Goal: Task Accomplishment & Management: Use online tool/utility

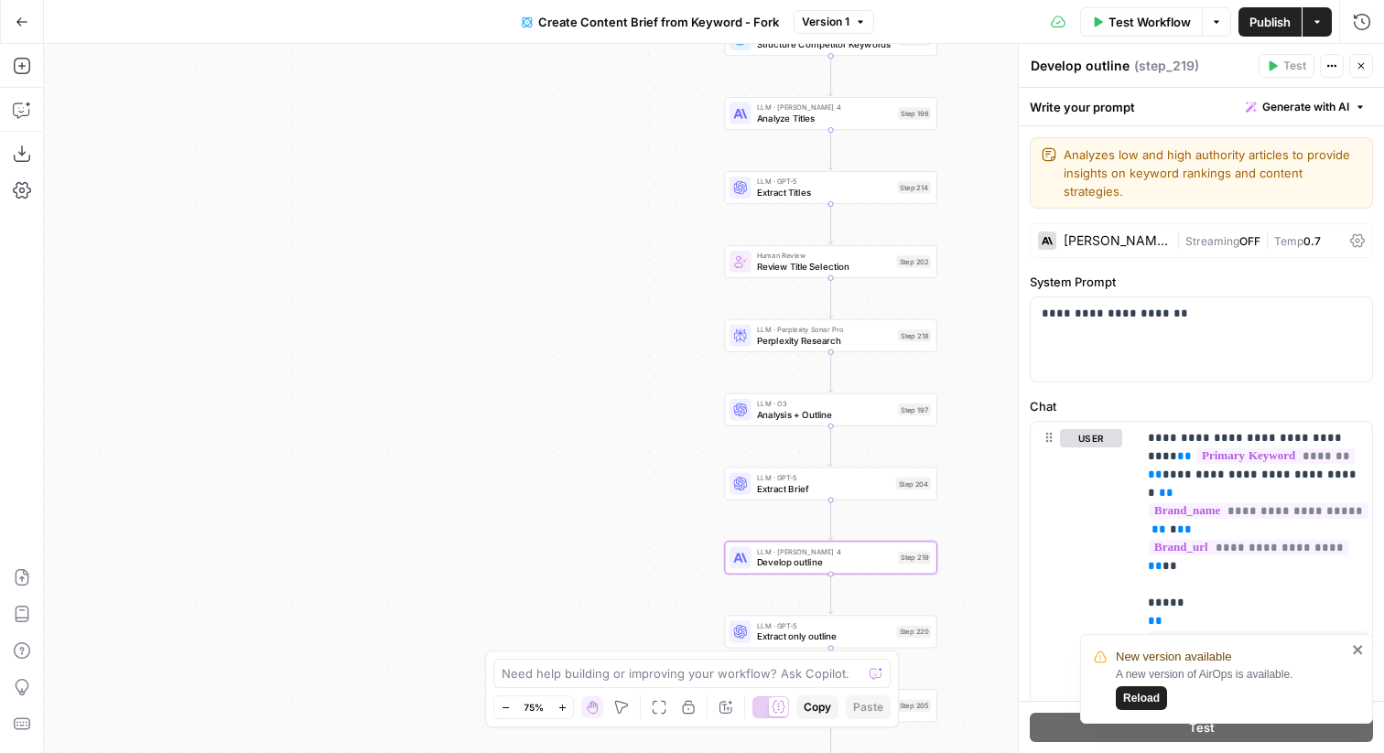
scroll to position [5205, 0]
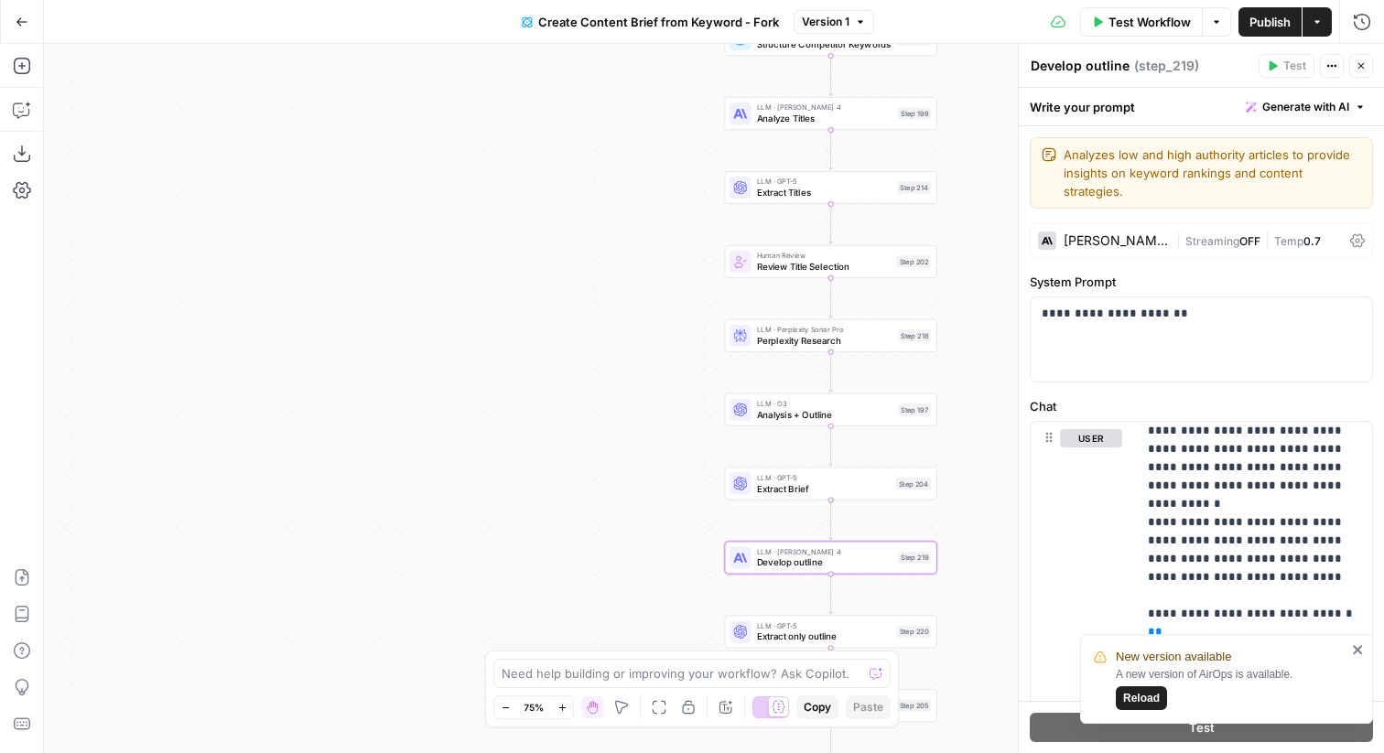
click at [1364, 64] on icon "button" at bounding box center [1360, 65] width 11 height 11
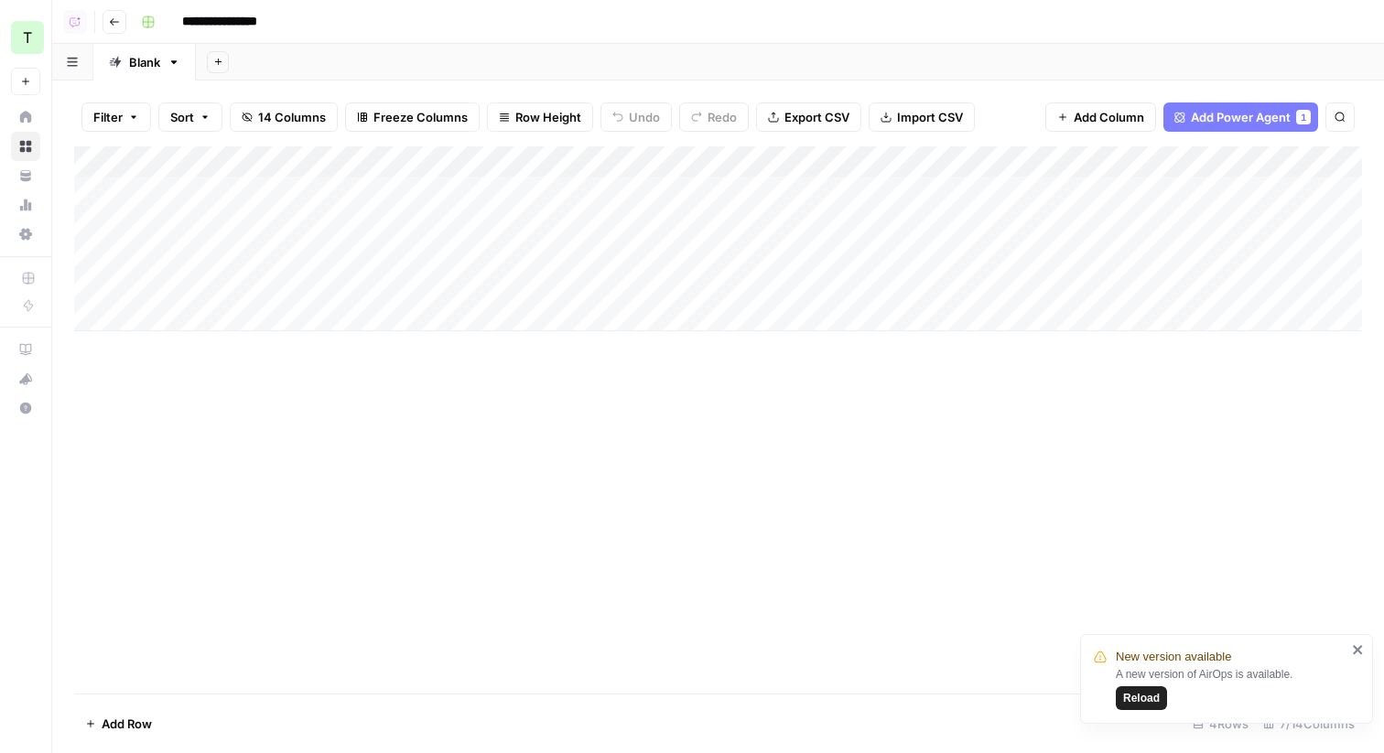
click at [108, 26] on button "Go back" at bounding box center [114, 22] width 24 height 24
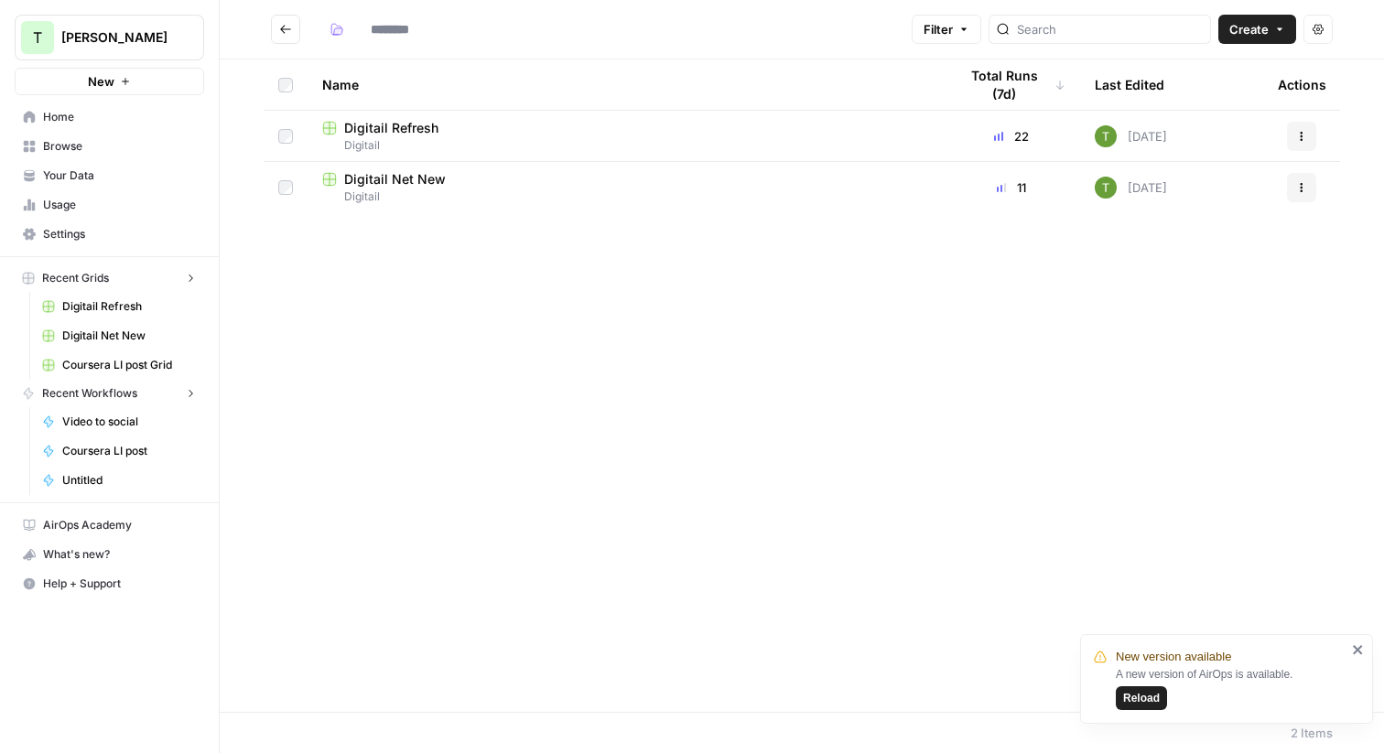
type input "********"
click at [279, 31] on icon "Go back" at bounding box center [285, 29] width 13 height 13
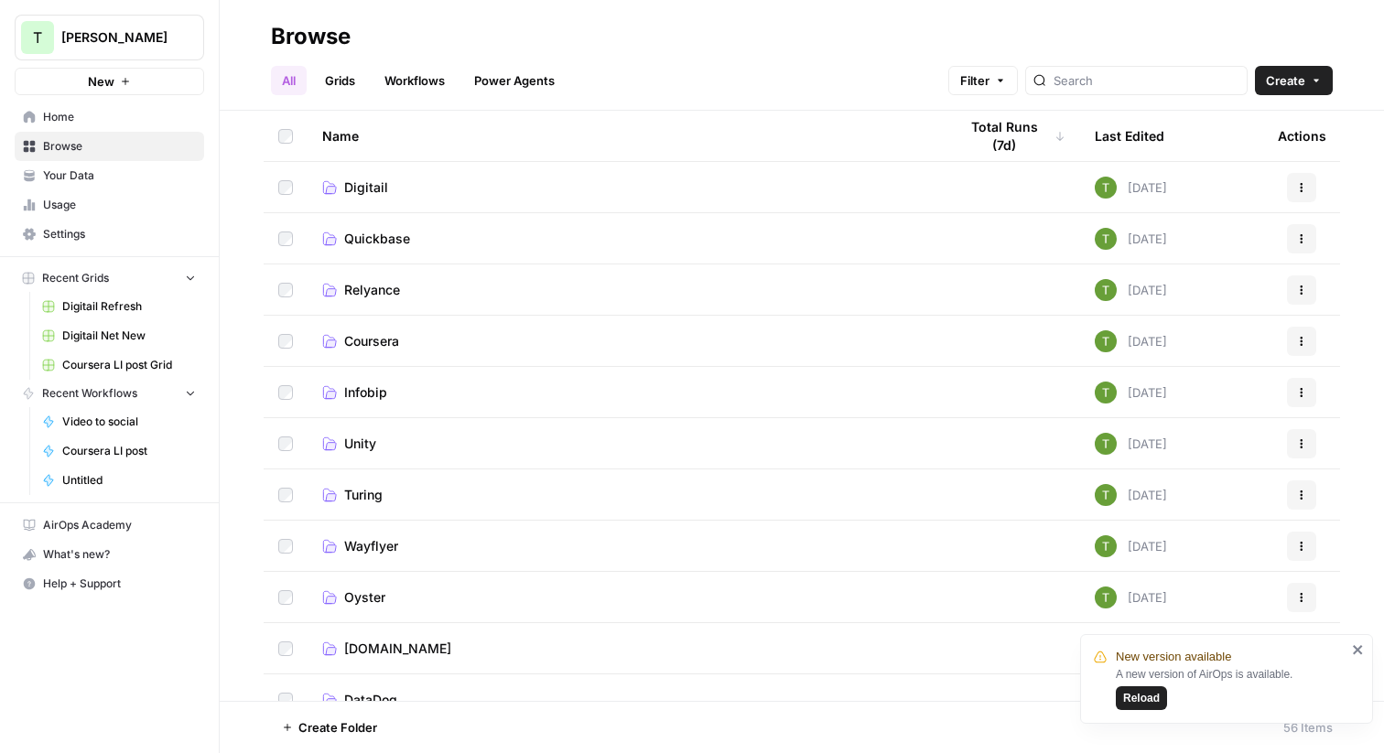
click at [68, 176] on span "Your Data" at bounding box center [119, 175] width 153 height 16
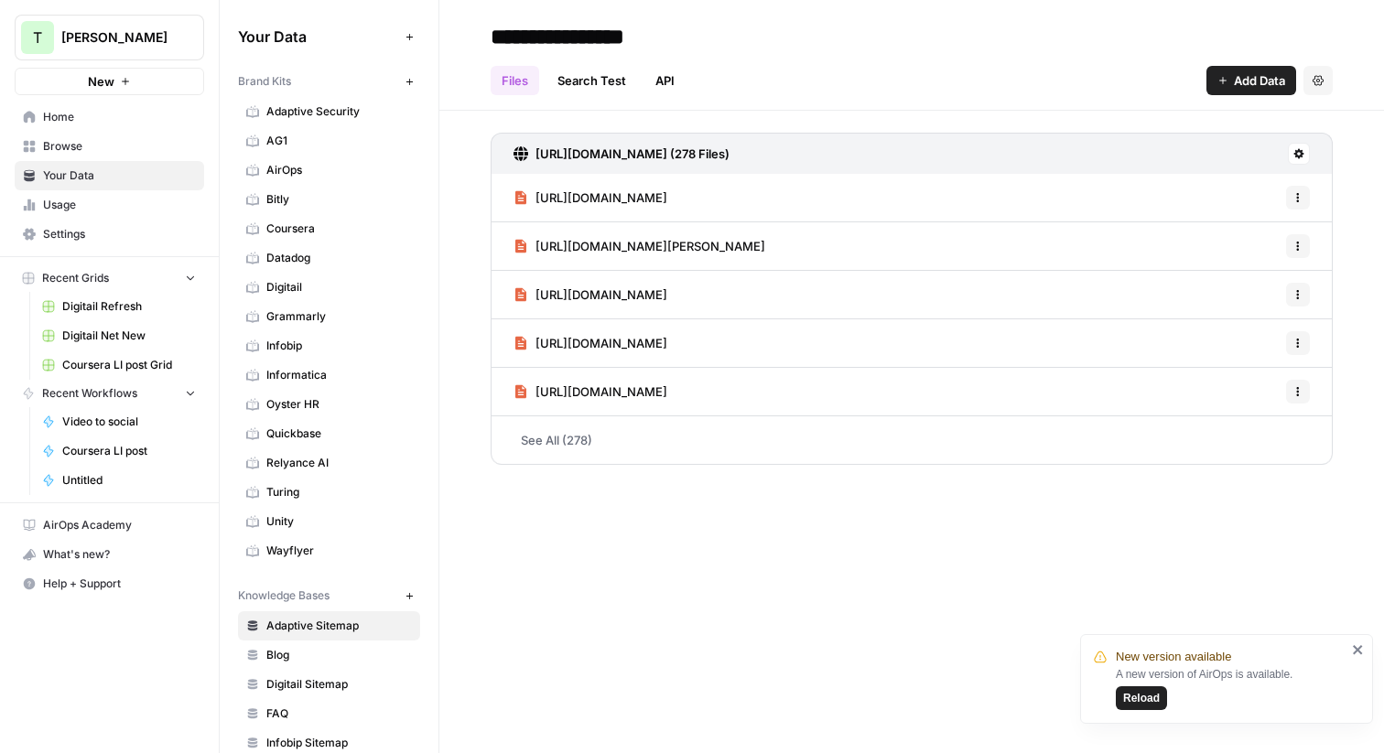
click at [410, 81] on icon "button" at bounding box center [409, 82] width 10 height 10
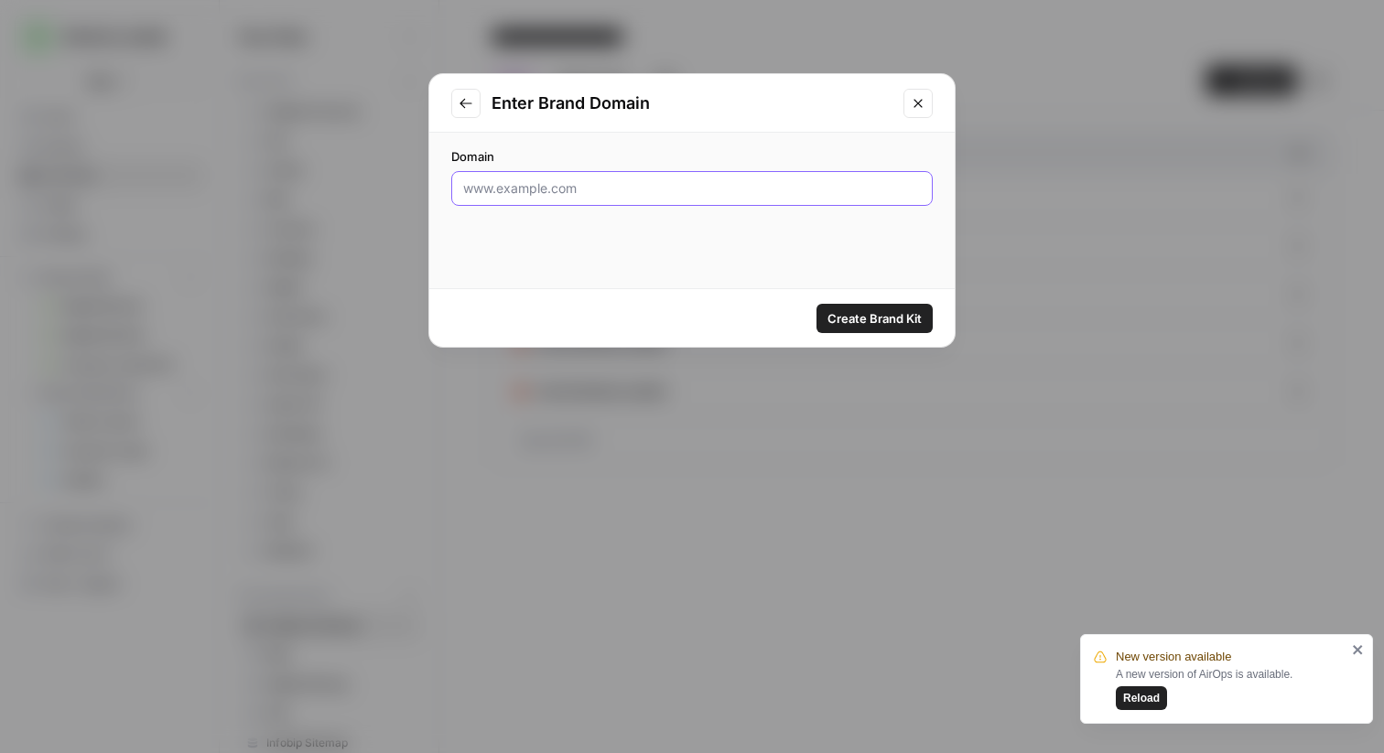
click at [519, 195] on input "Domain" at bounding box center [692, 188] width 458 height 18
type input "[DOMAIN_NAME]"
click at [854, 316] on span "Create Brand Kit" at bounding box center [874, 318] width 94 height 18
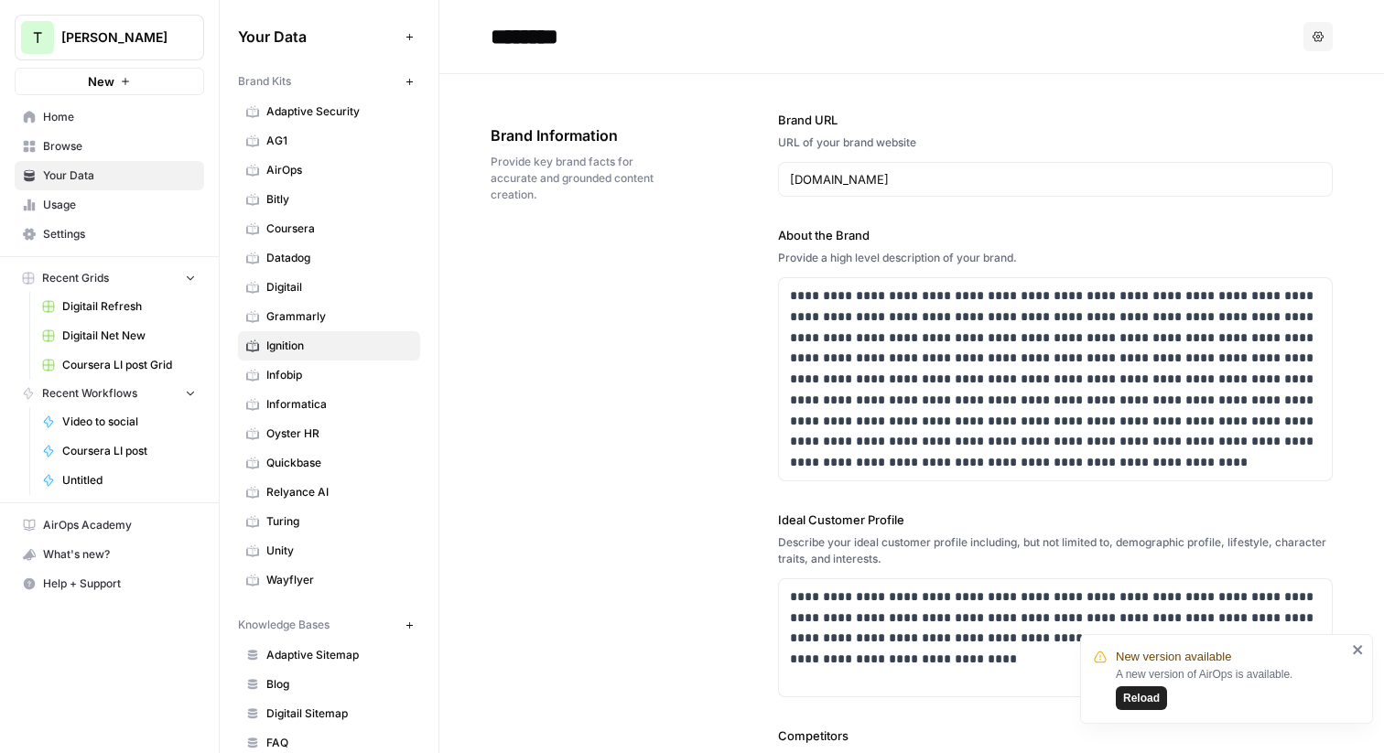
click at [1141, 702] on span "Reload" at bounding box center [1141, 698] width 37 height 16
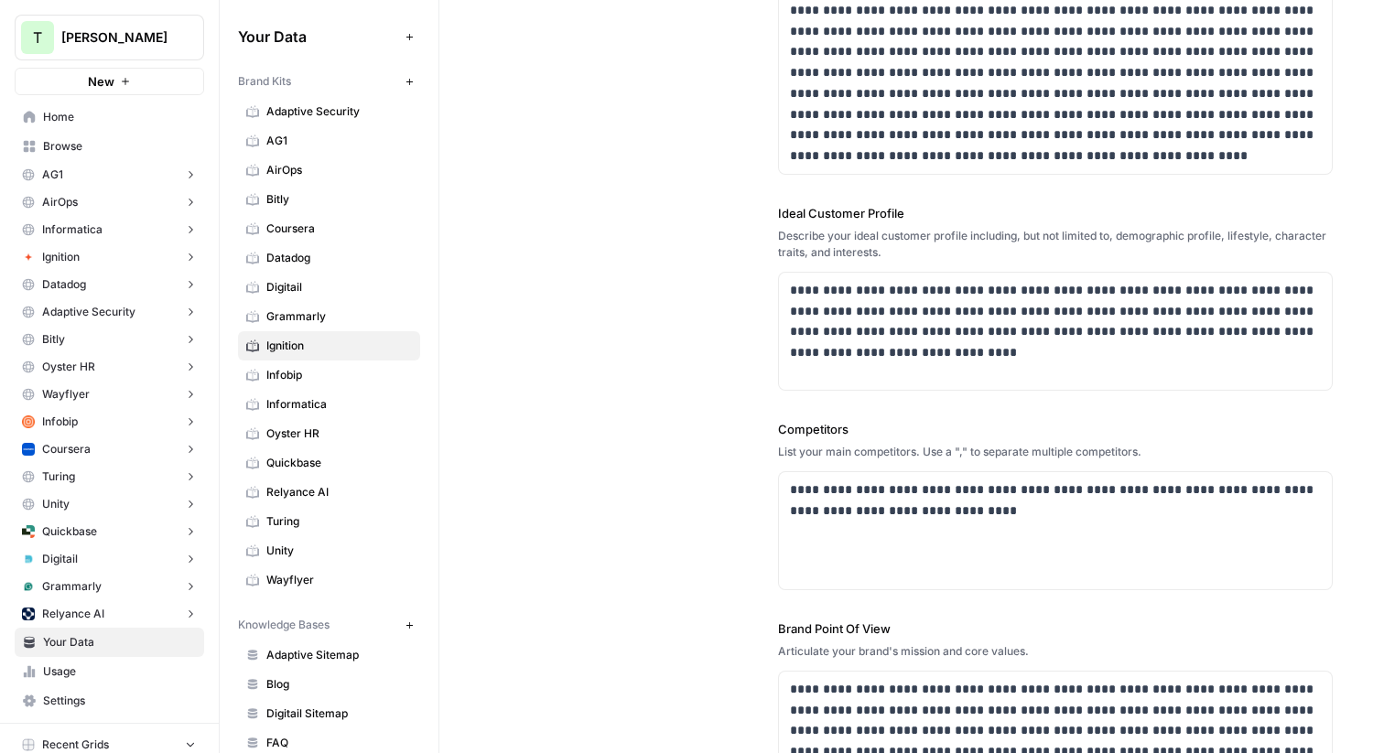
scroll to position [342, 0]
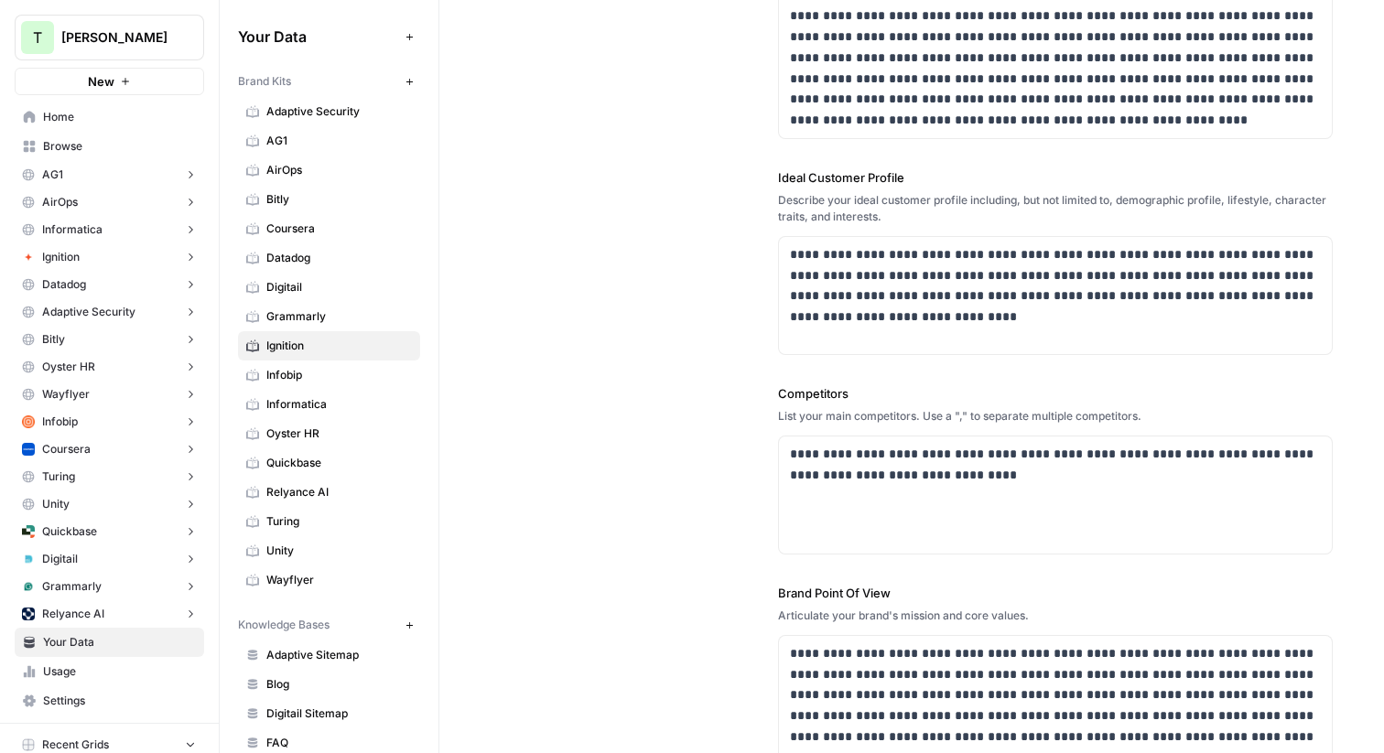
click at [411, 627] on icon "button" at bounding box center [409, 625] width 10 height 10
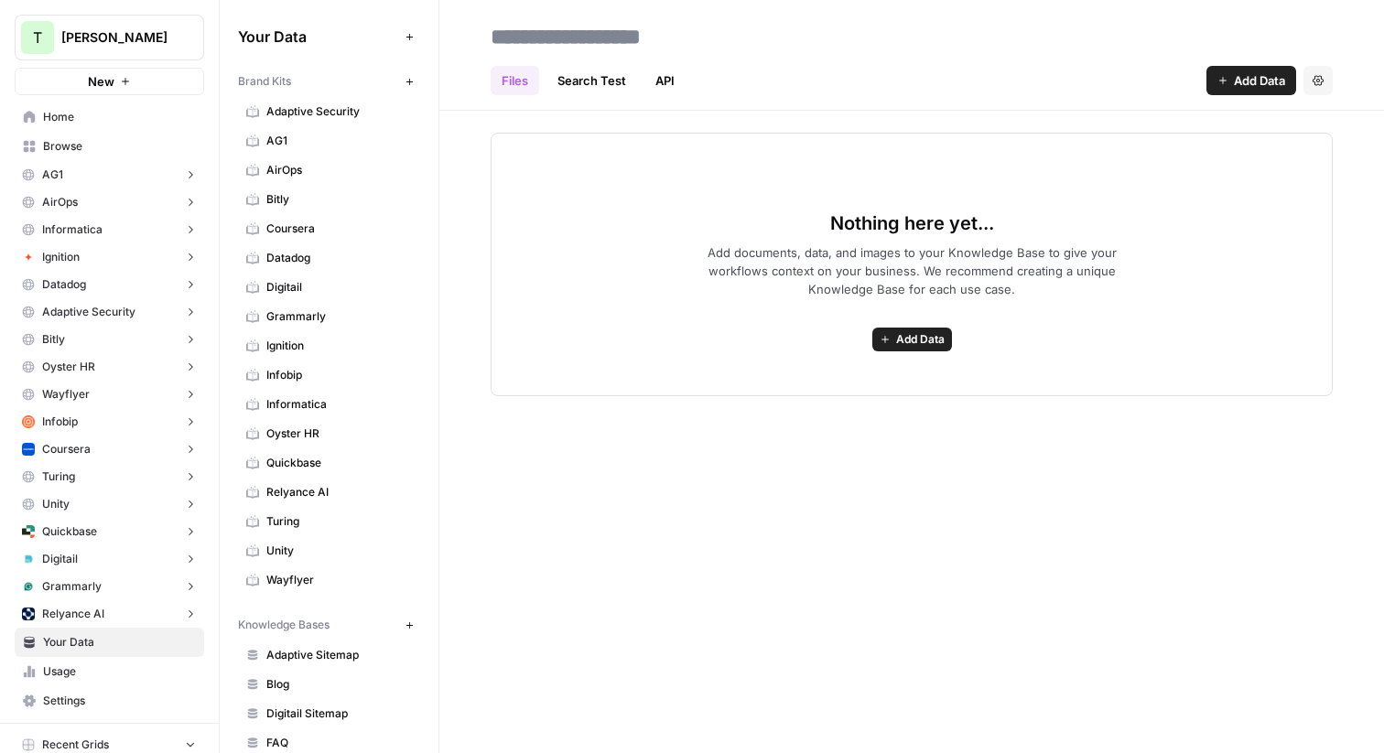
click at [1258, 75] on span "Add Data" at bounding box center [1259, 80] width 51 height 18
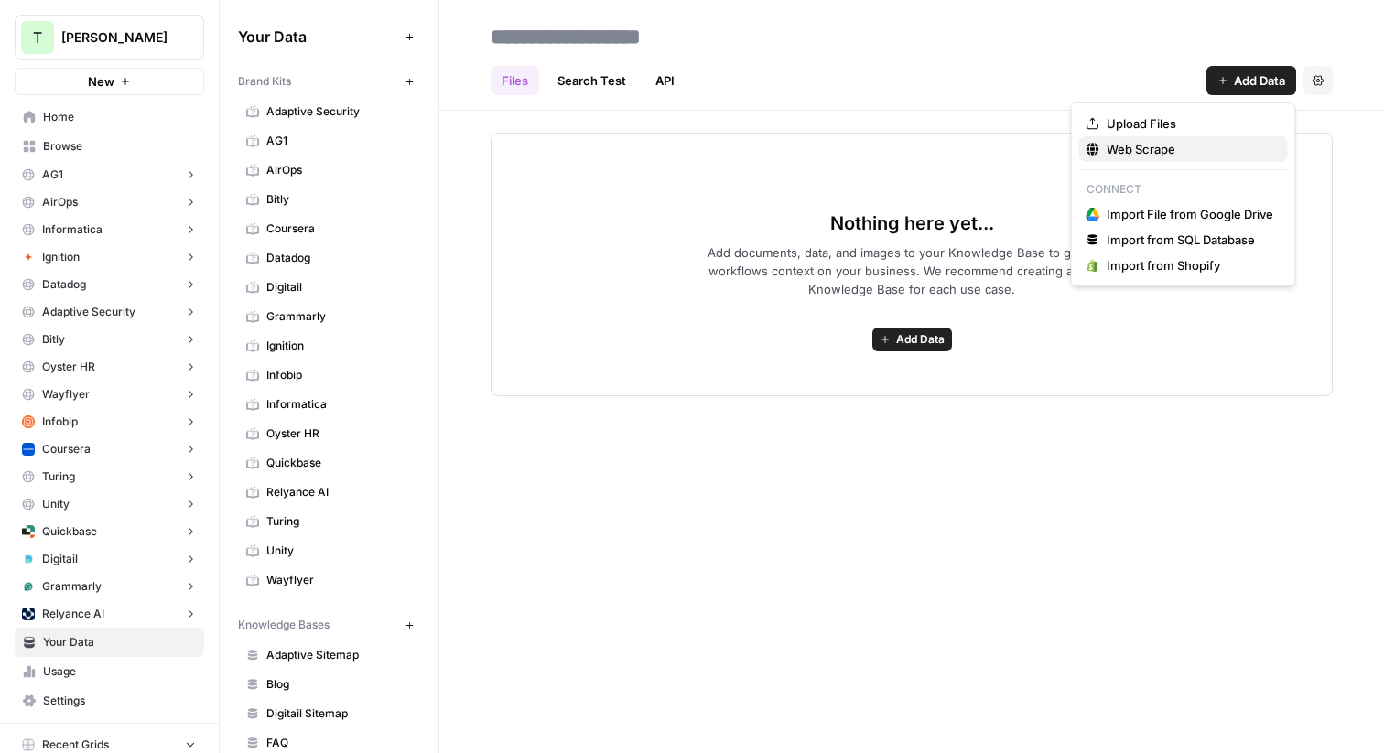
click at [1148, 151] on span "Web Scrape" at bounding box center [1189, 149] width 167 height 18
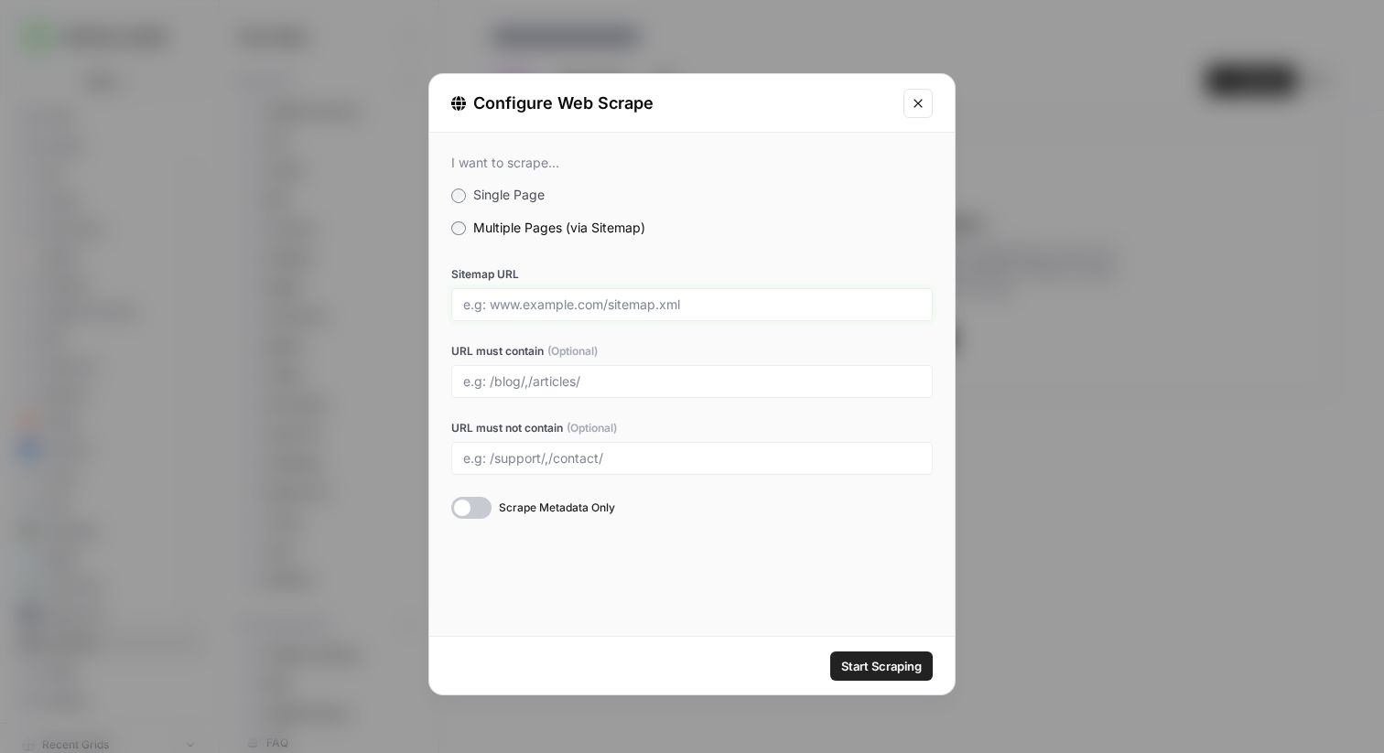
click at [595, 307] on input "Sitemap URL" at bounding box center [692, 305] width 458 height 16
paste input "[URL][DOMAIN_NAME]"
type input "[URL][DOMAIN_NAME]"
click at [830, 652] on button "Start Scraping" at bounding box center [881, 666] width 102 height 29
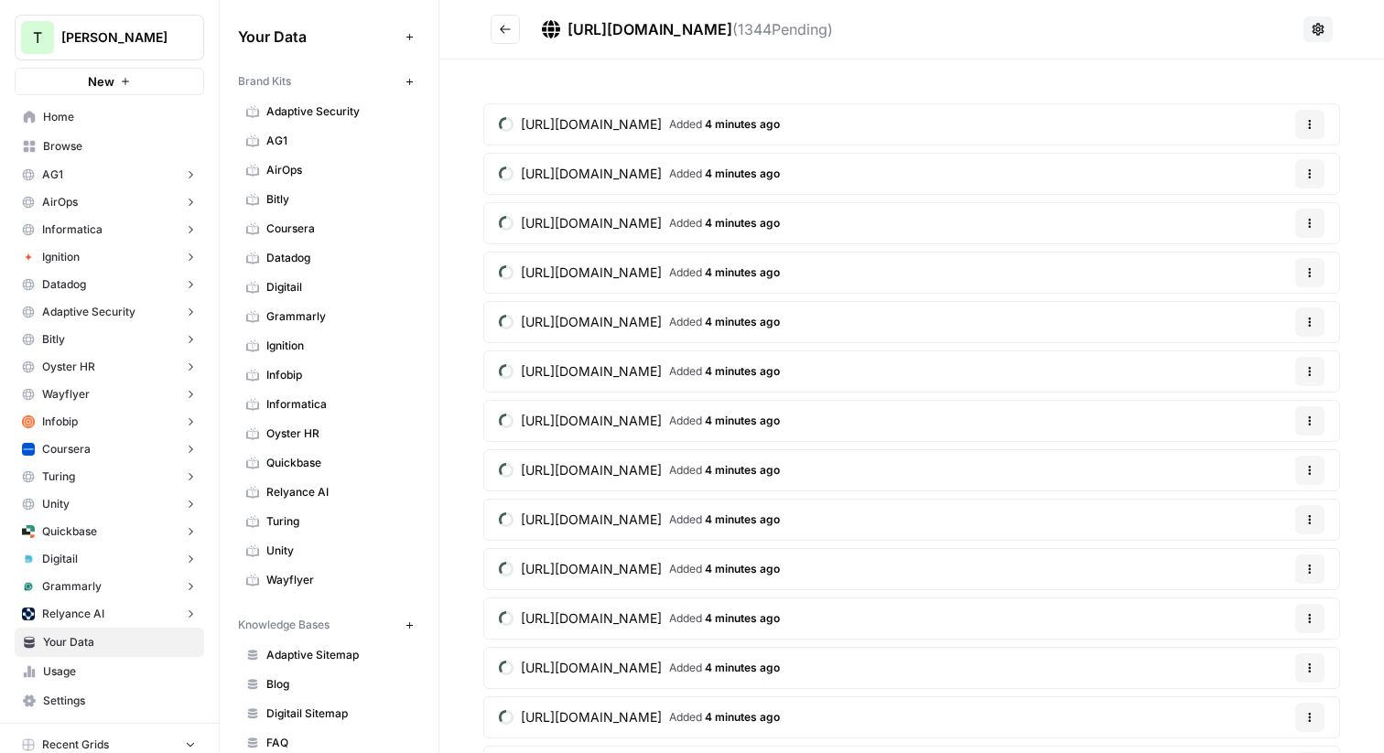
click at [101, 172] on button "AG1" at bounding box center [109, 174] width 189 height 27
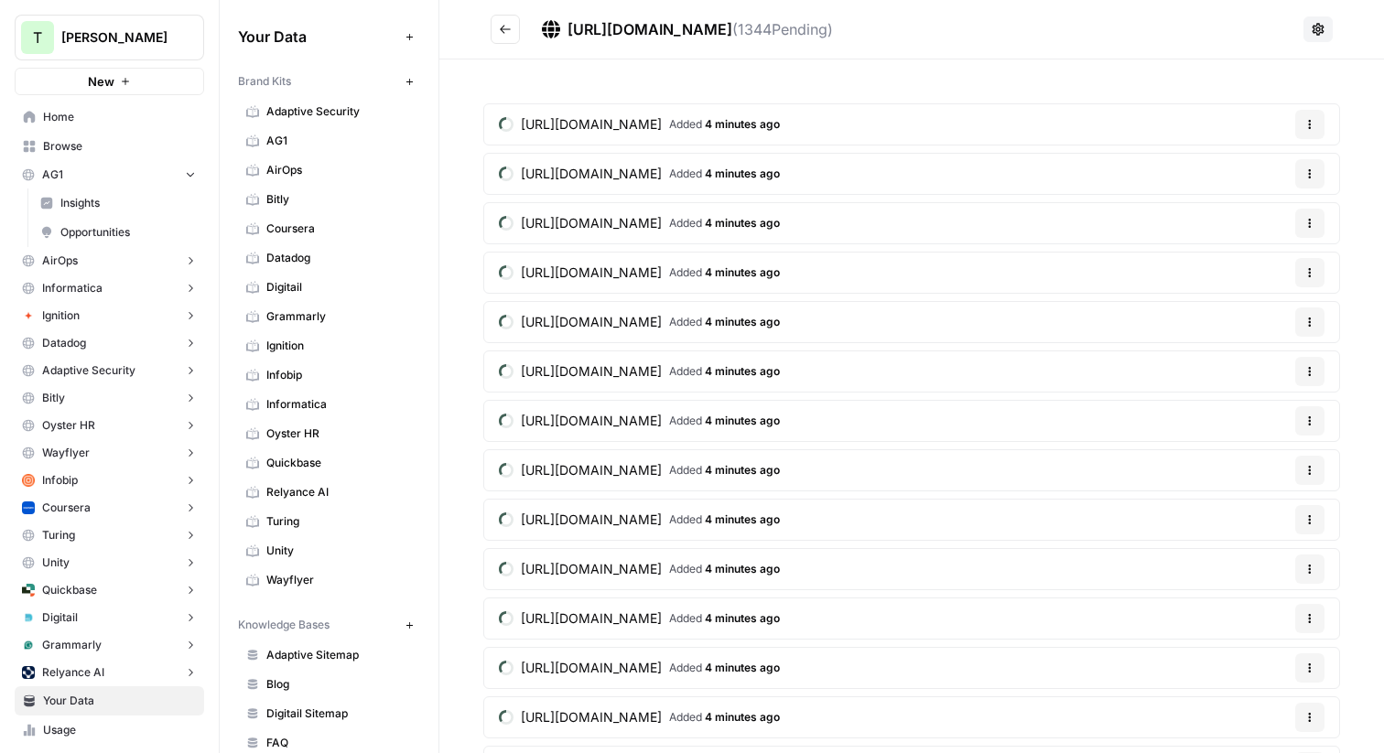
click at [100, 172] on button "AG1" at bounding box center [109, 174] width 189 height 27
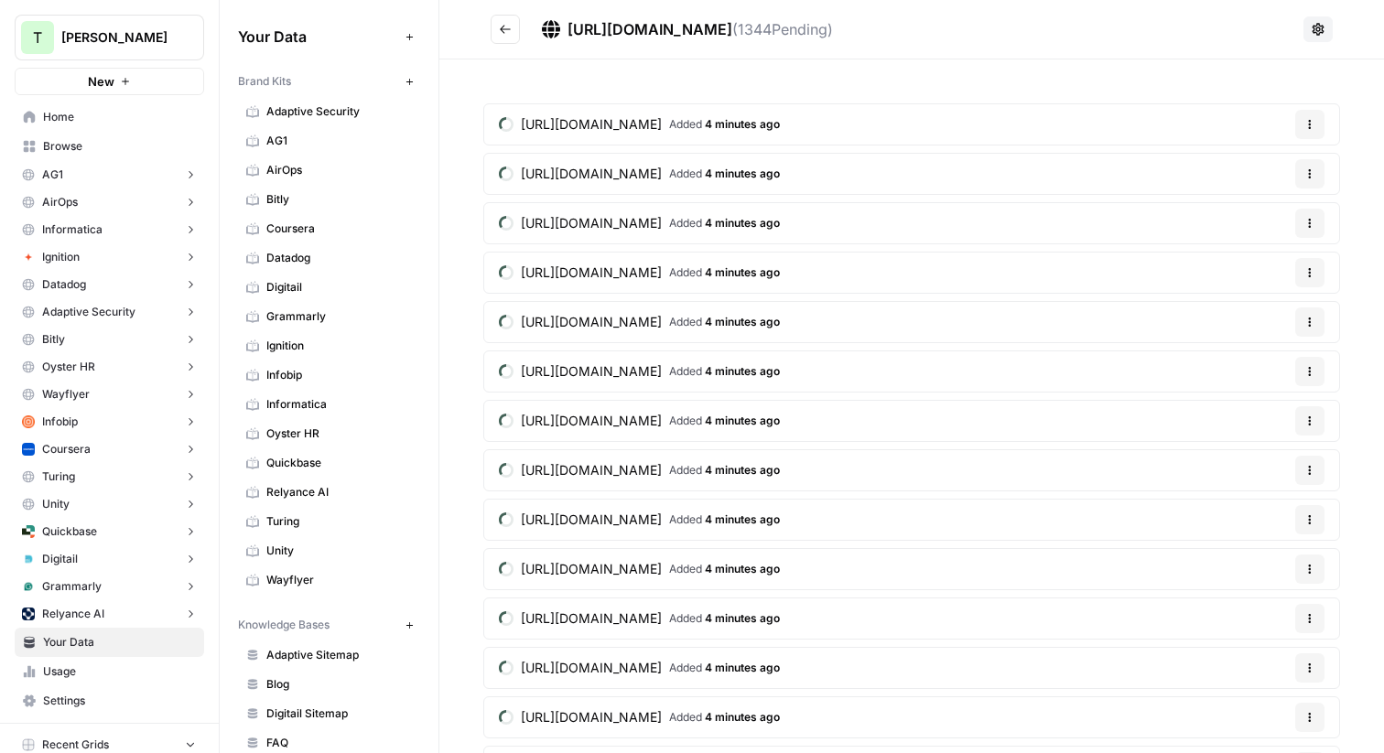
click at [100, 172] on button "AG1" at bounding box center [109, 174] width 189 height 27
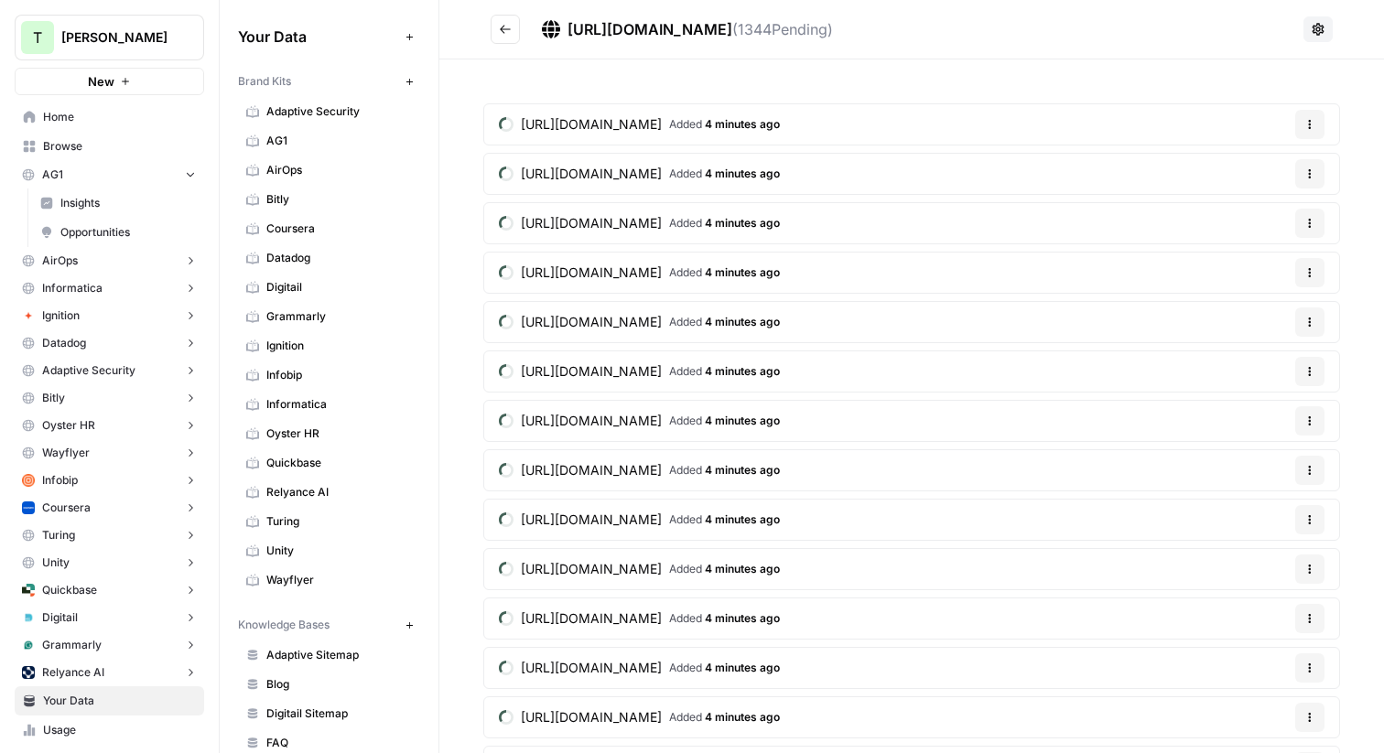
click at [86, 189] on link "Insights" at bounding box center [118, 203] width 172 height 29
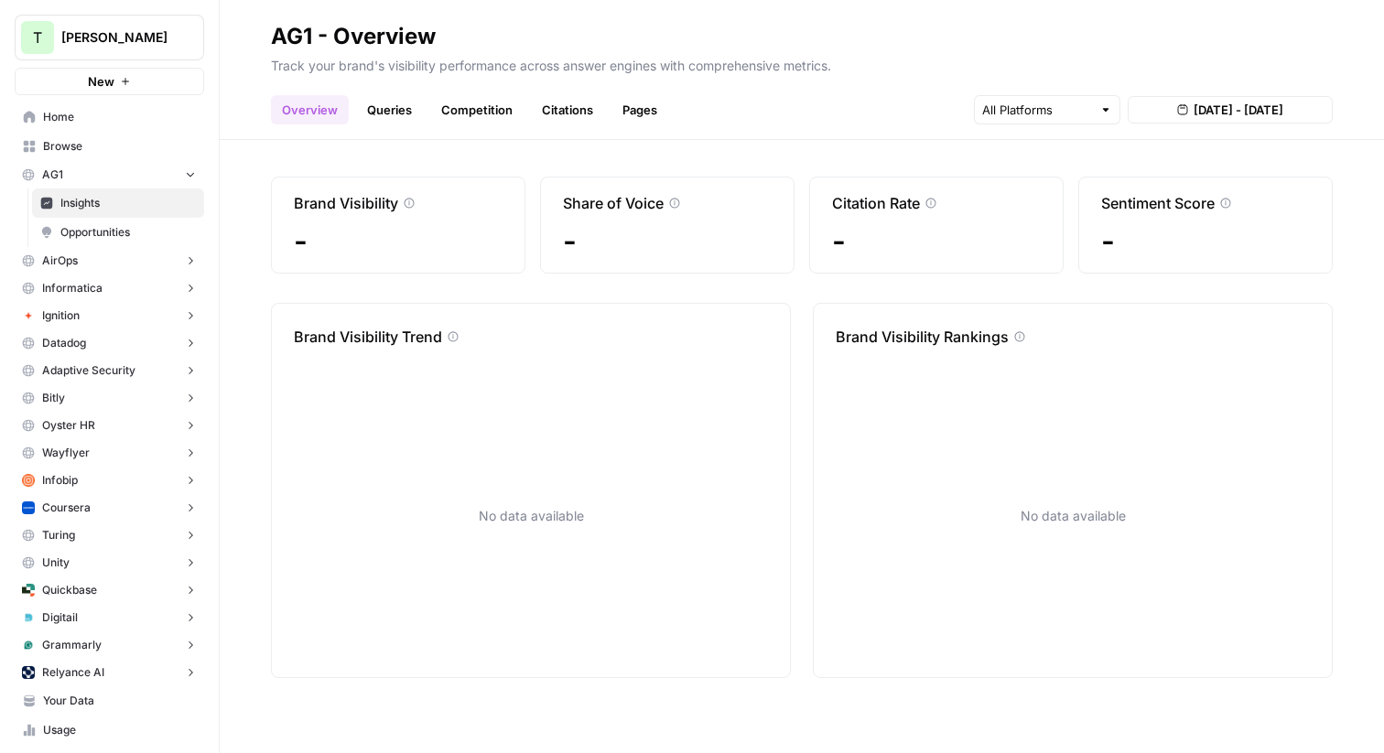
click at [94, 177] on button "AG1" at bounding box center [109, 174] width 189 height 27
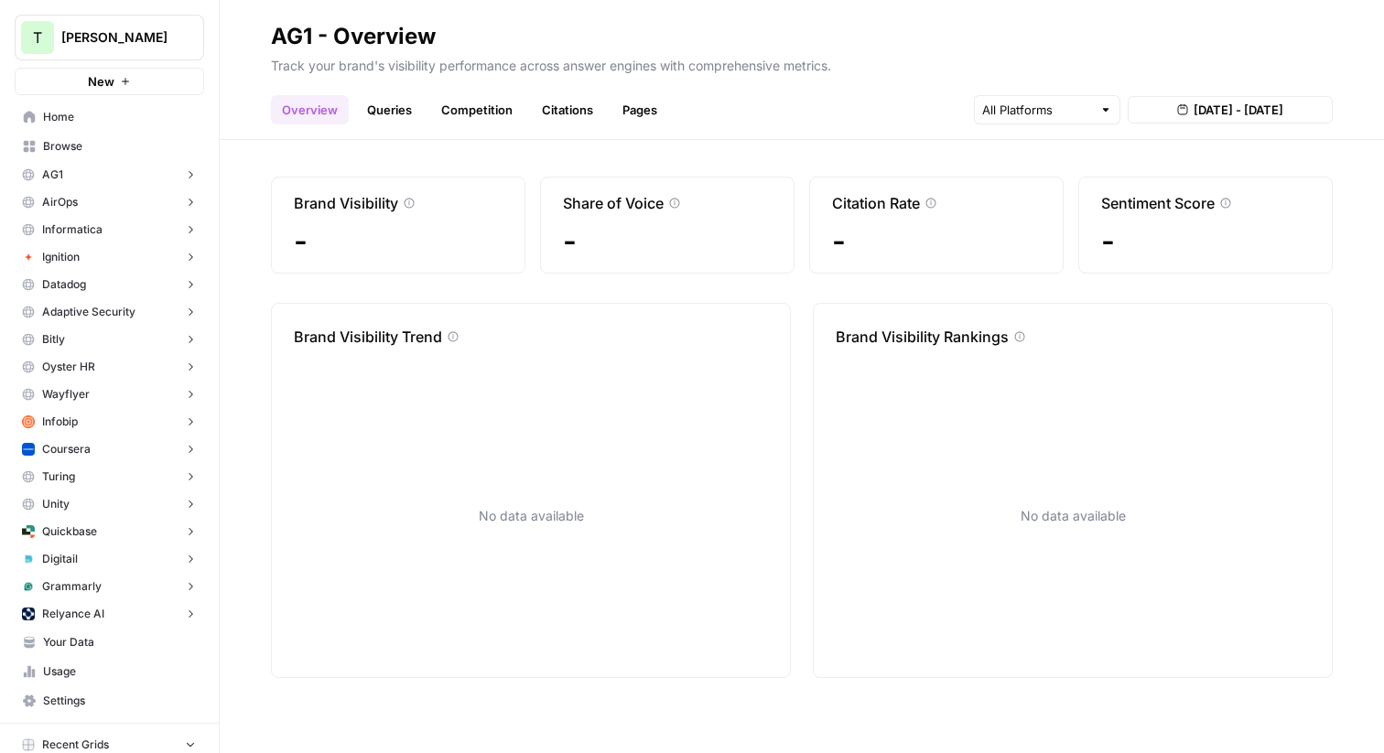
click at [78, 254] on span "Ignition" at bounding box center [61, 257] width 38 height 16
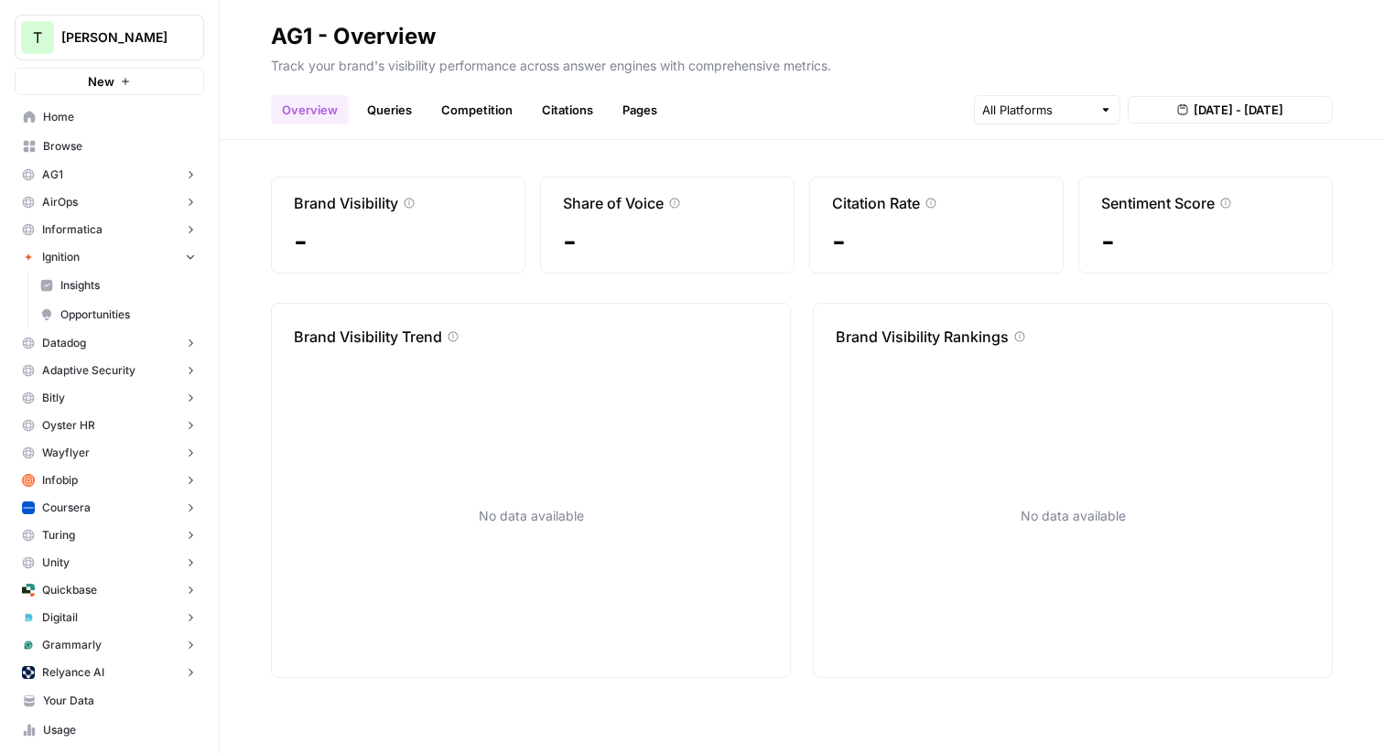
click at [78, 285] on span "Insights" at bounding box center [127, 285] width 135 height 16
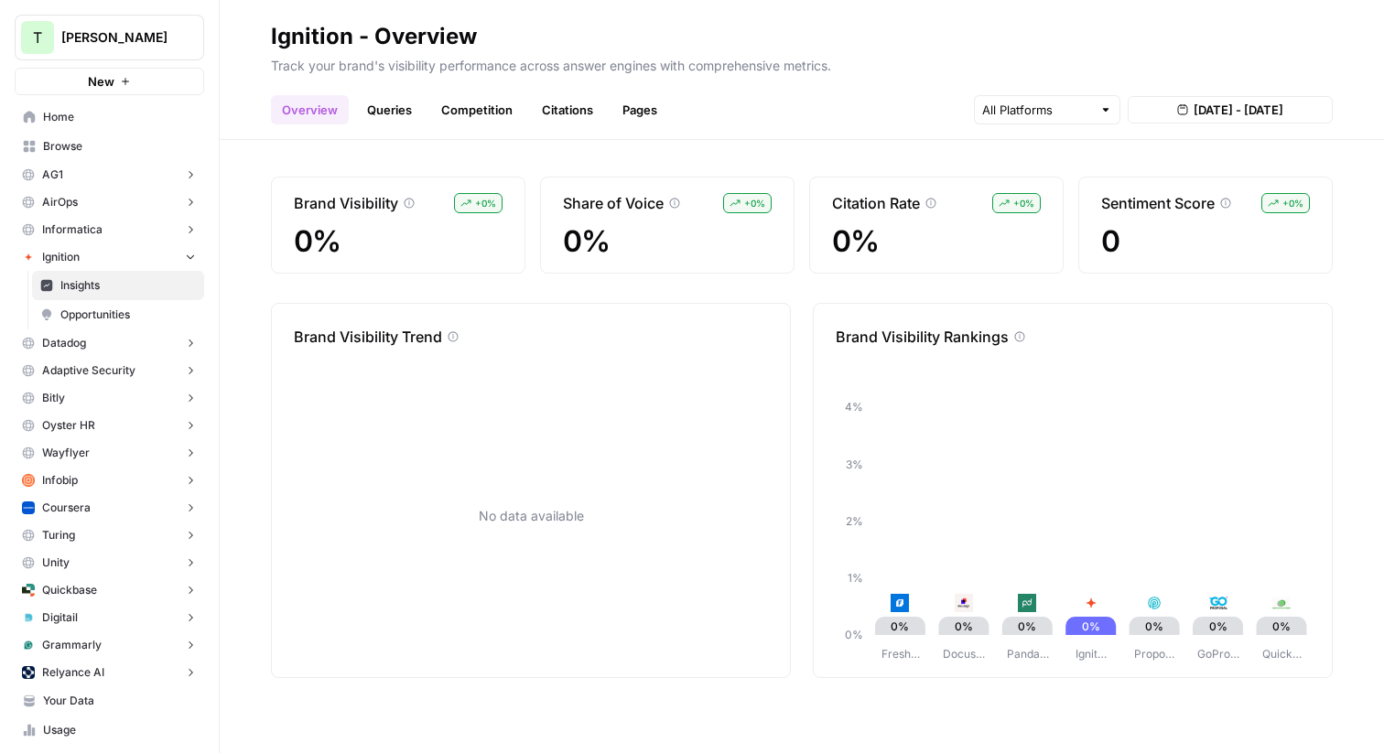
click at [78, 311] on span "Opportunities" at bounding box center [127, 315] width 135 height 16
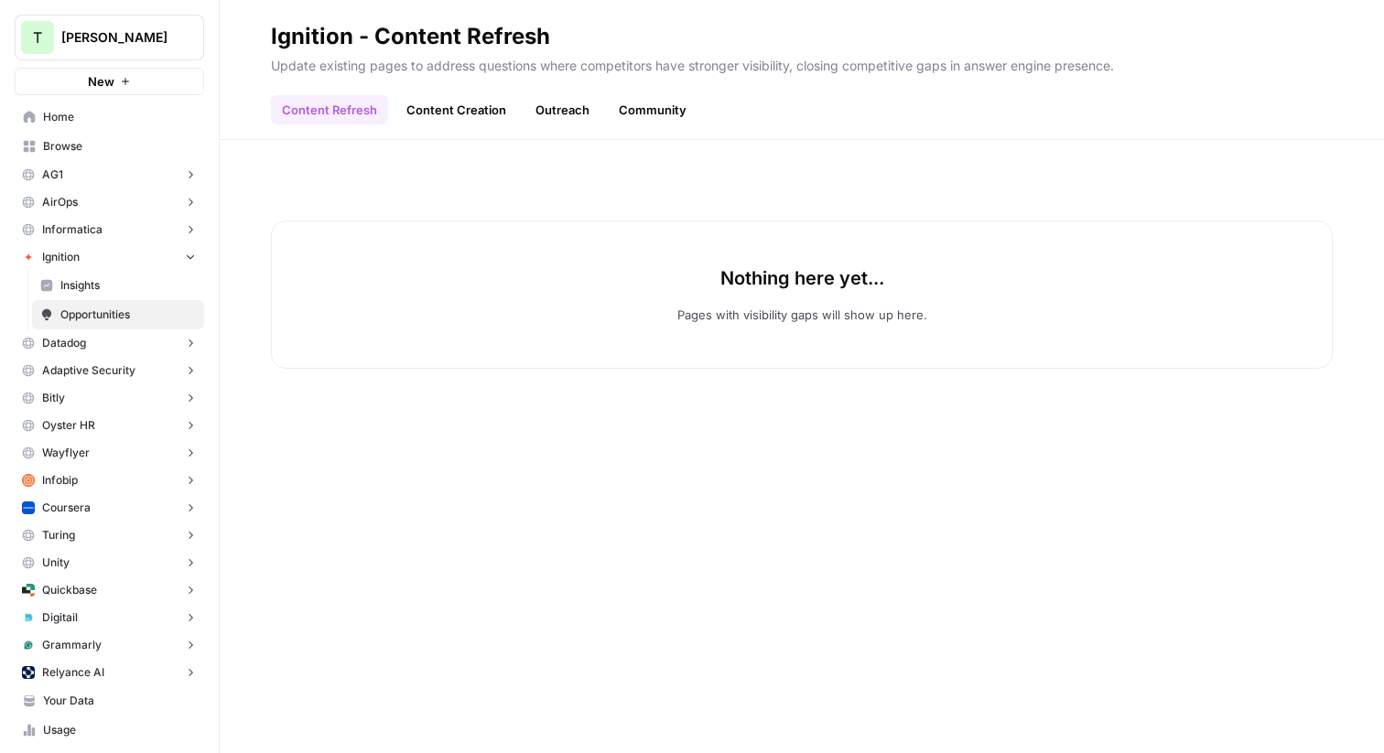
click at [80, 291] on span "Insights" at bounding box center [127, 285] width 135 height 16
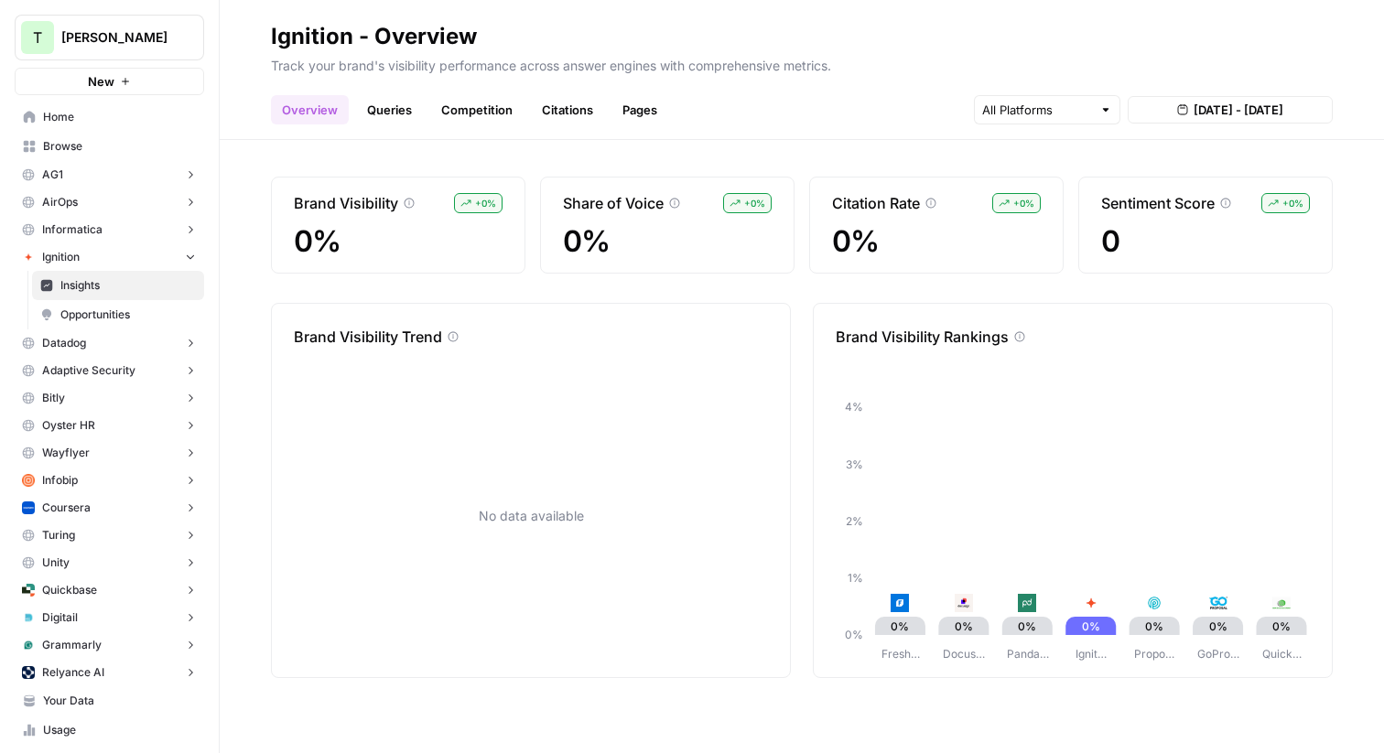
click at [387, 113] on link "Queries" at bounding box center [389, 109] width 67 height 29
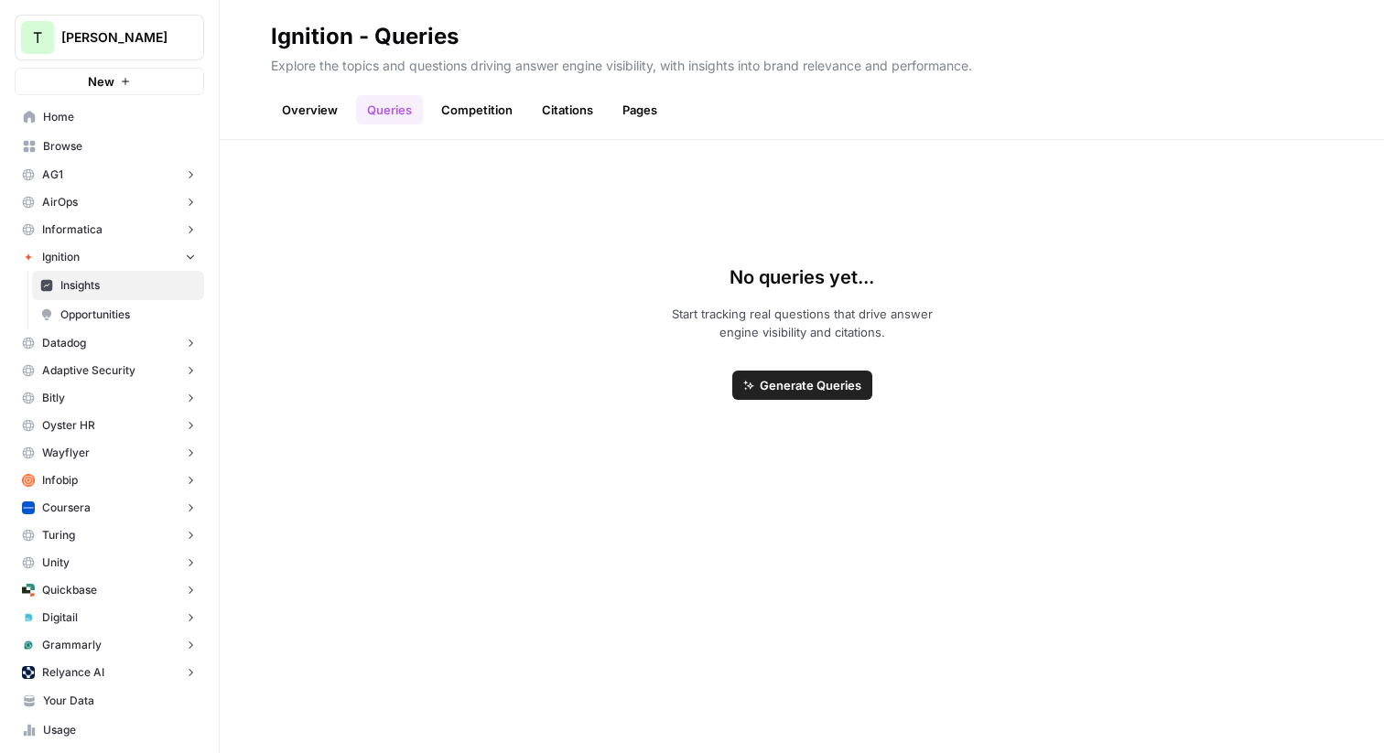
click at [79, 259] on span "Ignition" at bounding box center [61, 257] width 38 height 16
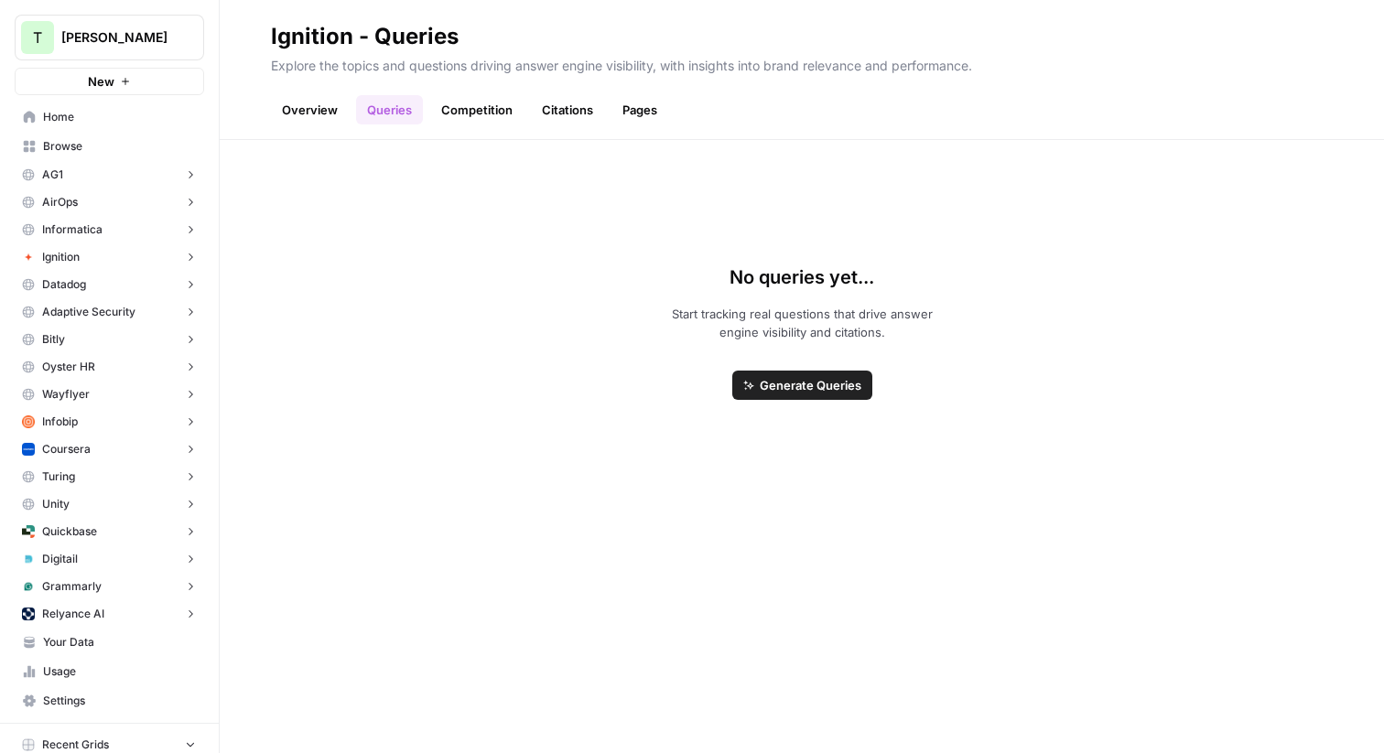
click at [72, 255] on span "Ignition" at bounding box center [61, 257] width 38 height 16
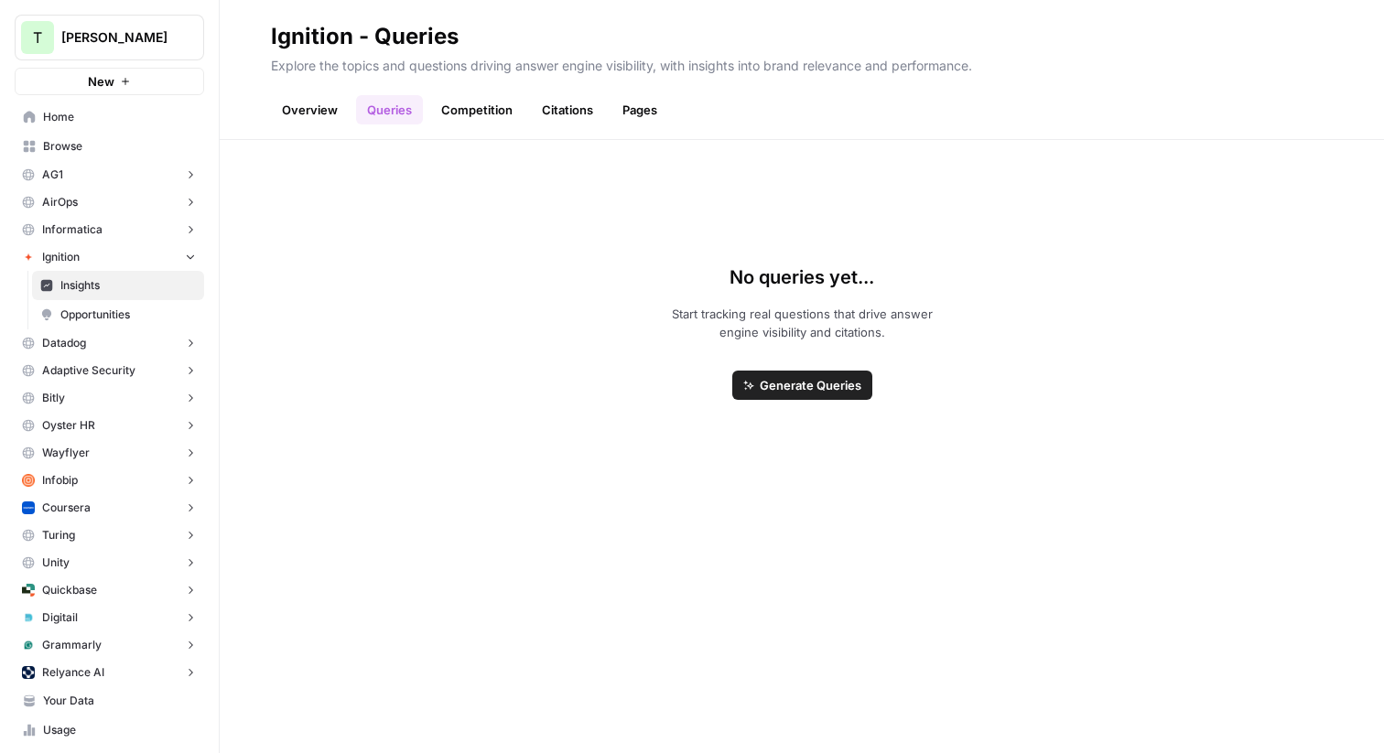
click at [72, 255] on span "Ignition" at bounding box center [61, 257] width 38 height 16
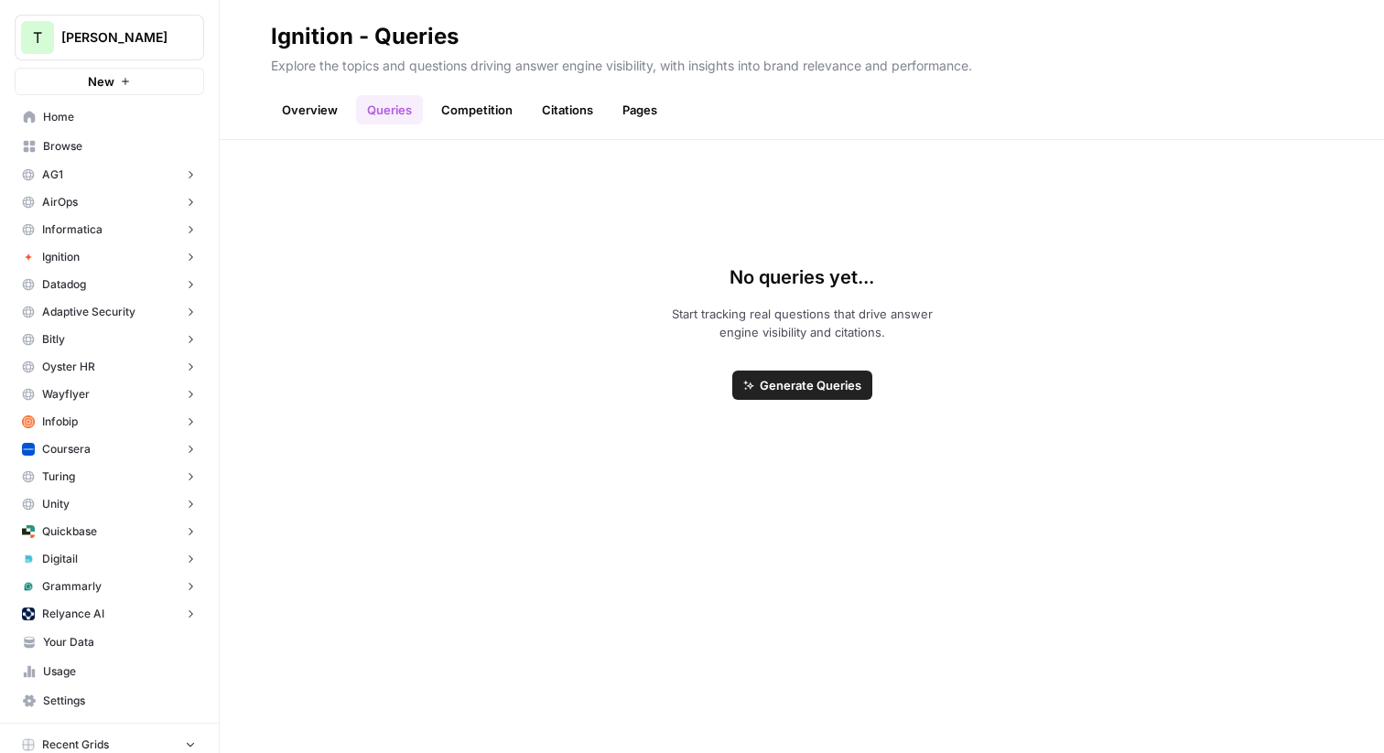
click at [57, 146] on span "Browse" at bounding box center [119, 146] width 153 height 16
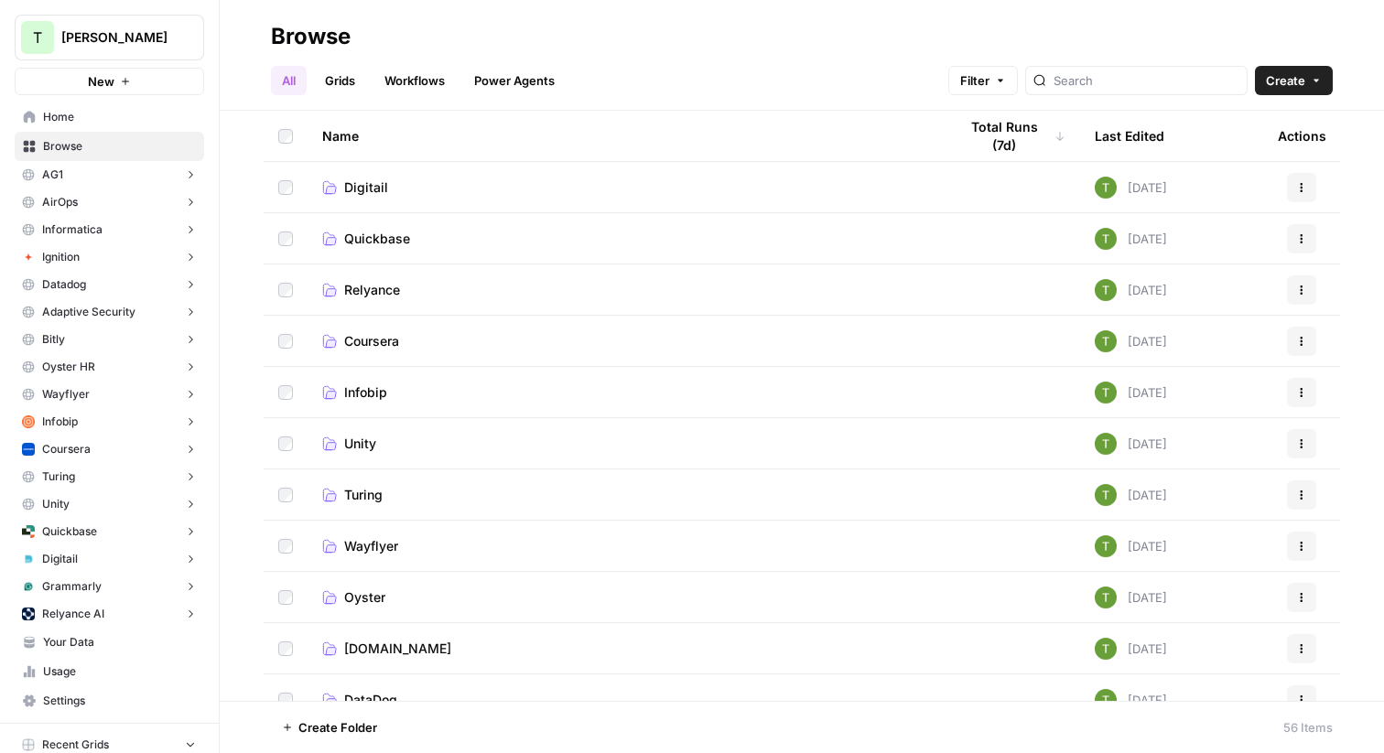
click at [336, 81] on link "Grids" at bounding box center [340, 80] width 52 height 29
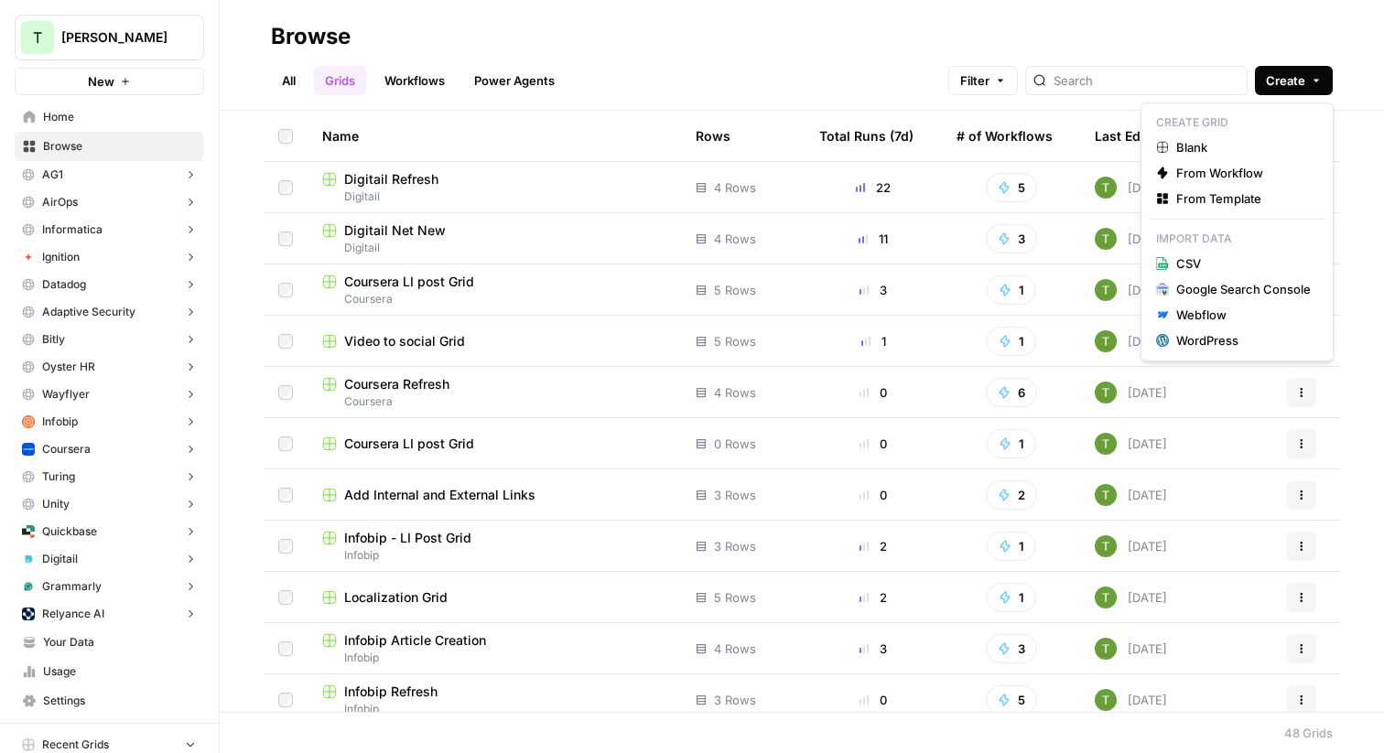
click at [1300, 81] on span "Create" at bounding box center [1285, 80] width 39 height 18
click at [1214, 200] on span "From Template" at bounding box center [1243, 198] width 135 height 18
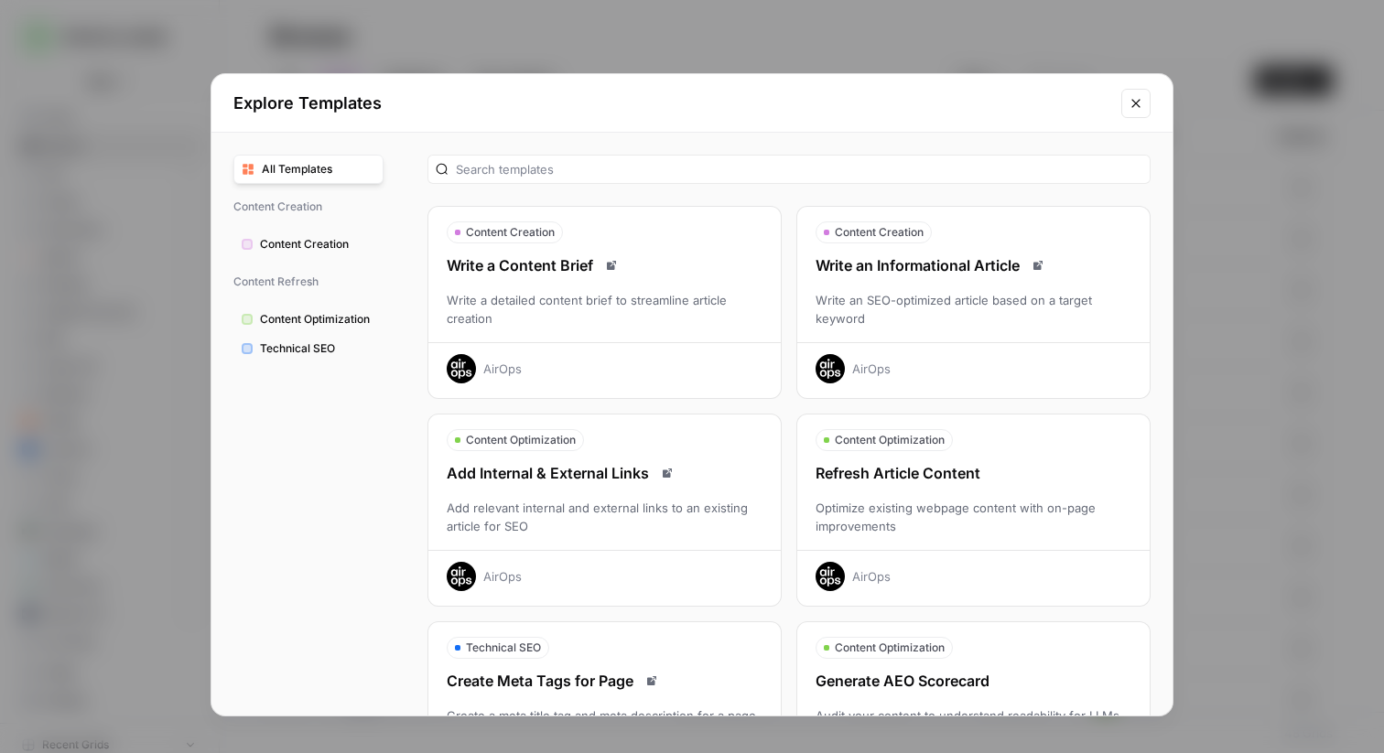
click at [933, 291] on div "Write an SEO-optimized article based on a target keyword" at bounding box center [973, 309] width 352 height 37
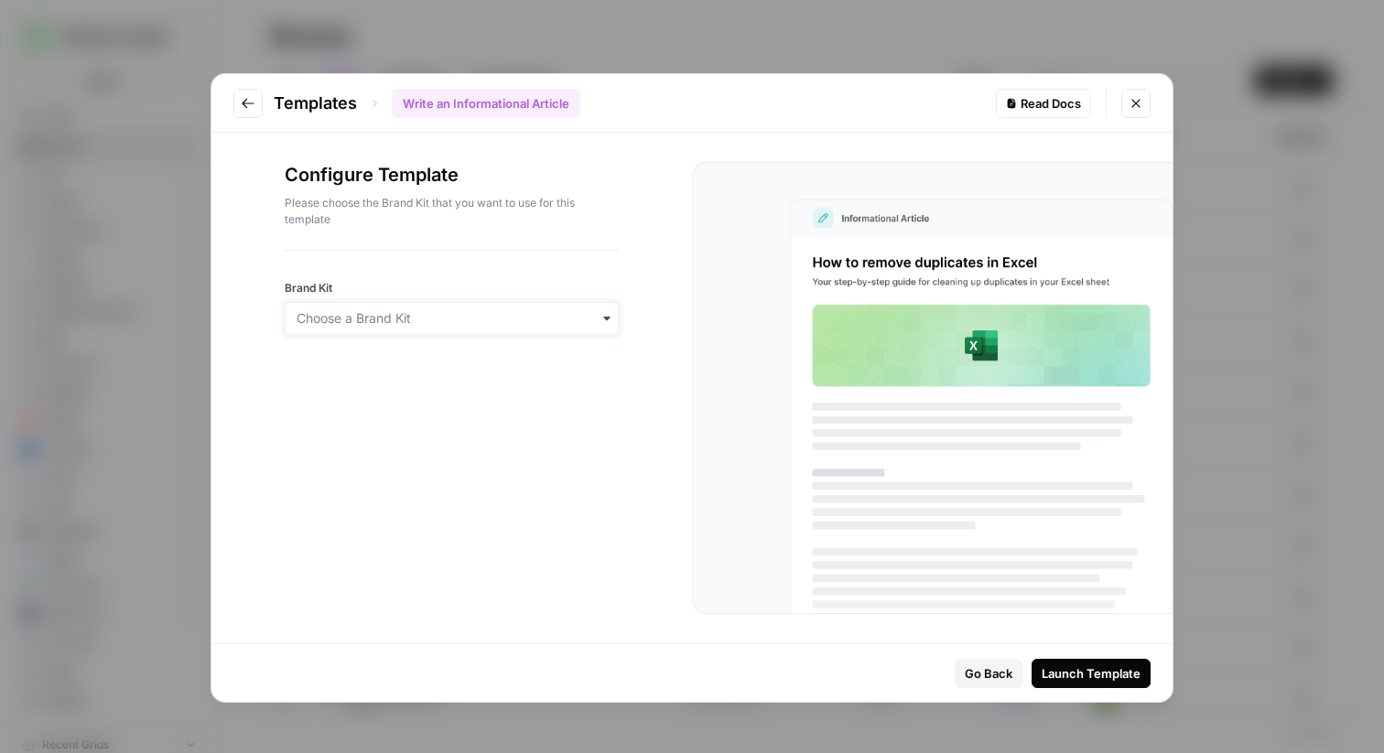
click at [414, 318] on input "Brand Kit" at bounding box center [452, 318] width 310 height 18
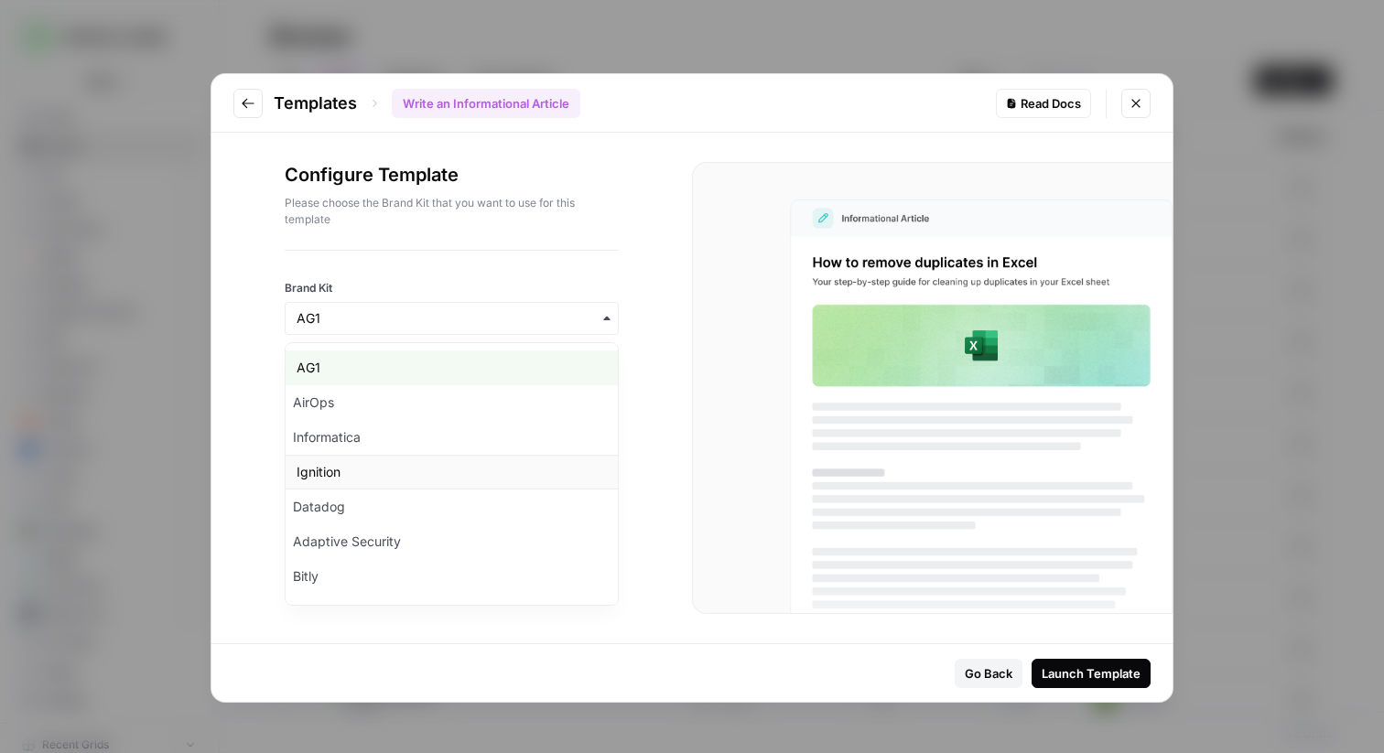
click at [360, 467] on div "Ignition" at bounding box center [452, 472] width 332 height 35
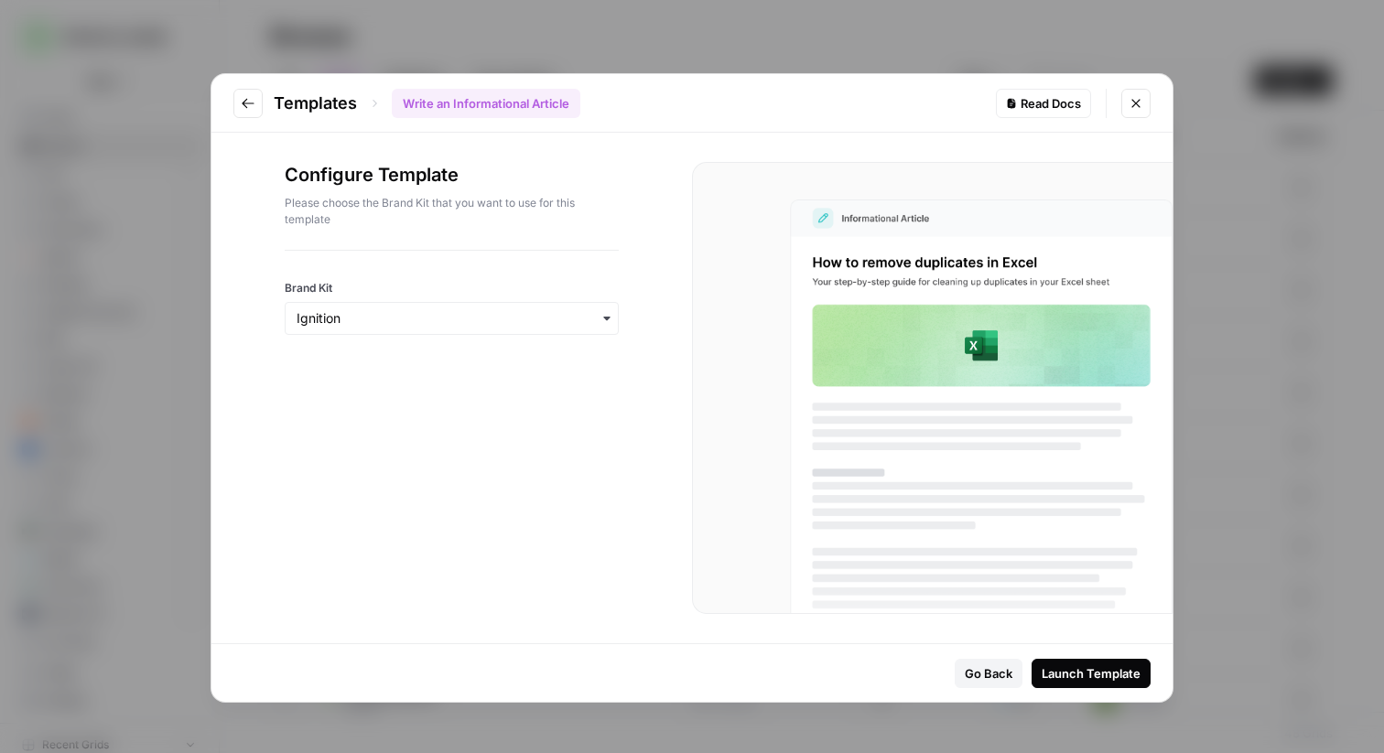
click at [1106, 674] on div "Launch Template" at bounding box center [1090, 673] width 99 height 18
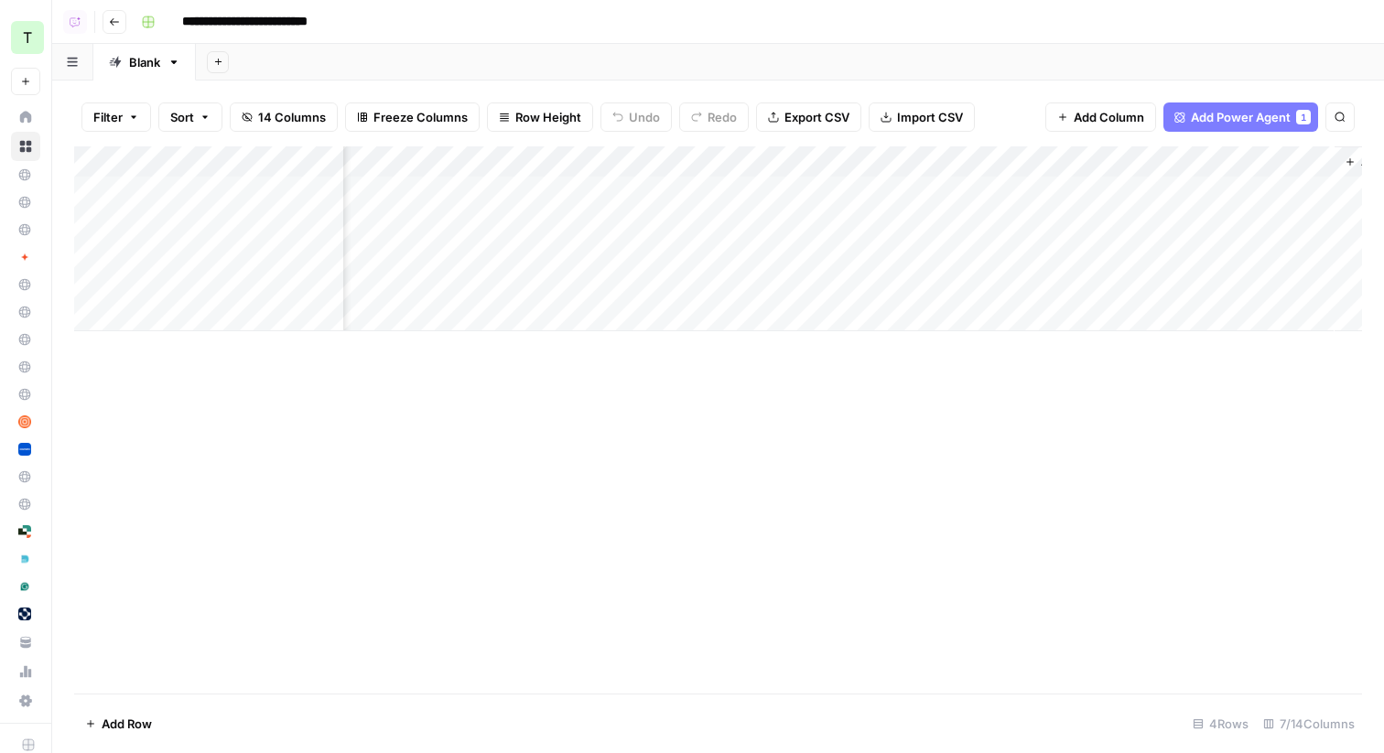
scroll to position [0, 299]
click at [1129, 160] on div "Add Column" at bounding box center [718, 238] width 1288 height 185
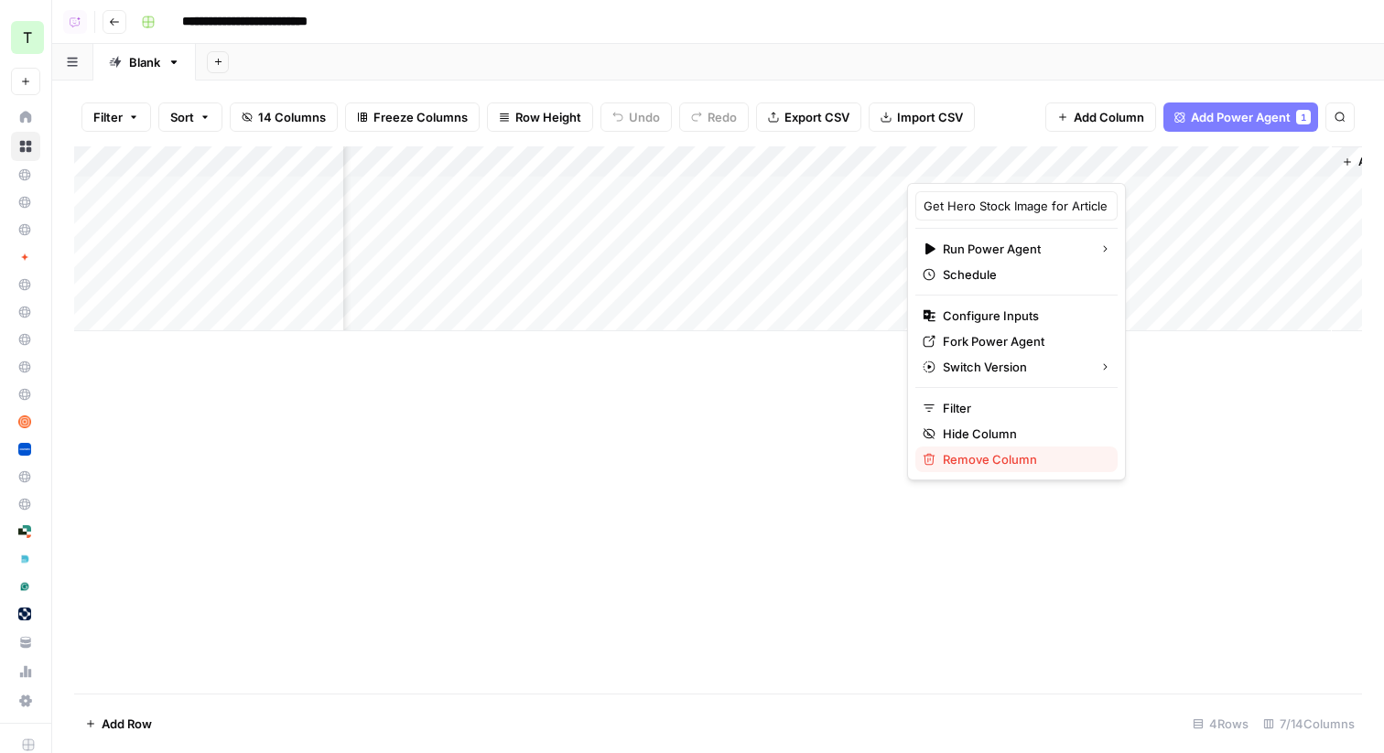
click at [976, 464] on span "Remove Column" at bounding box center [1023, 459] width 160 height 18
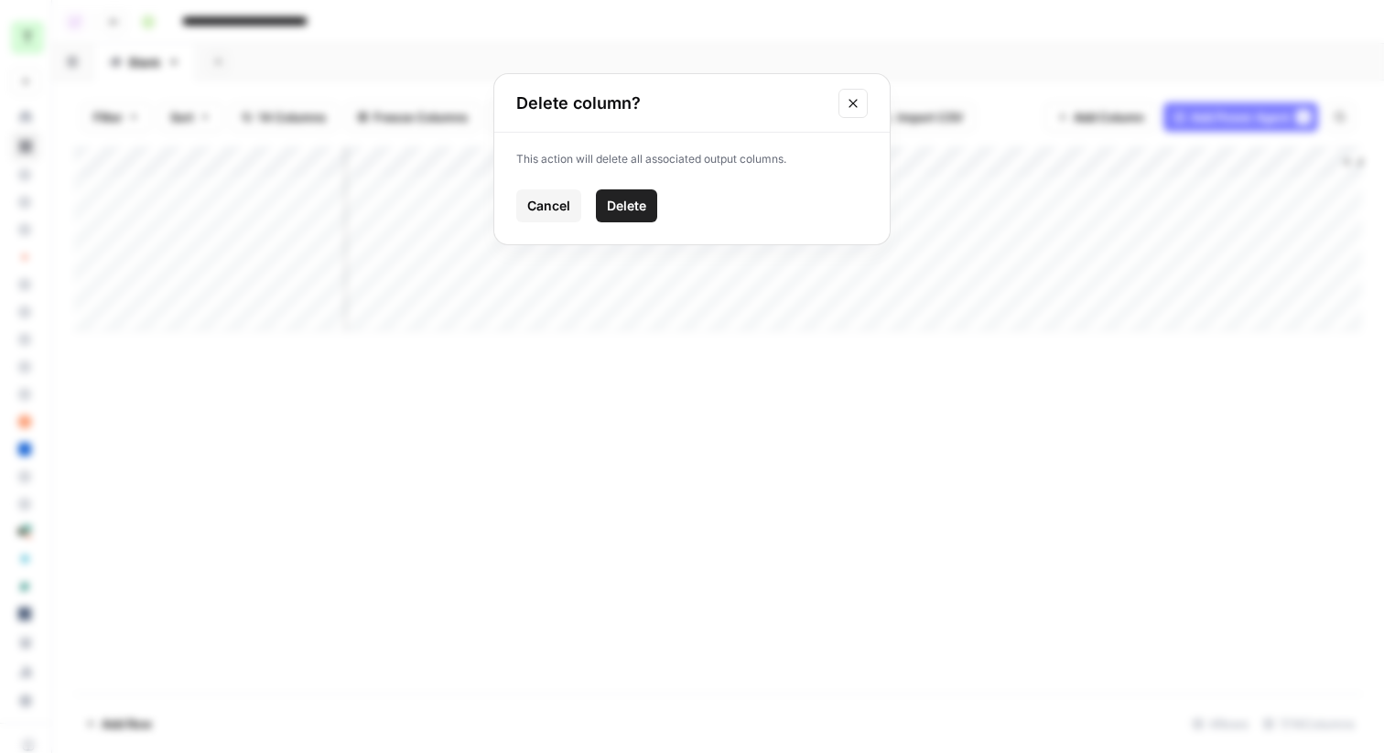
click at [637, 212] on span "Delete" at bounding box center [626, 206] width 39 height 18
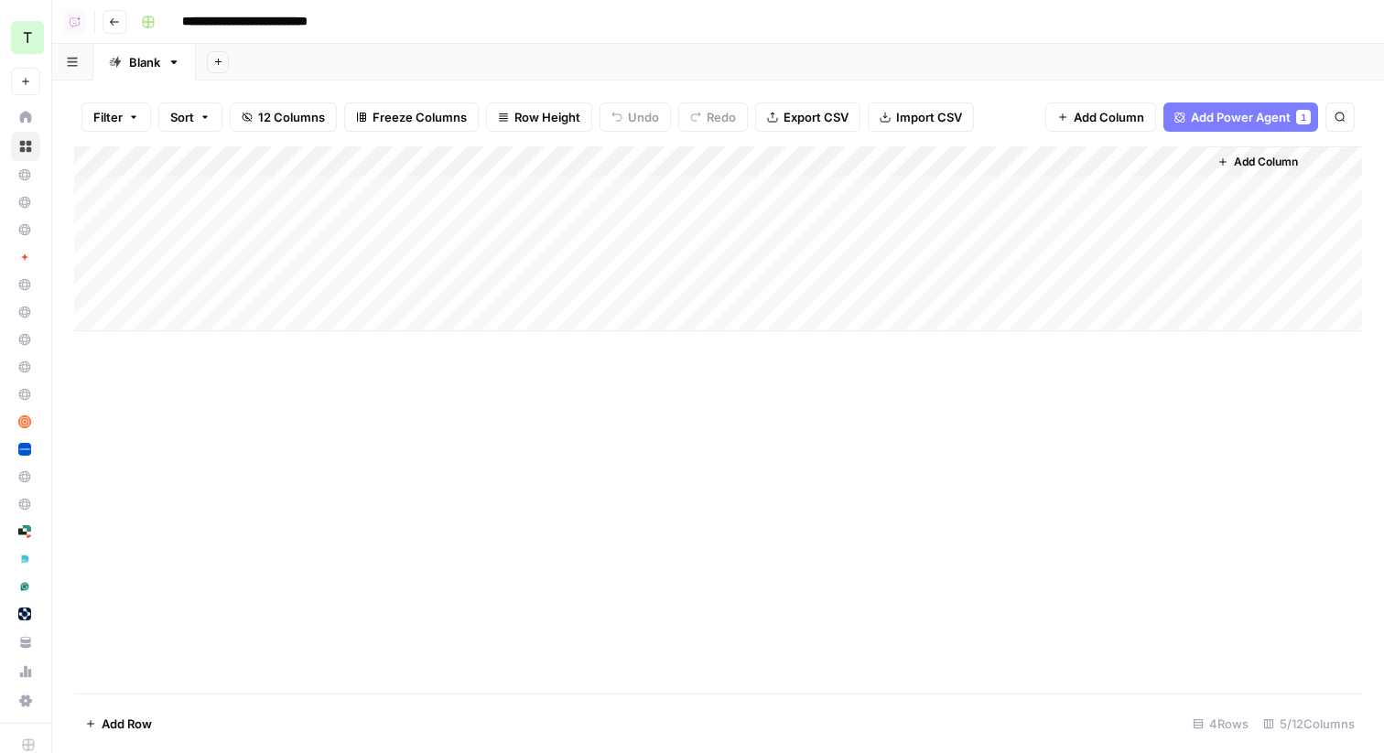
scroll to position [0, 0]
click at [1238, 156] on span "Add Column" at bounding box center [1266, 162] width 64 height 16
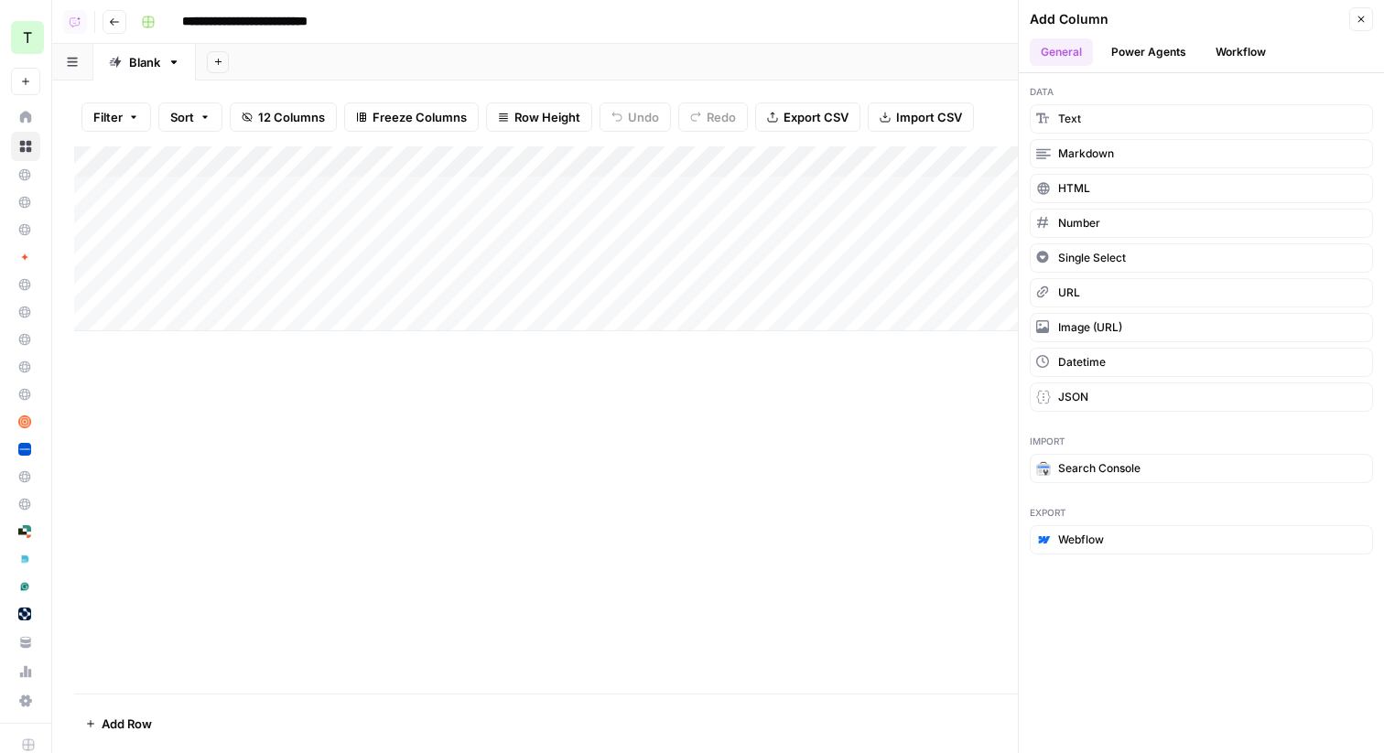
click at [1152, 51] on button "Power Agents" at bounding box center [1148, 51] width 97 height 27
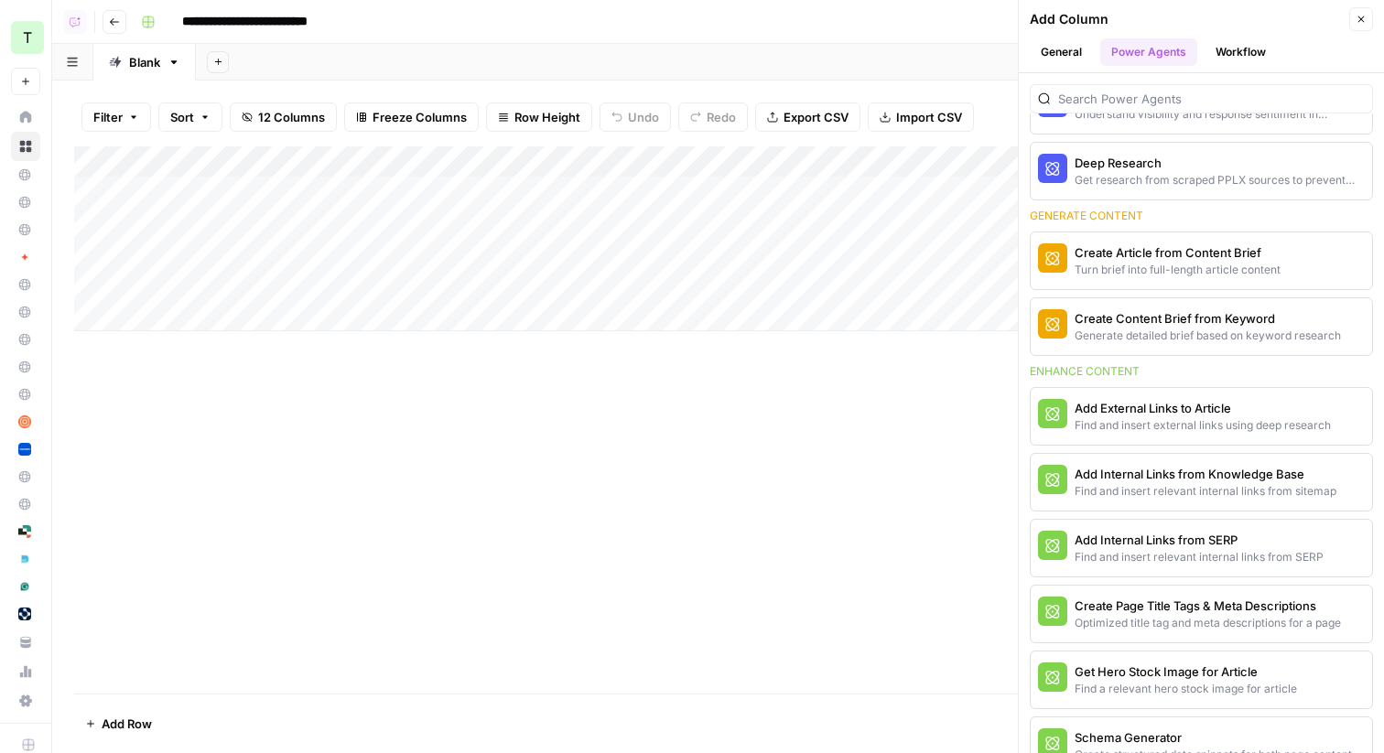
scroll to position [429, 0]
click at [1163, 487] on div "Find and insert relevant internal links from sitemap" at bounding box center [1170, 489] width 192 height 16
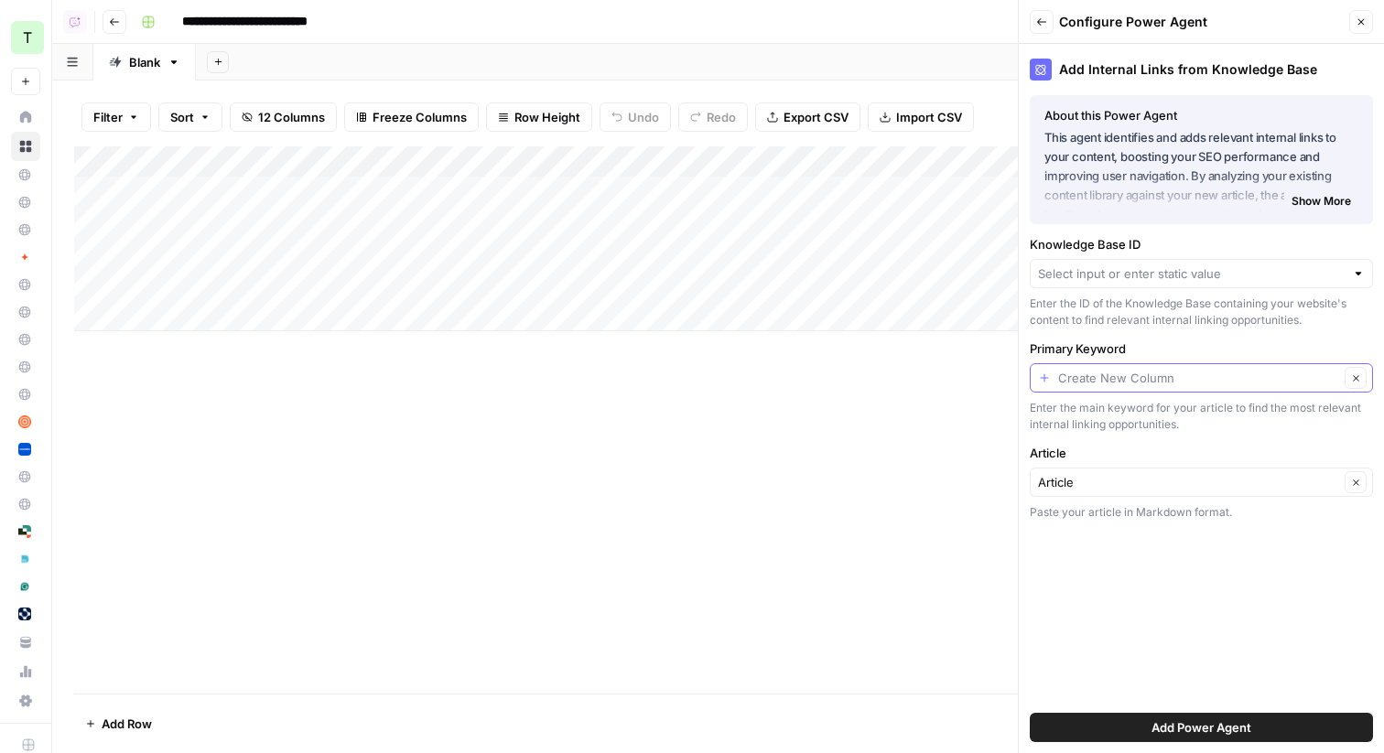
click at [1205, 377] on input "Primary Keyword" at bounding box center [1198, 378] width 281 height 18
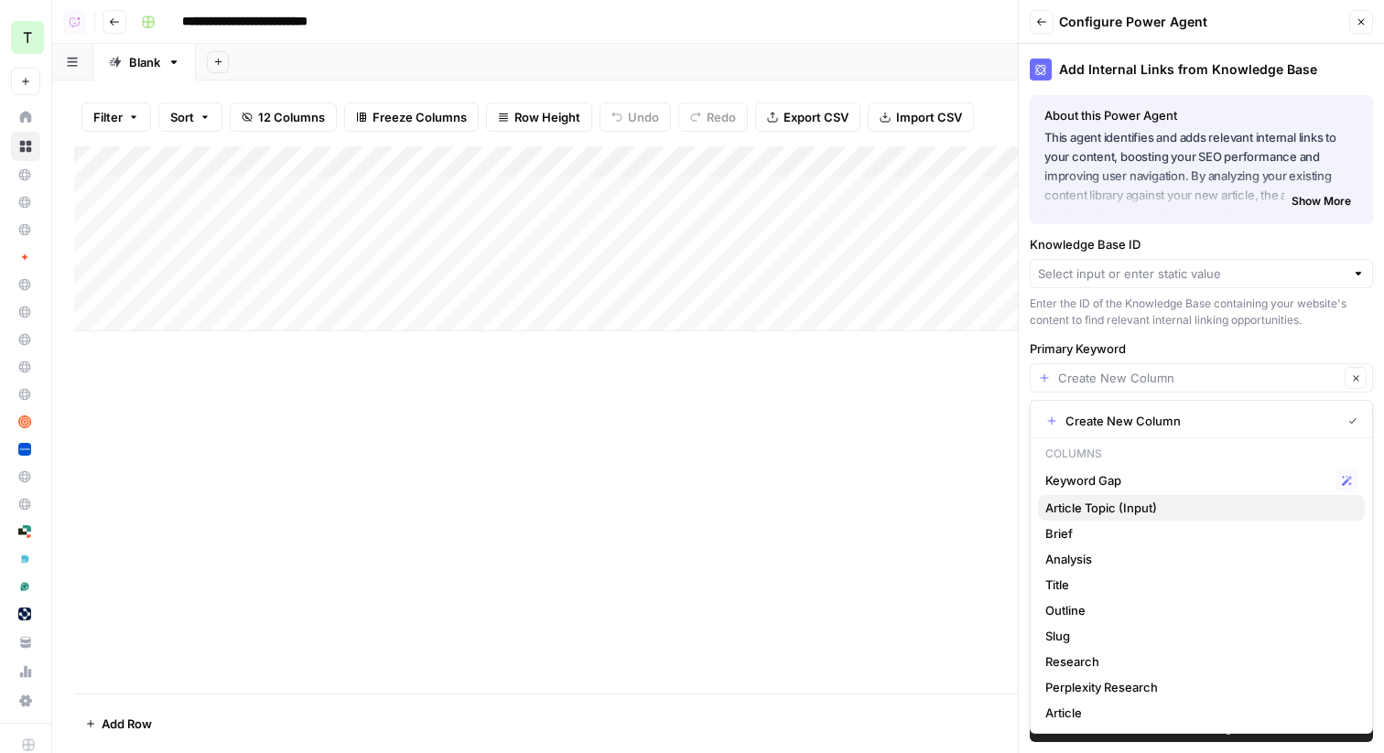
click at [1104, 512] on span "Article Topic (Input)" at bounding box center [1197, 508] width 305 height 18
type input "Article Topic (Input)"
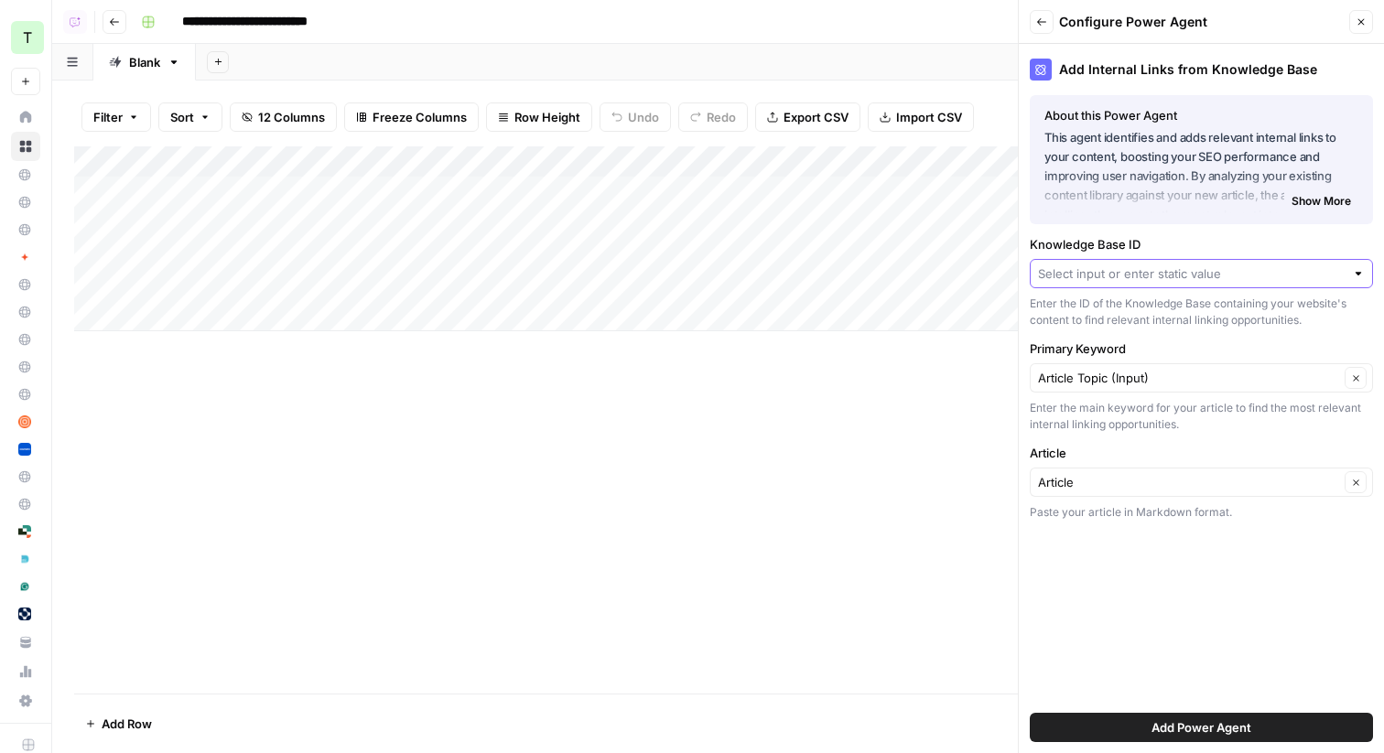
click at [1230, 273] on input "Knowledge Base ID" at bounding box center [1191, 273] width 307 height 18
click at [656, 527] on div "Add Column" at bounding box center [718, 419] width 1288 height 547
click at [1364, 22] on icon "button" at bounding box center [1360, 21] width 11 height 11
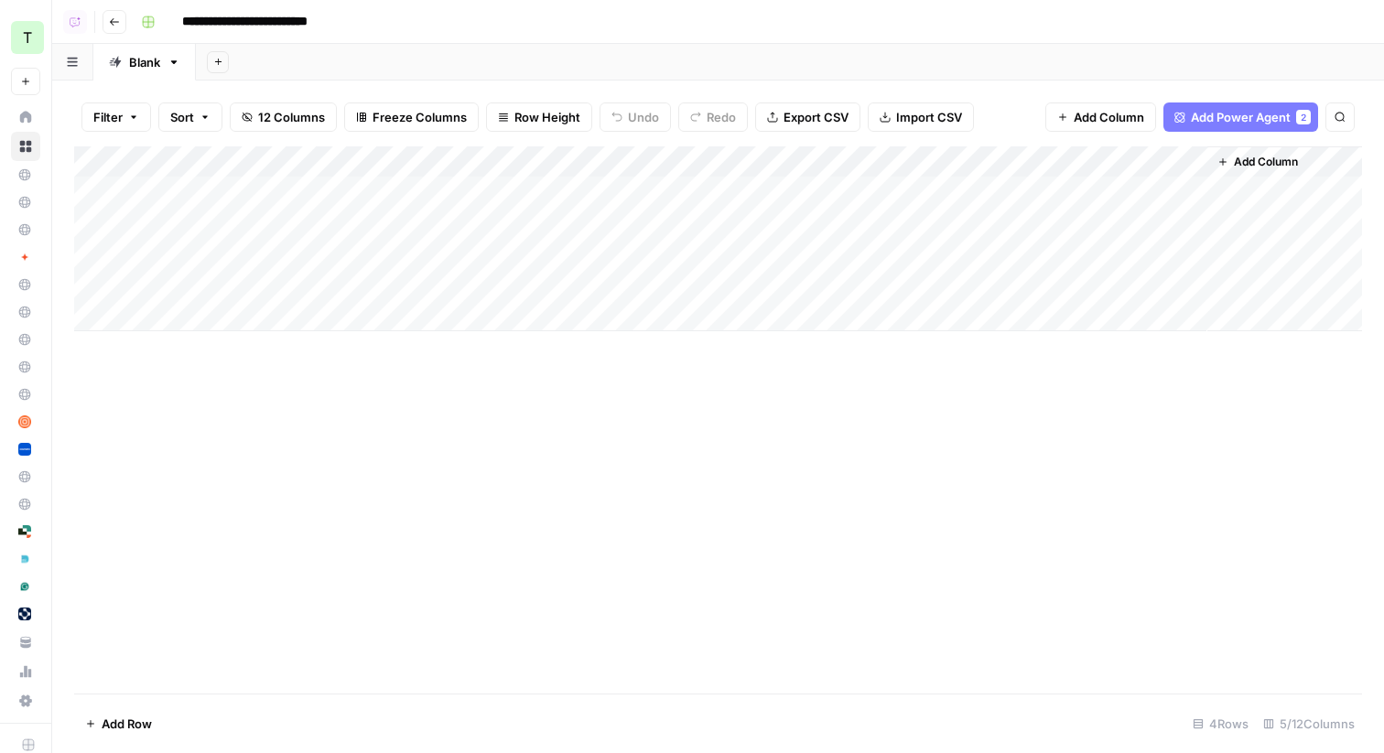
click at [255, 22] on input "**********" at bounding box center [263, 21] width 179 height 29
type input "**********"
click at [442, 52] on div "Add Sheet" at bounding box center [790, 62] width 1188 height 37
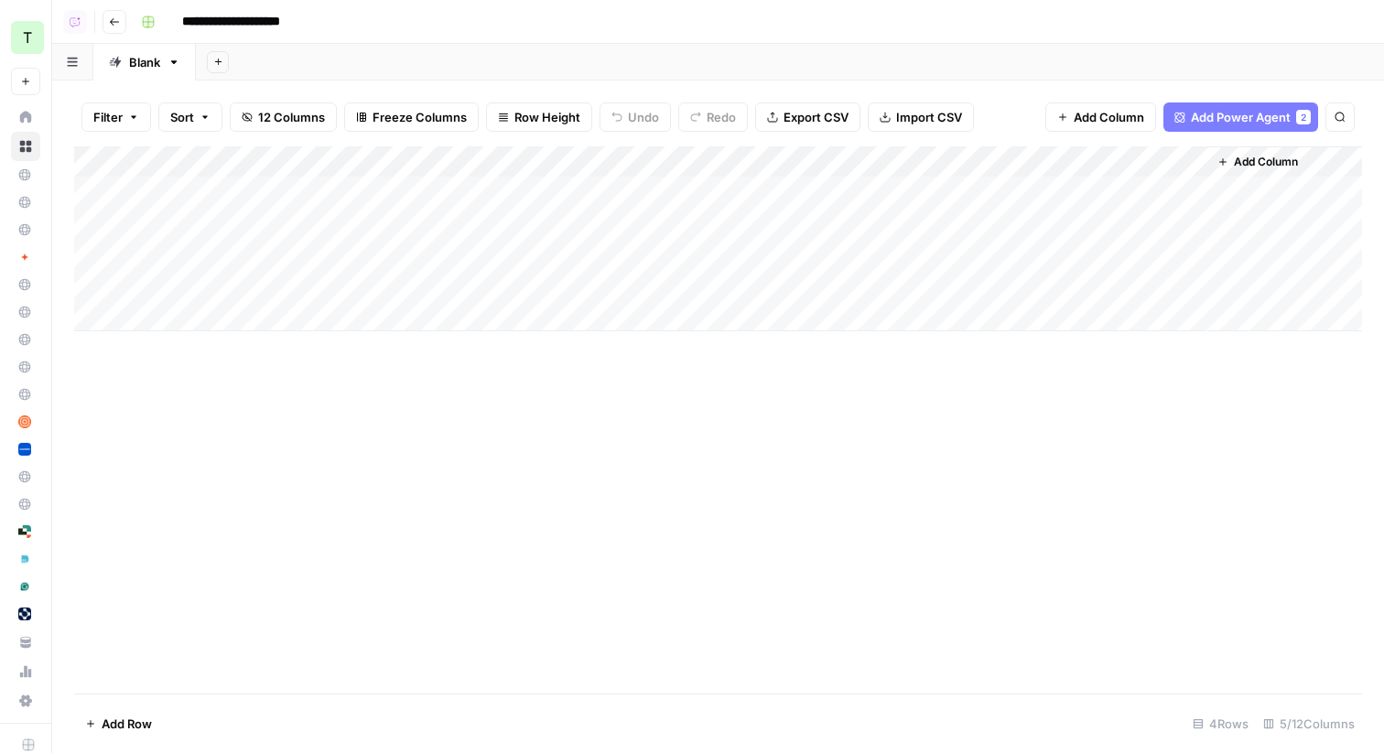
click at [120, 18] on button "Go back" at bounding box center [114, 22] width 24 height 24
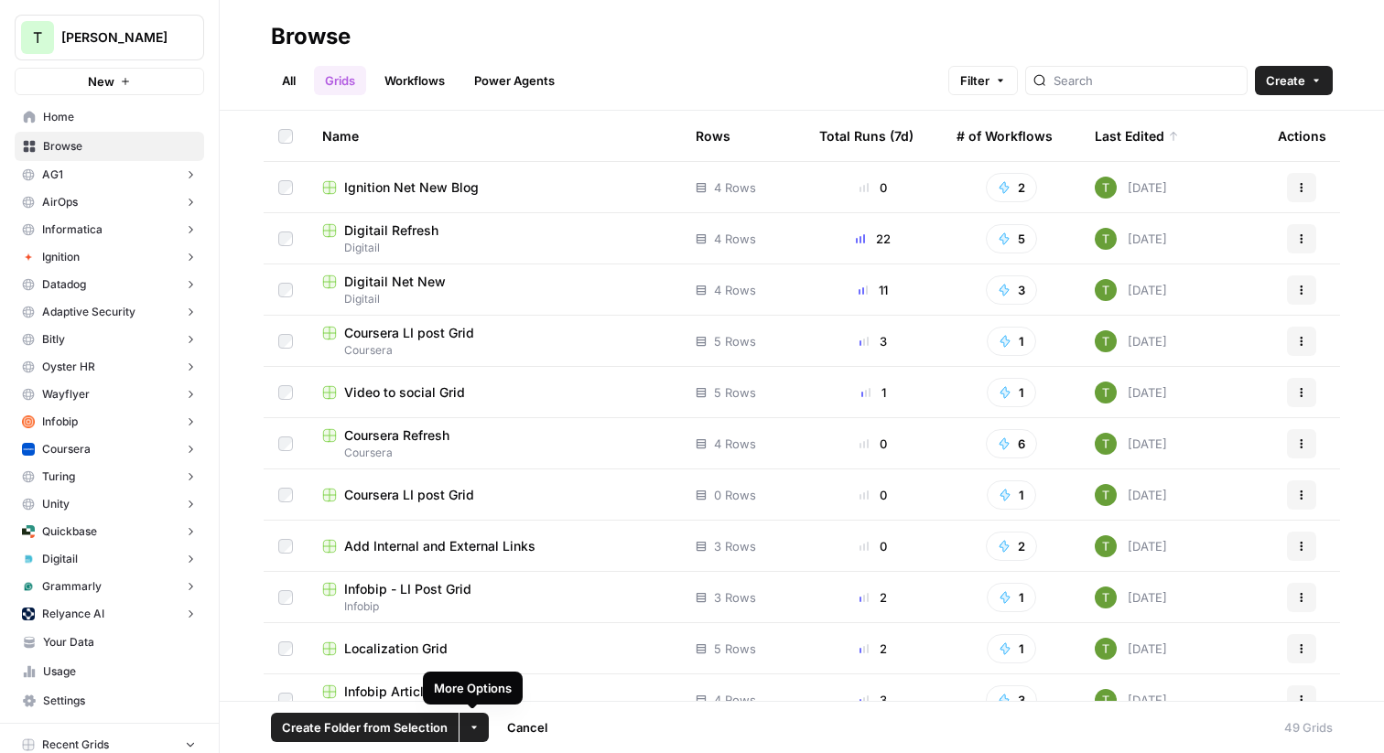
click at [395, 719] on span "Create Folder from Selection" at bounding box center [365, 727] width 166 height 18
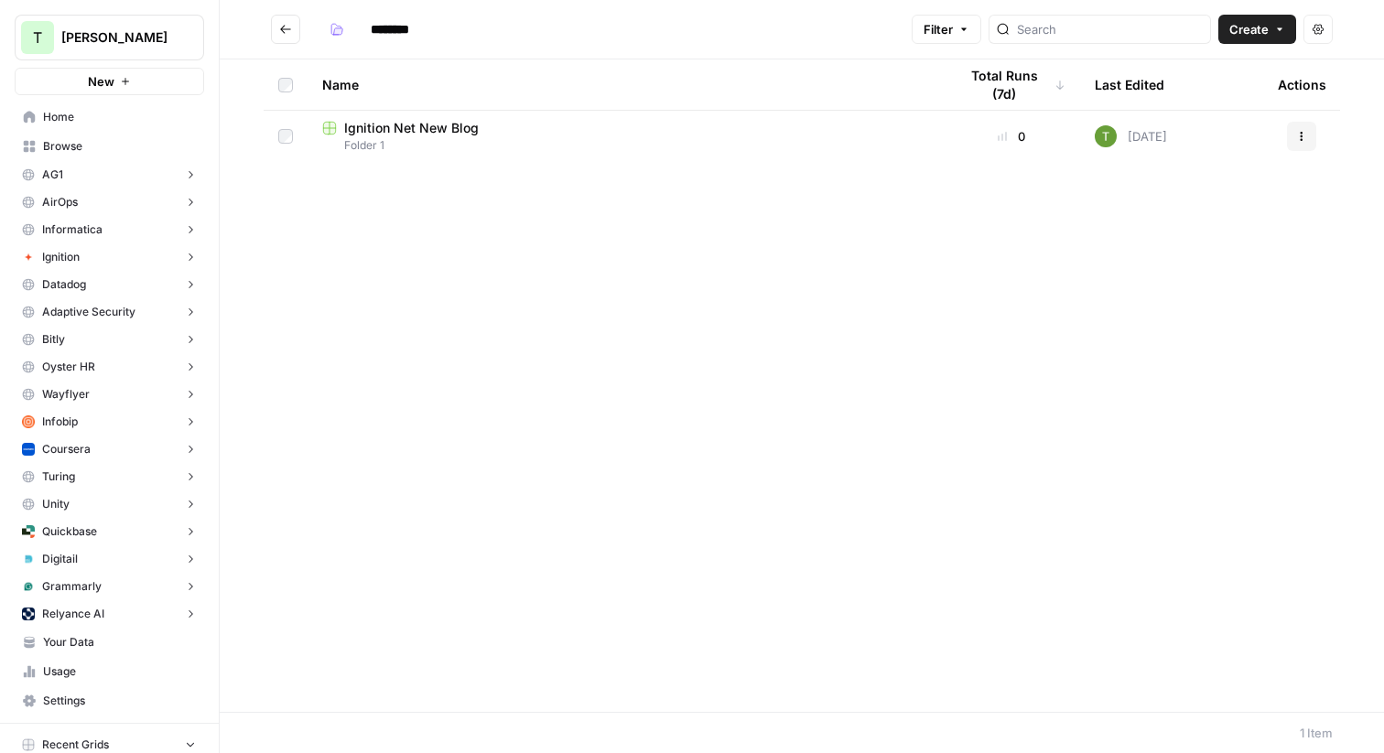
click at [399, 31] on input "********" at bounding box center [413, 29] width 102 height 29
type input "********"
click at [463, 267] on div "Name Total Runs (7d) Last Edited Actions Ignition Net New Blog Folder 1 0 [DATE…" at bounding box center [802, 385] width 1164 height 653
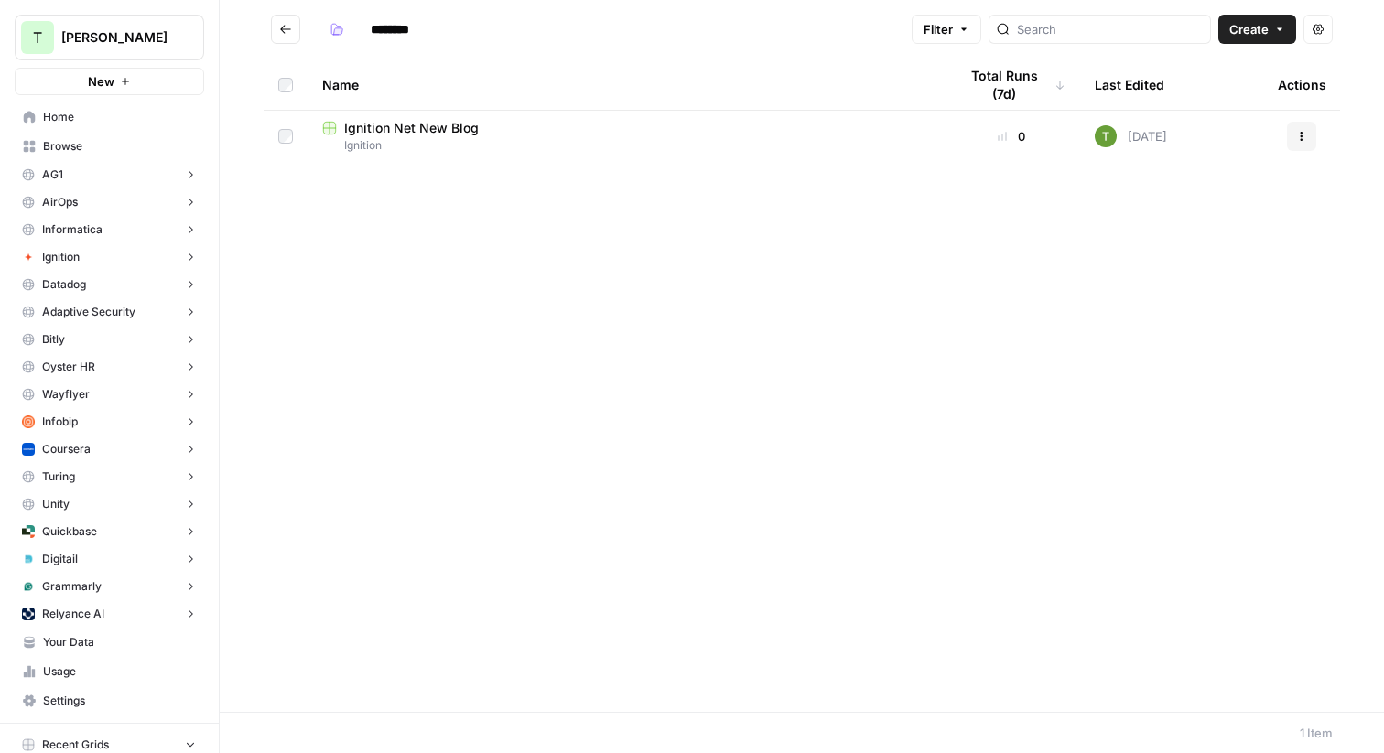
click at [282, 23] on icon "Go back" at bounding box center [285, 29] width 13 height 13
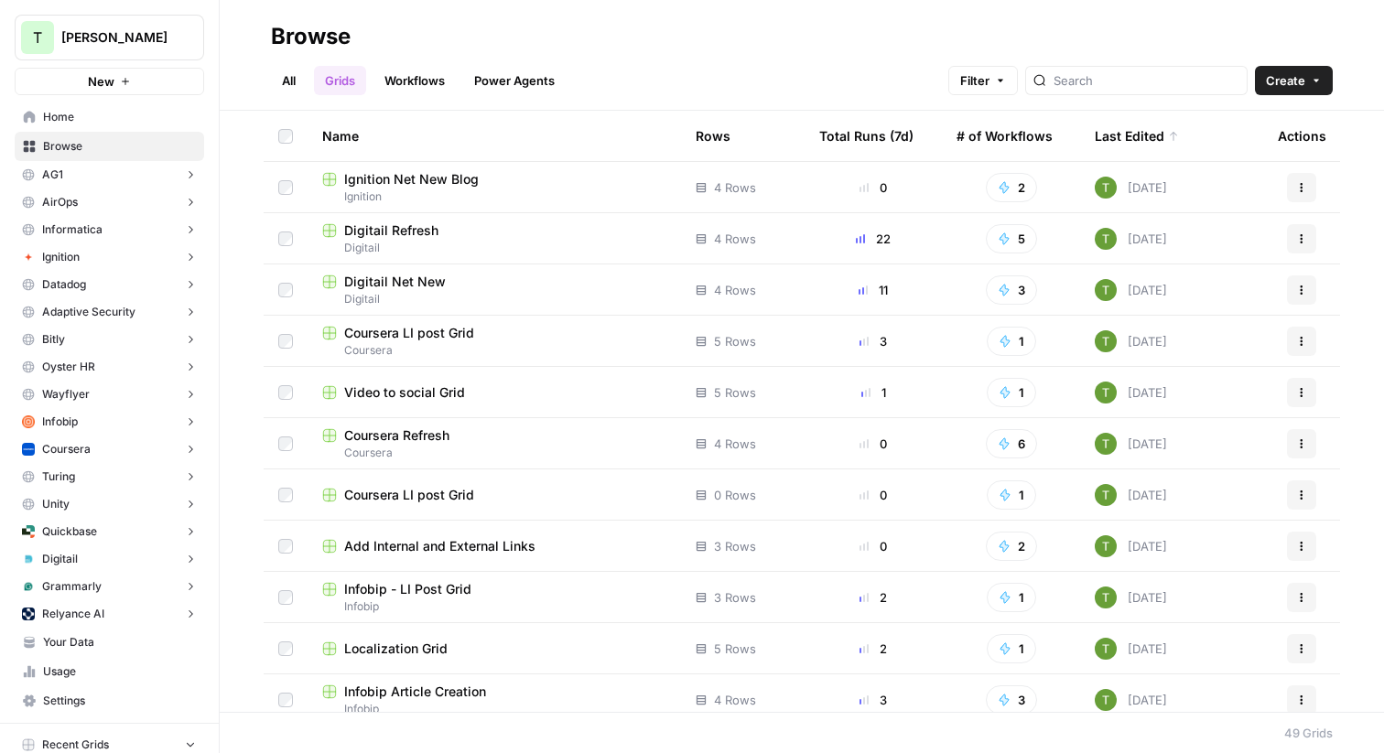
click at [60, 648] on span "Your Data" at bounding box center [119, 642] width 153 height 16
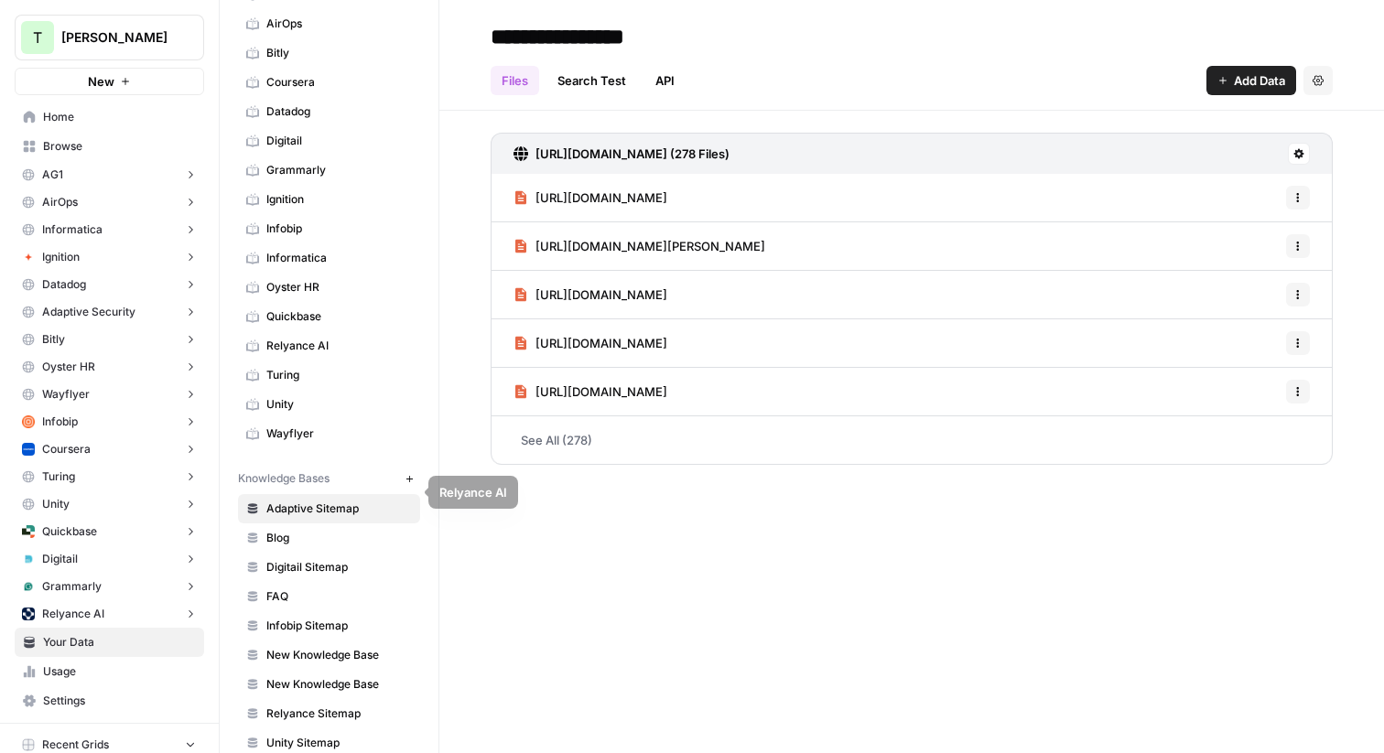
scroll to position [202, 0]
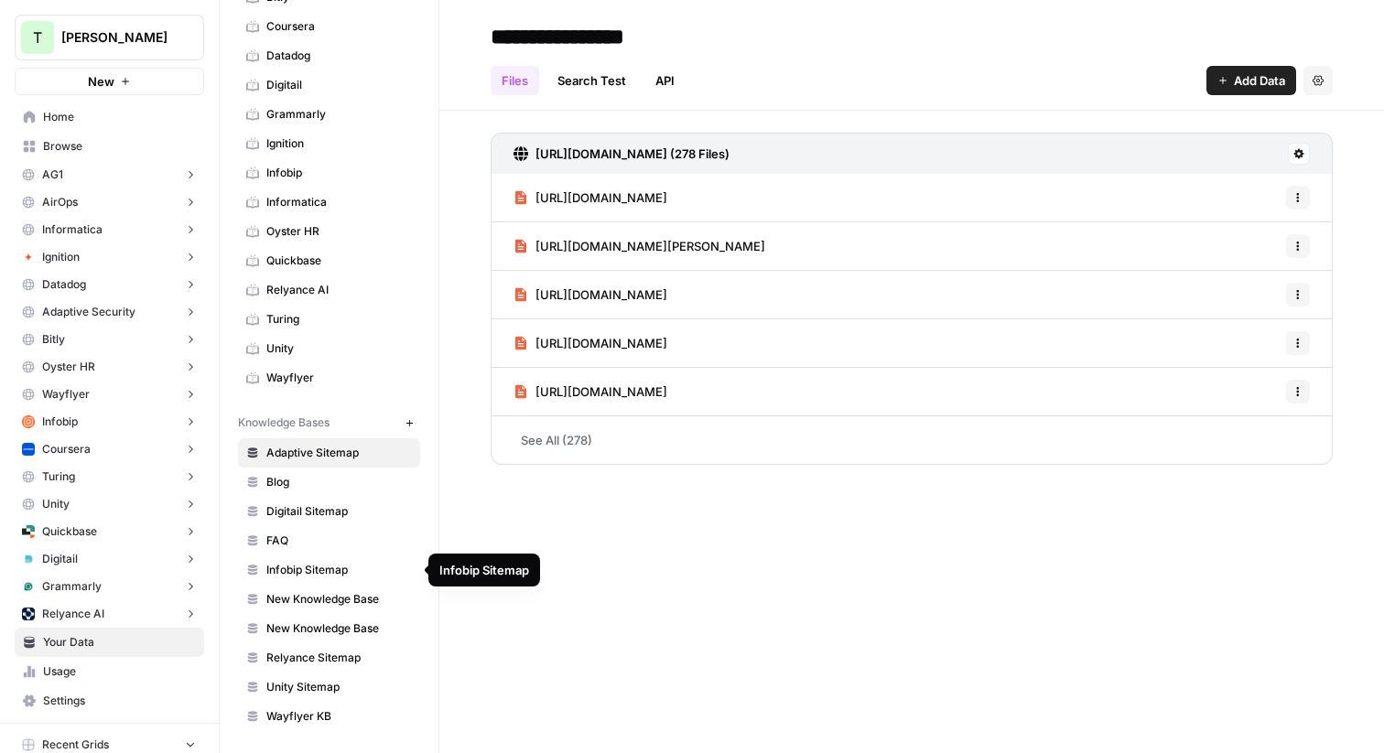
click at [322, 594] on span "New Knowledge Base" at bounding box center [339, 599] width 146 height 16
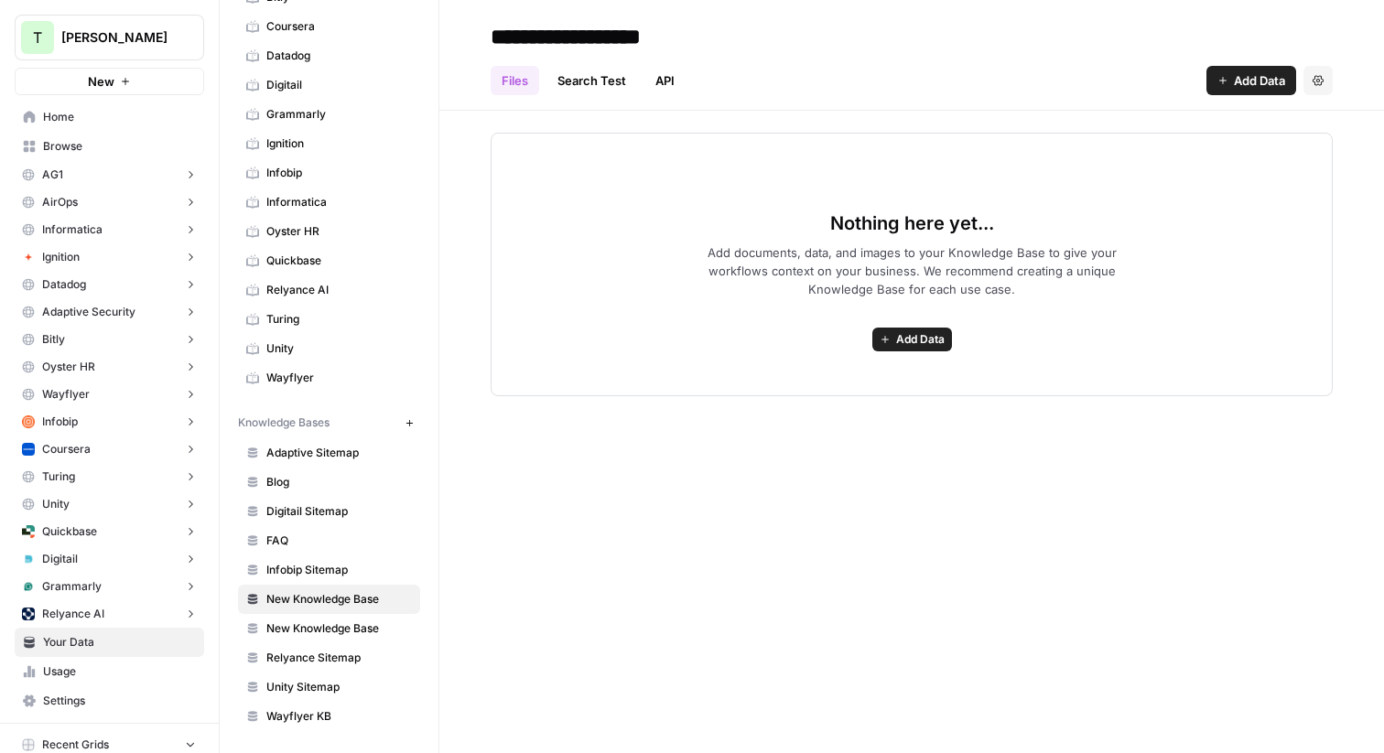
click at [1321, 86] on button "Settings" at bounding box center [1317, 80] width 29 height 29
click at [1264, 118] on span "Delete Knowledge Base" at bounding box center [1242, 123] width 135 height 18
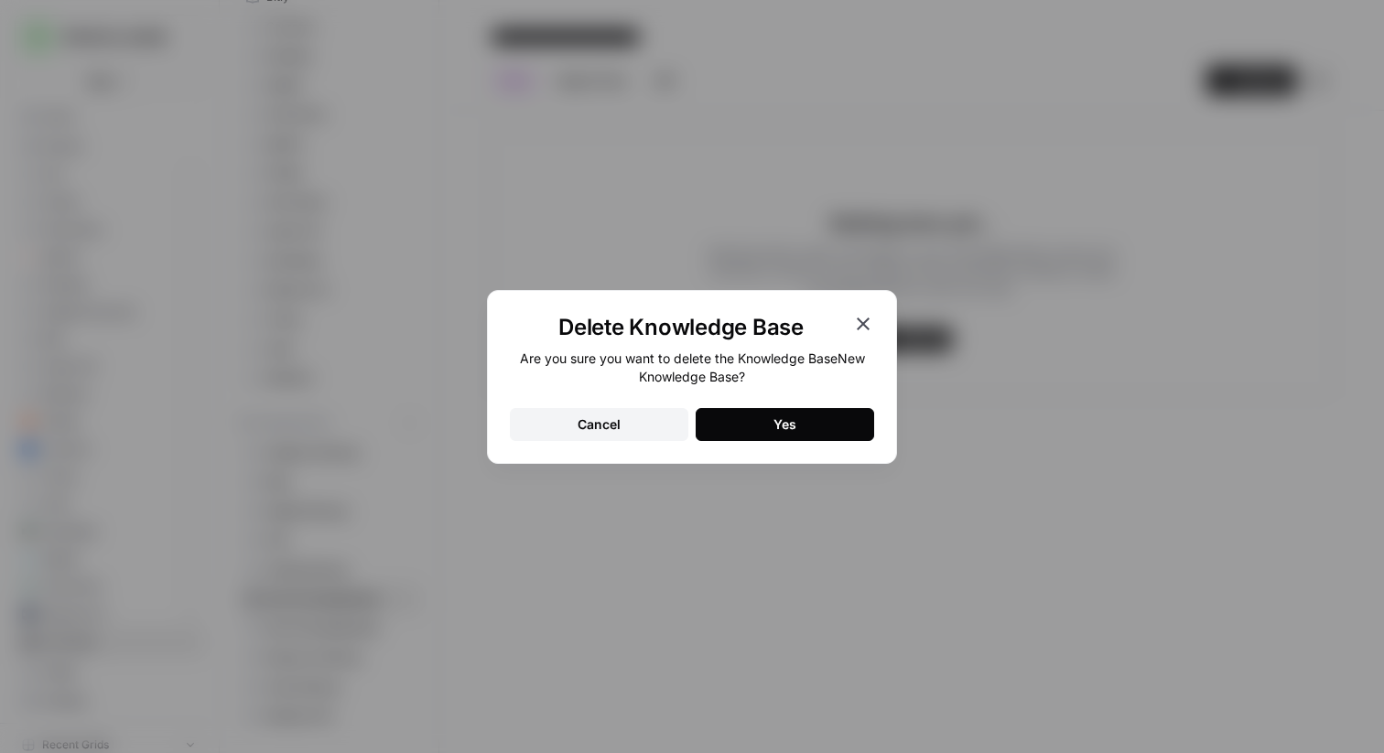
click at [793, 433] on div "Yes" at bounding box center [784, 424] width 23 height 18
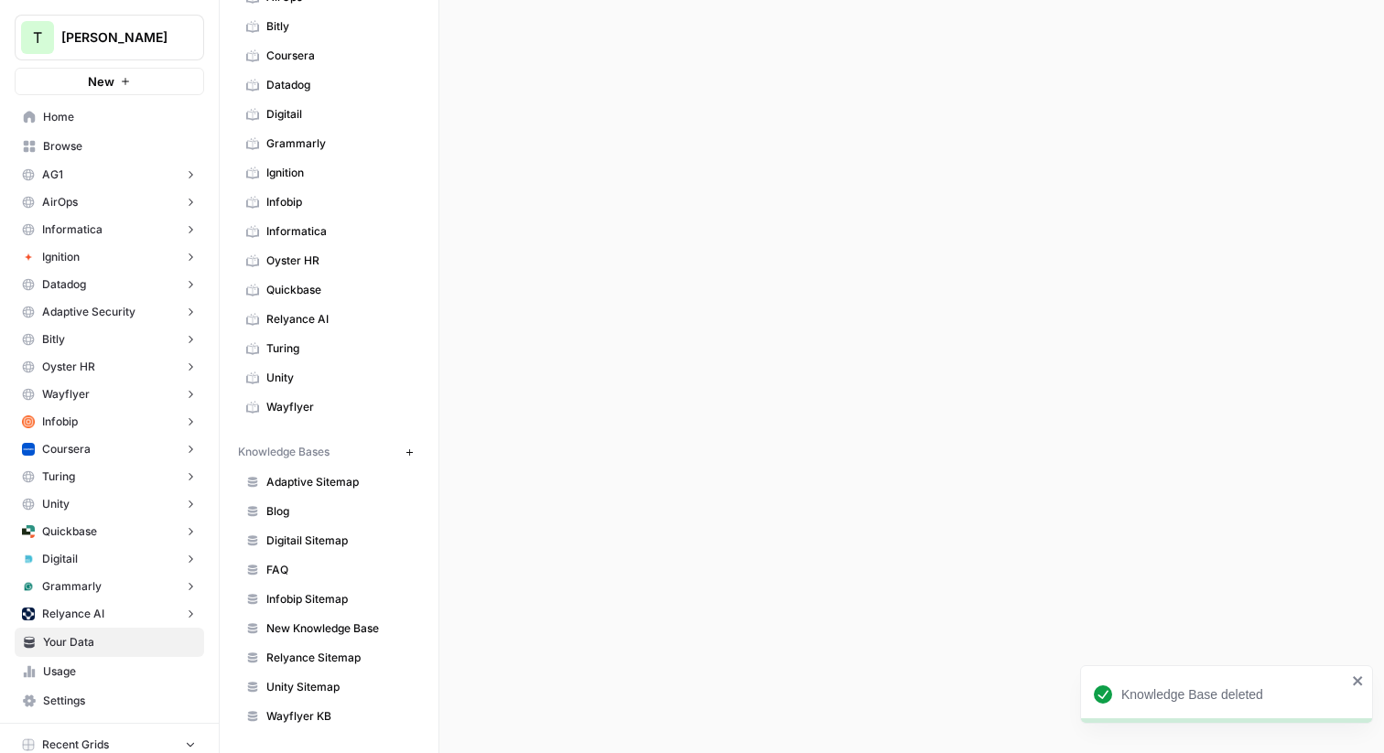
scroll to position [173, 0]
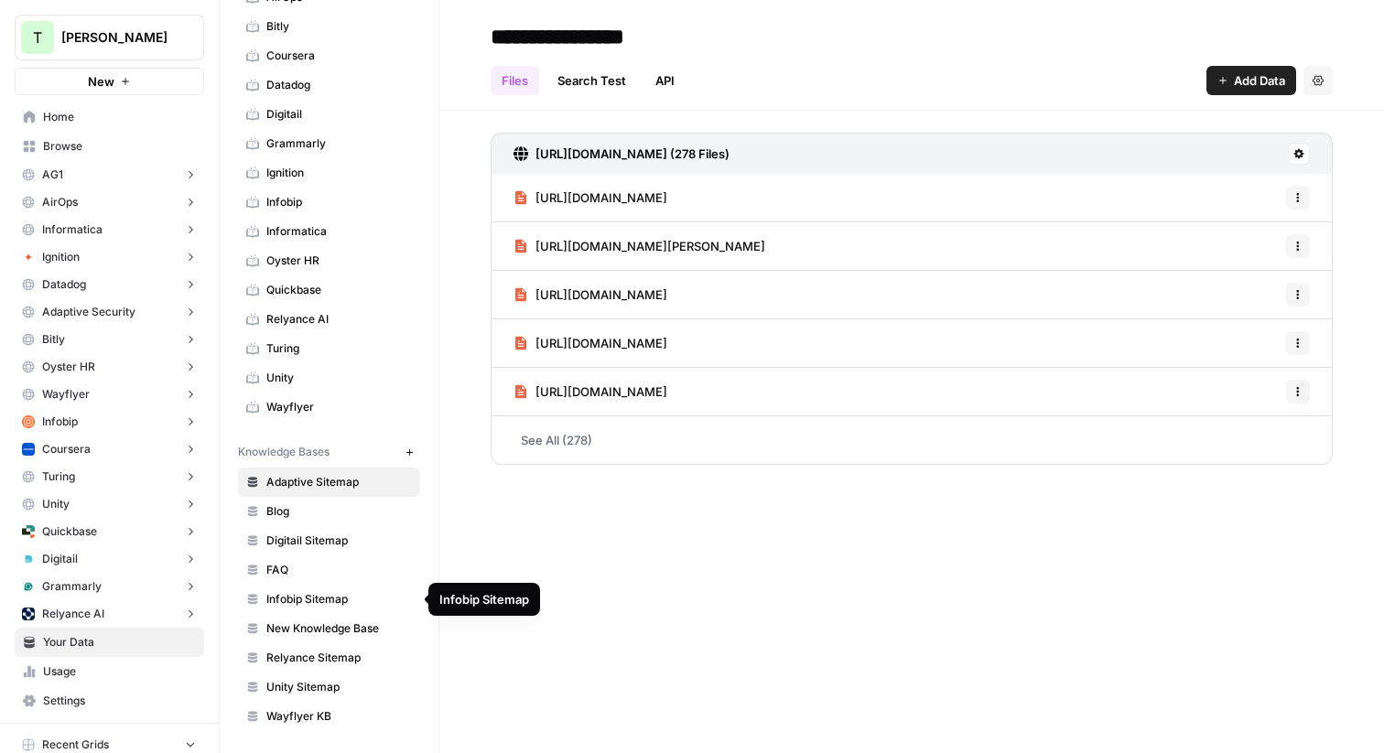
click at [317, 631] on span "New Knowledge Base" at bounding box center [339, 628] width 146 height 16
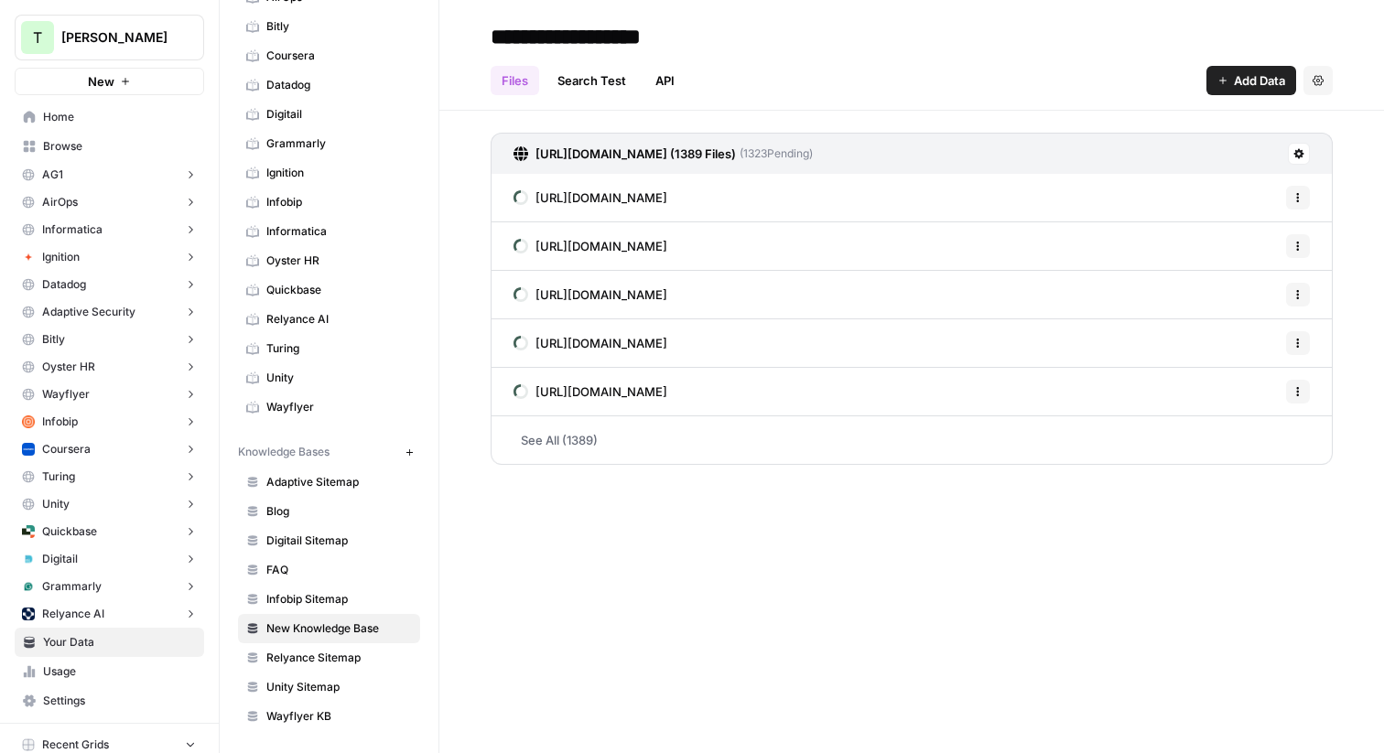
click at [577, 37] on input "**********" at bounding box center [629, 36] width 293 height 37
type input "**********"
click at [878, 50] on h2 "**********" at bounding box center [912, 36] width 842 height 29
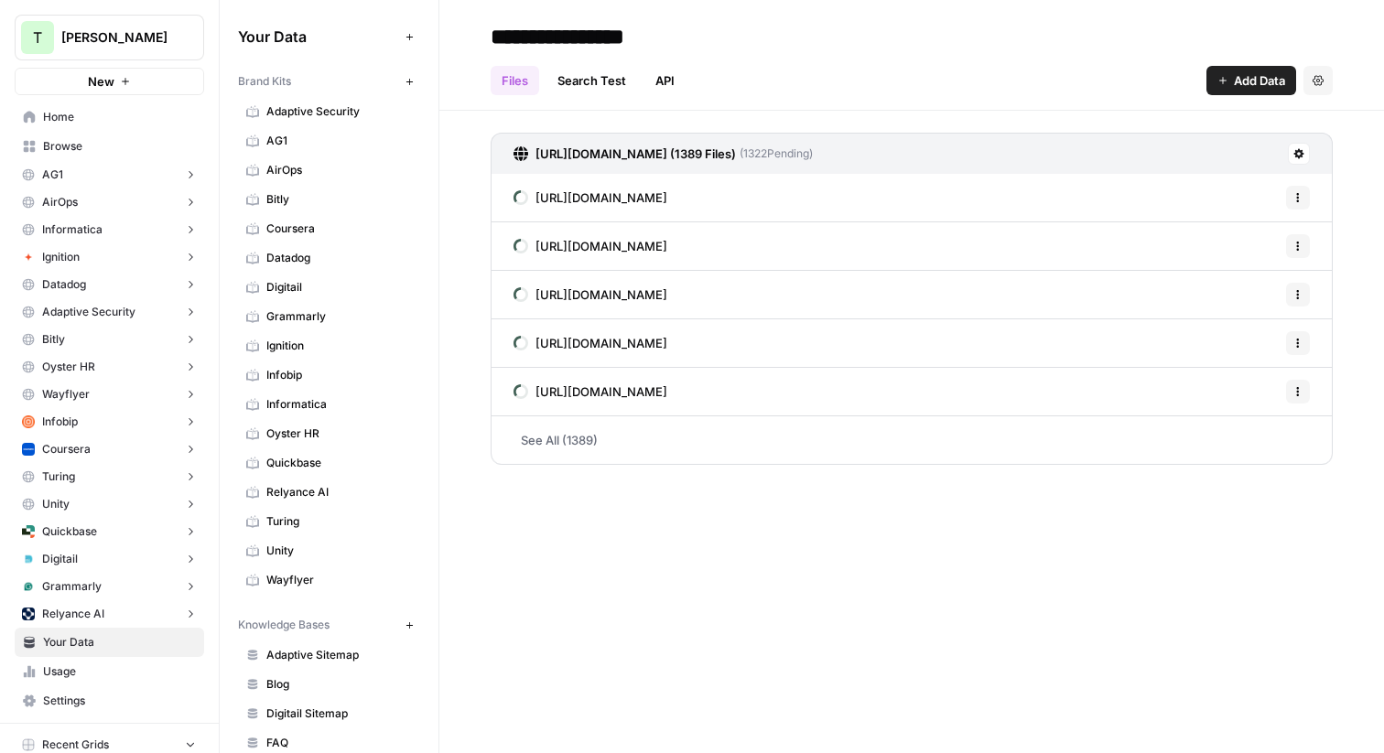
click at [72, 138] on span "Browse" at bounding box center [119, 146] width 153 height 16
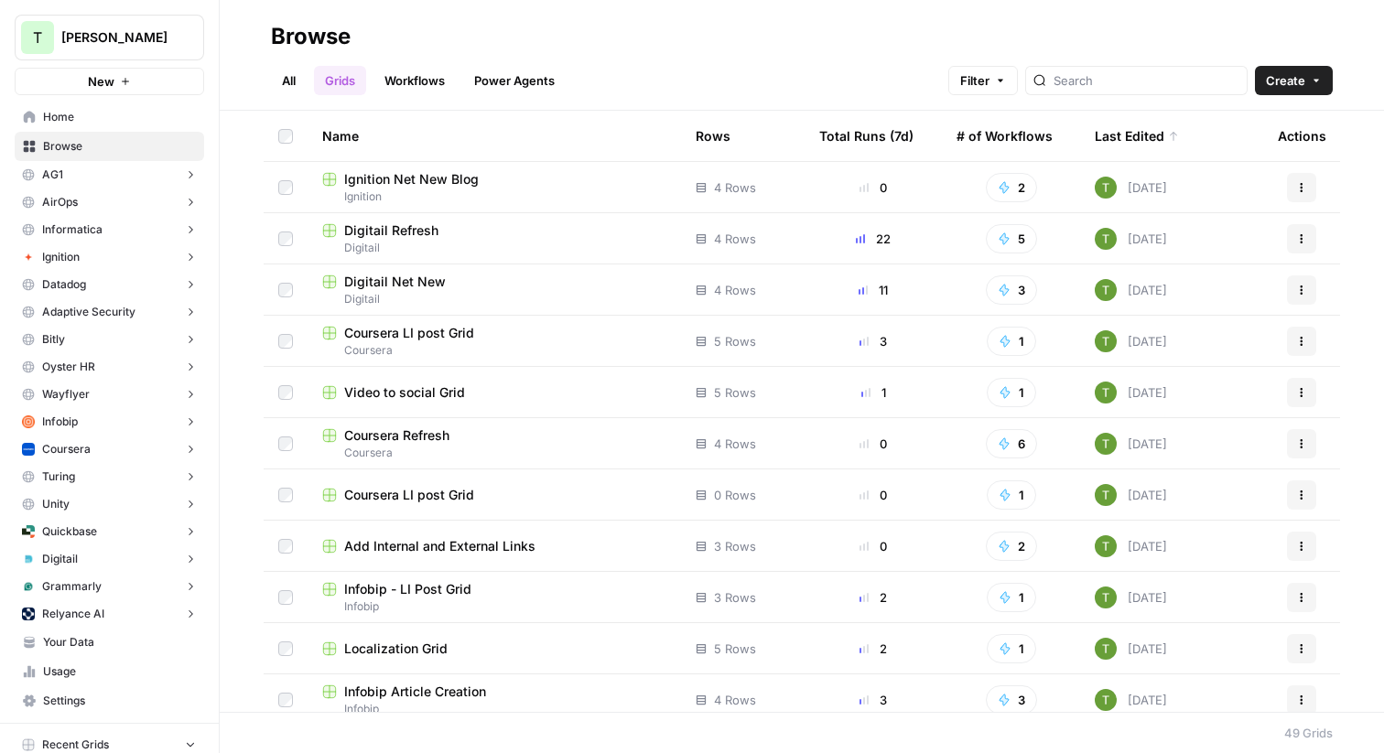
click at [291, 85] on link "All" at bounding box center [289, 80] width 36 height 29
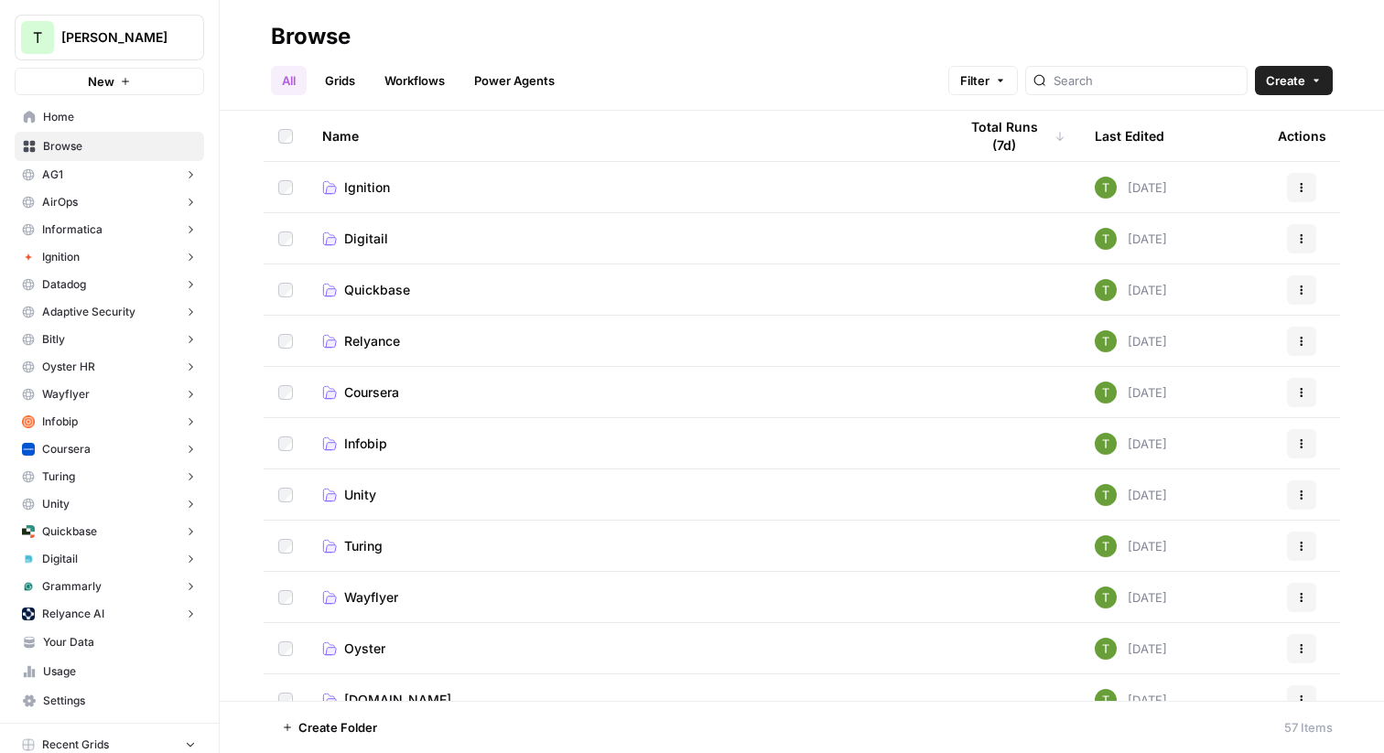
click at [367, 193] on span "Ignition" at bounding box center [367, 187] width 46 height 18
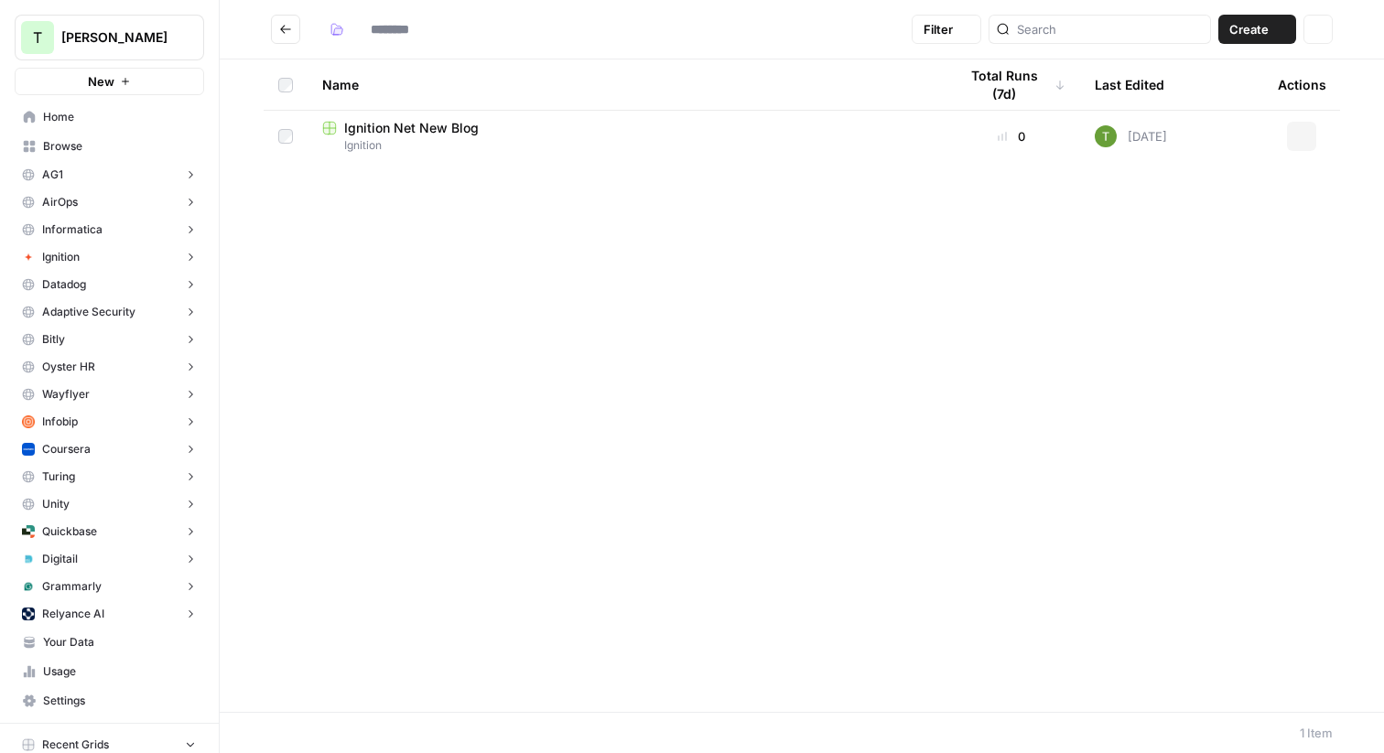
type input "********"
click at [1252, 34] on span "Create" at bounding box center [1248, 29] width 39 height 18
click at [649, 53] on header "******** Filter Create Actions" at bounding box center [802, 29] width 1164 height 59
click at [279, 23] on icon "Go back" at bounding box center [285, 29] width 13 height 13
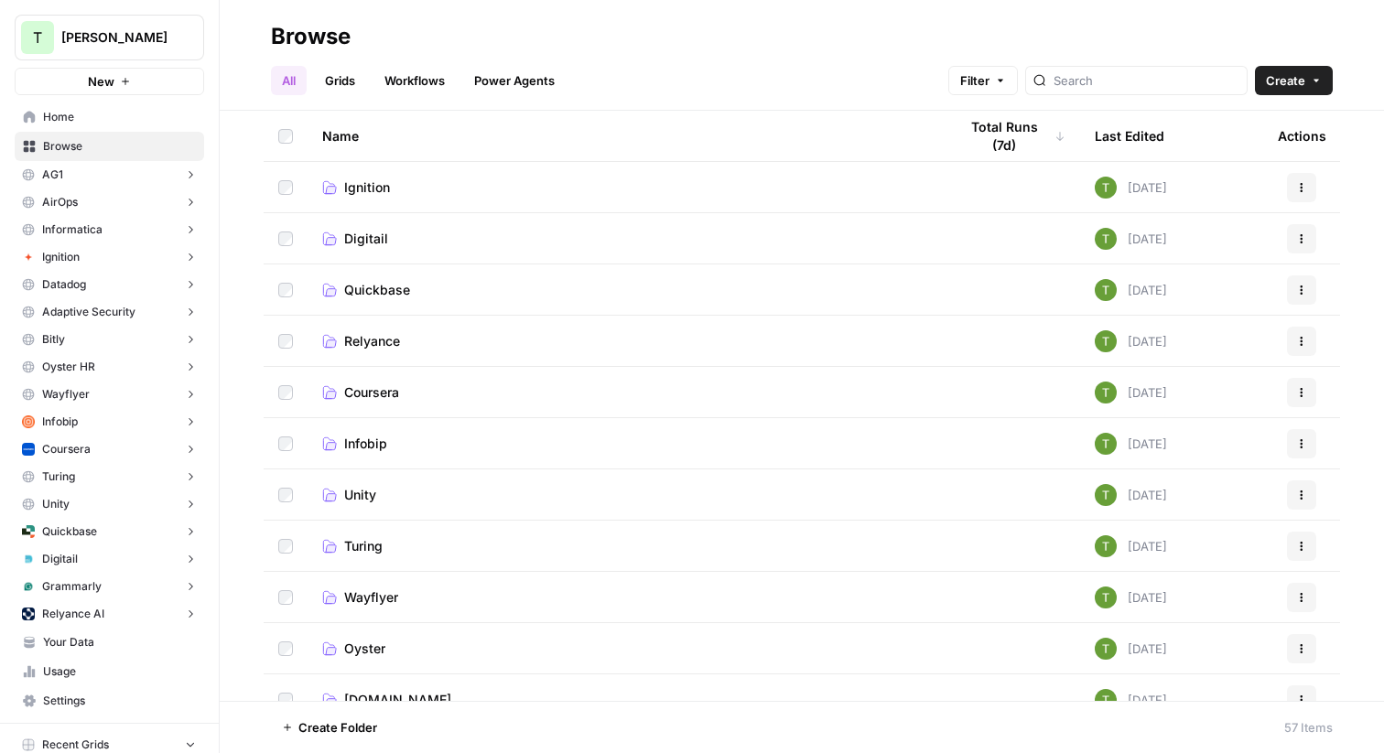
click at [338, 79] on link "Grids" at bounding box center [340, 80] width 52 height 29
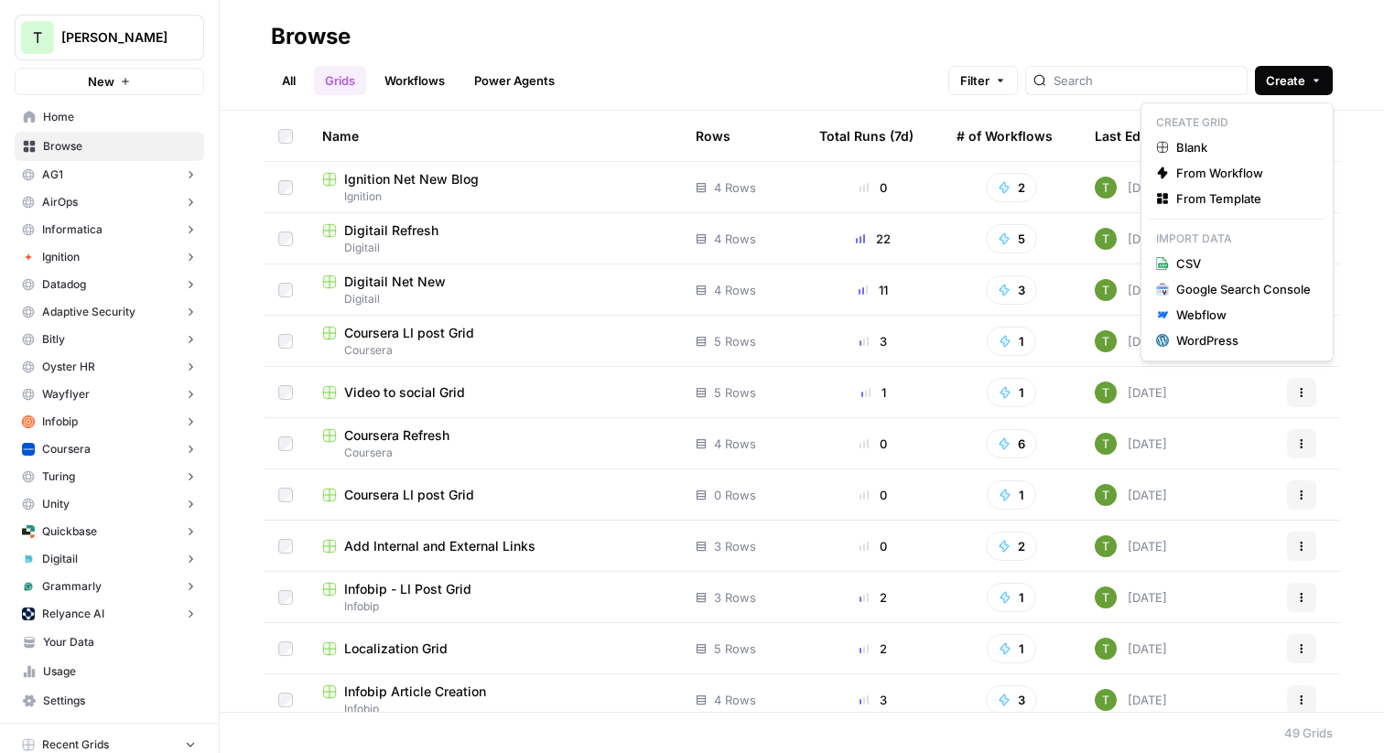
click at [1316, 80] on icon "button" at bounding box center [1315, 81] width 5 height 3
click at [1243, 200] on span "From Template" at bounding box center [1243, 198] width 135 height 18
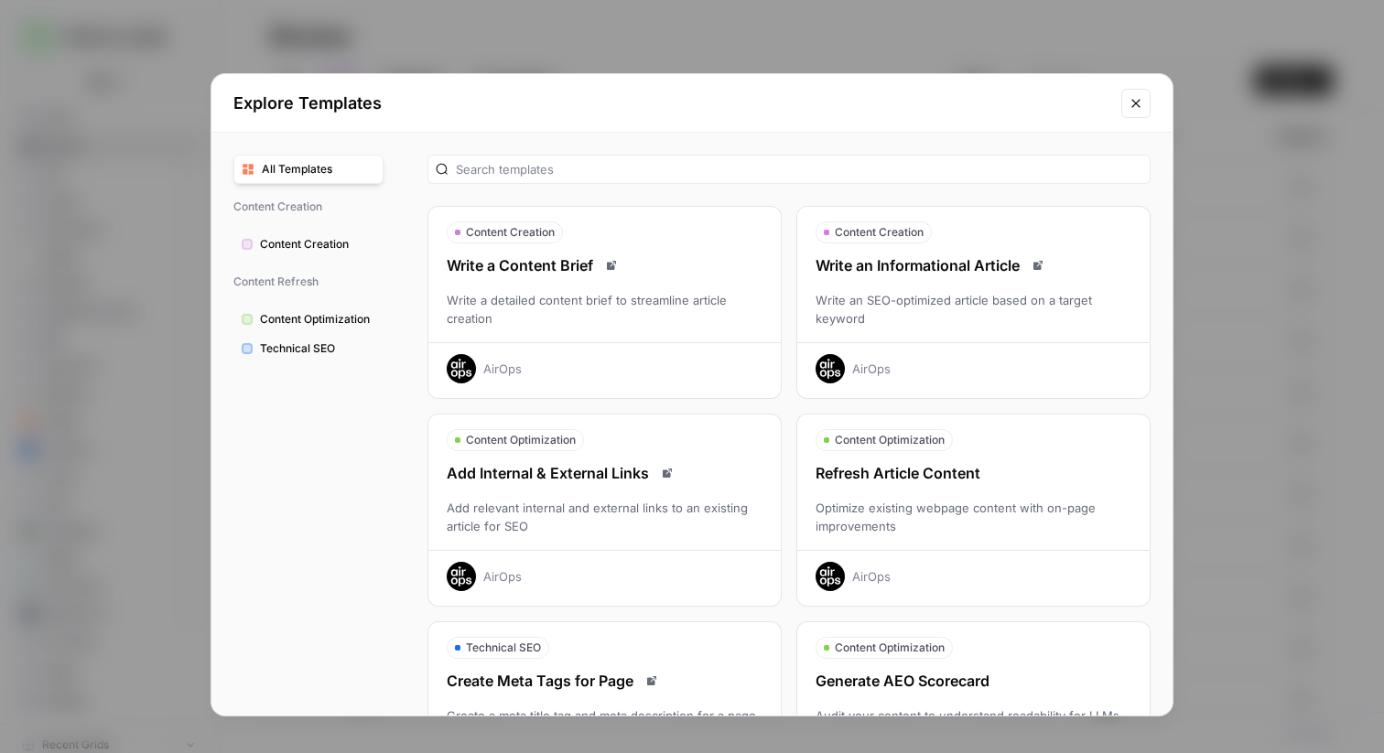
click at [959, 494] on div "Refresh Article Content Optimize existing webpage content with on-page improvem…" at bounding box center [973, 526] width 352 height 129
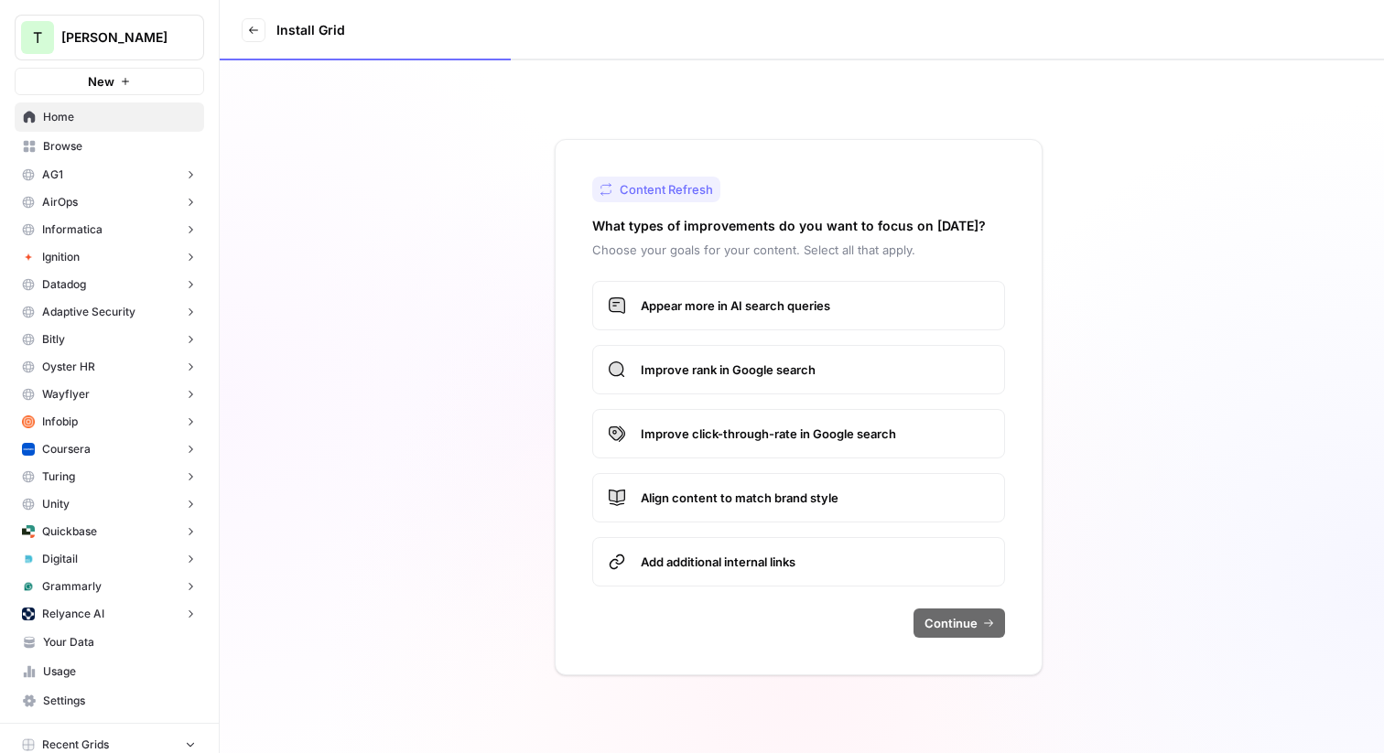
click at [690, 310] on span "Appear more in AI search queries" at bounding box center [815, 306] width 349 height 18
click at [683, 374] on span "Improve rank in Google search" at bounding box center [815, 370] width 349 height 18
click at [967, 625] on span "Continue" at bounding box center [950, 623] width 53 height 18
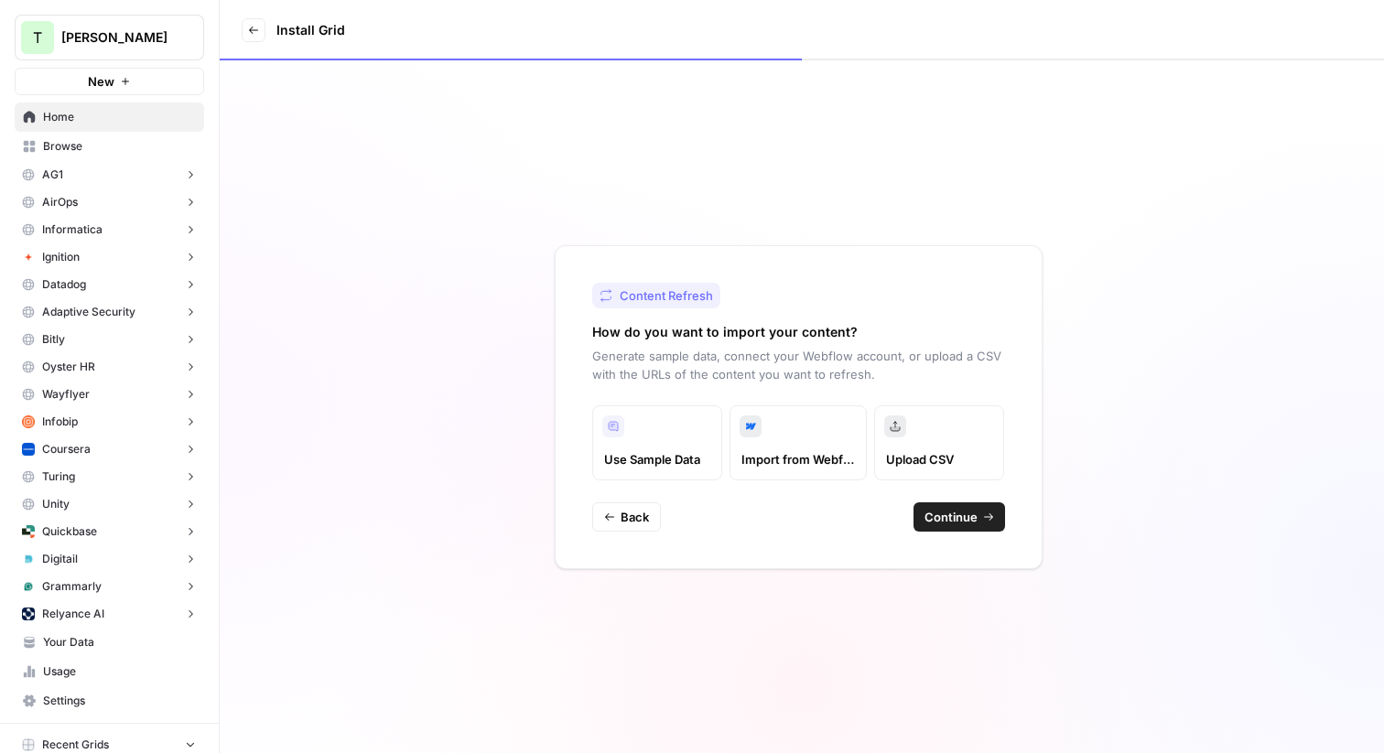
click at [939, 515] on span "Continue" at bounding box center [950, 517] width 53 height 18
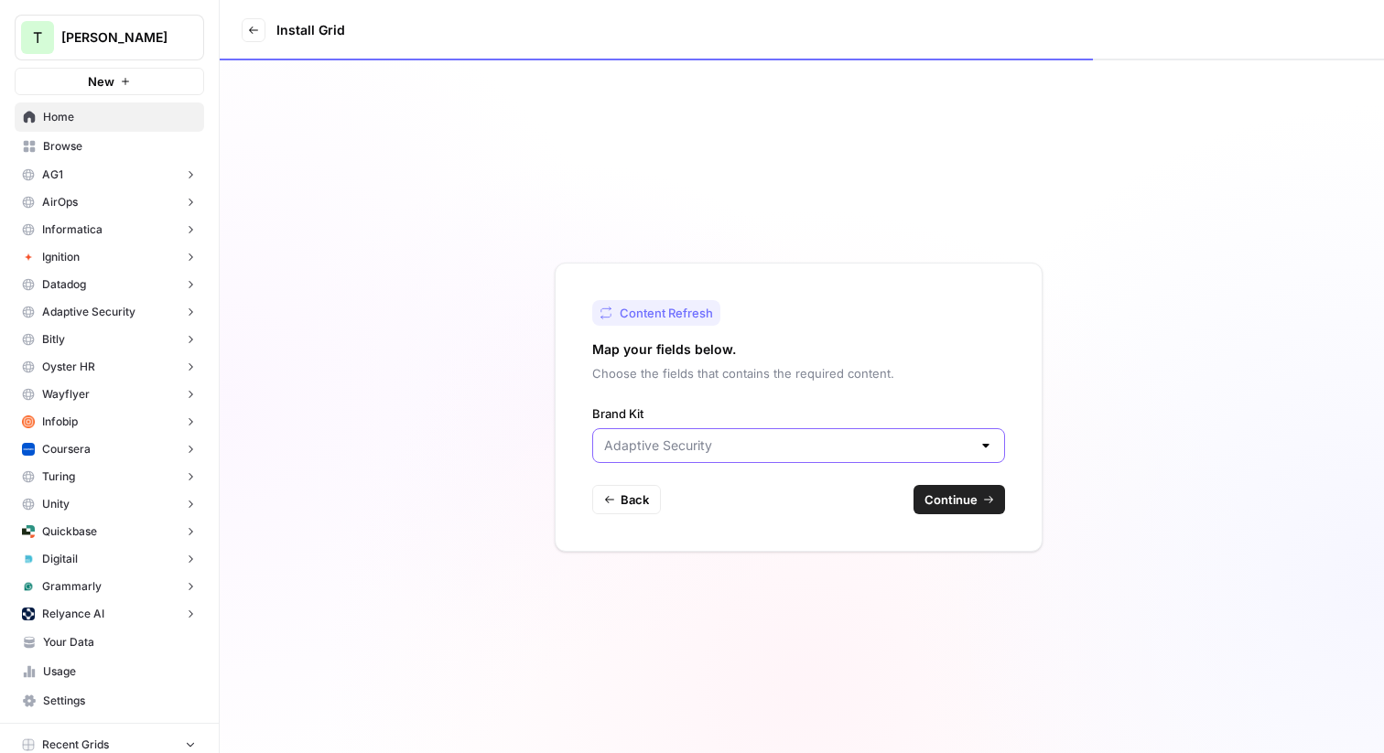
click at [950, 443] on input "Brand Kit" at bounding box center [787, 446] width 367 height 18
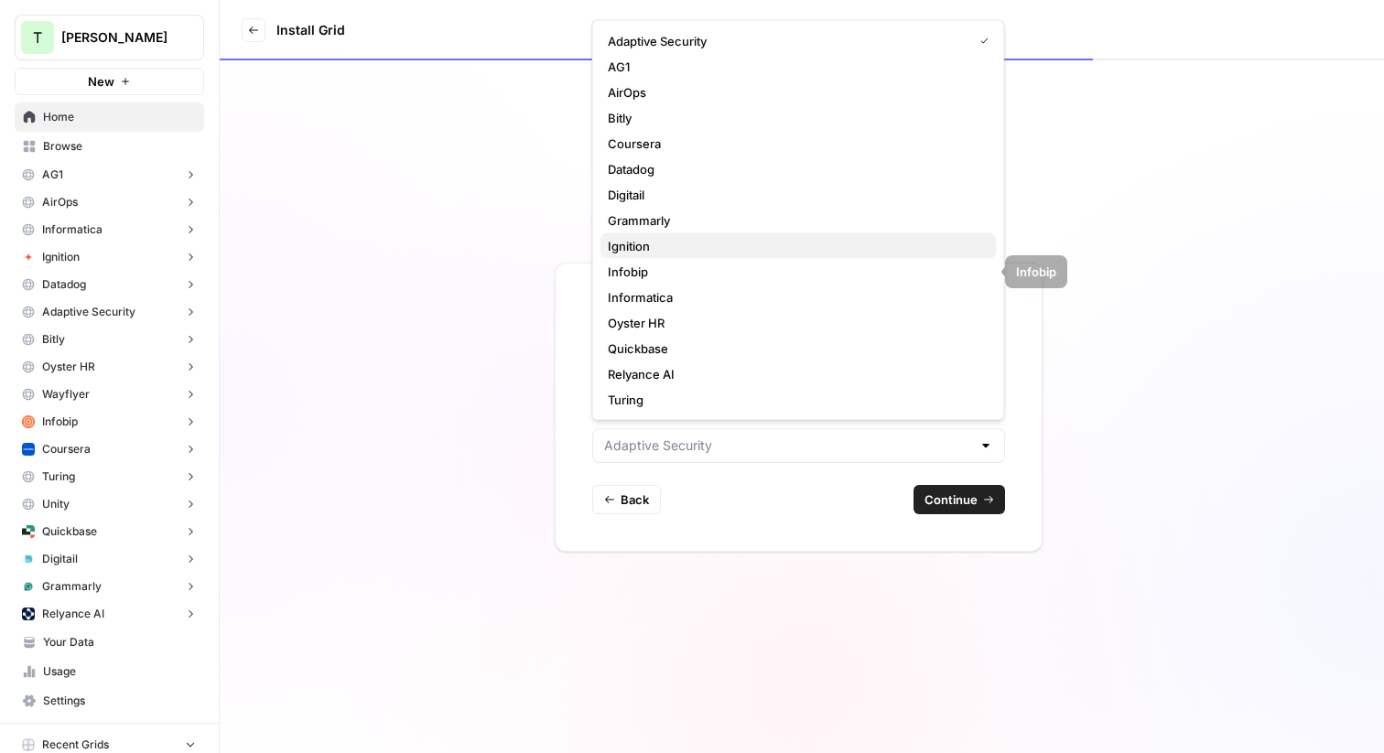
click at [665, 246] on span "Ignition" at bounding box center [795, 246] width 374 height 18
type input "Ignition"
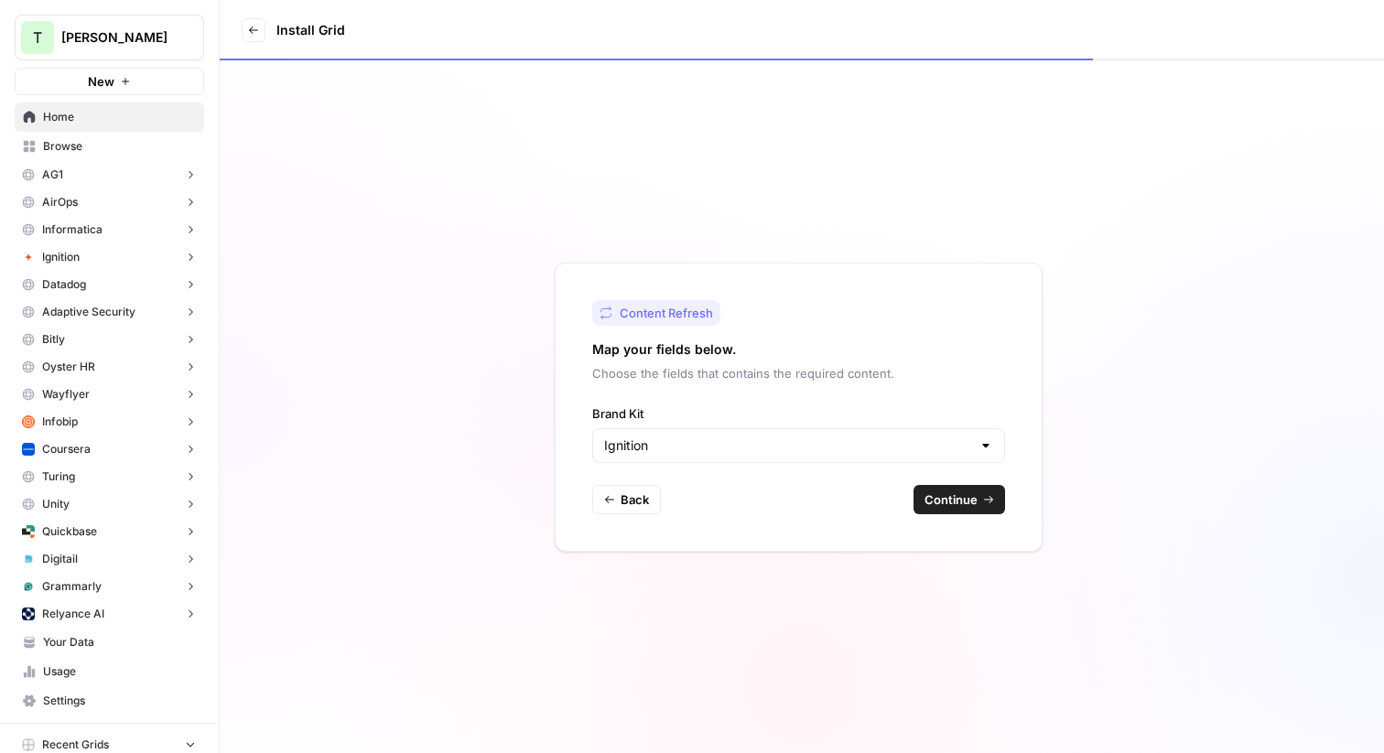
click at [948, 506] on span "Continue" at bounding box center [950, 500] width 53 height 18
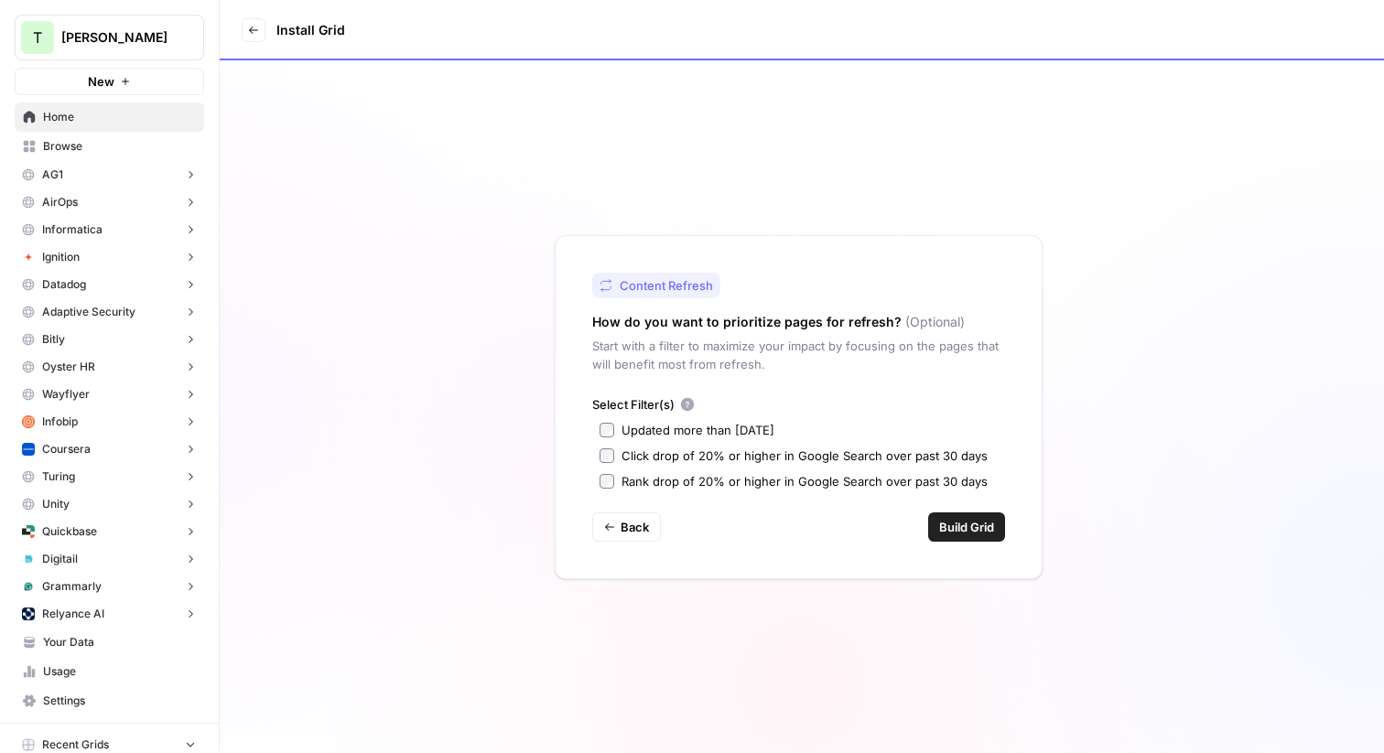
click at [986, 533] on span "Build Grid" at bounding box center [966, 527] width 55 height 18
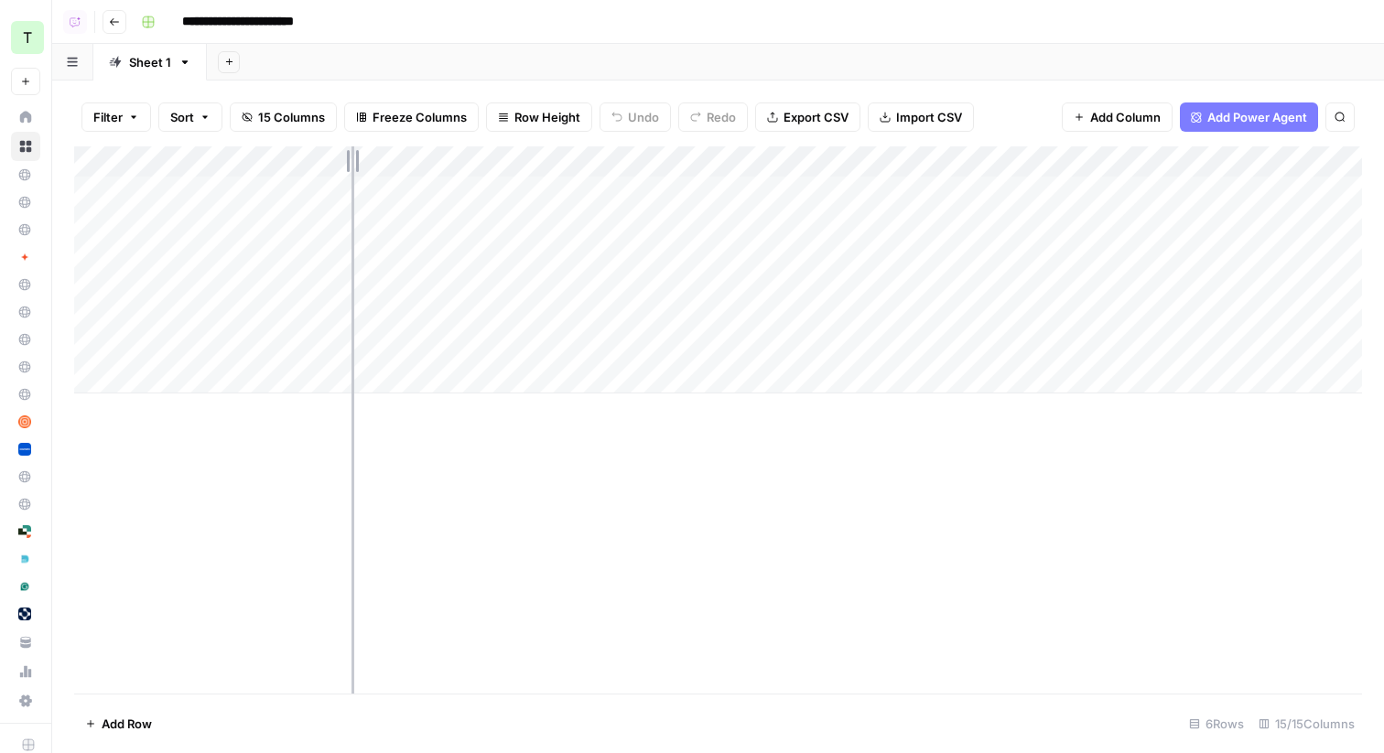
drag, startPoint x: 268, startPoint y: 159, endPoint x: 545, endPoint y: 187, distance: 278.6
click at [545, 187] on div "Add Column" at bounding box center [718, 269] width 1288 height 247
click at [468, 196] on div "Add Column" at bounding box center [718, 269] width 1288 height 247
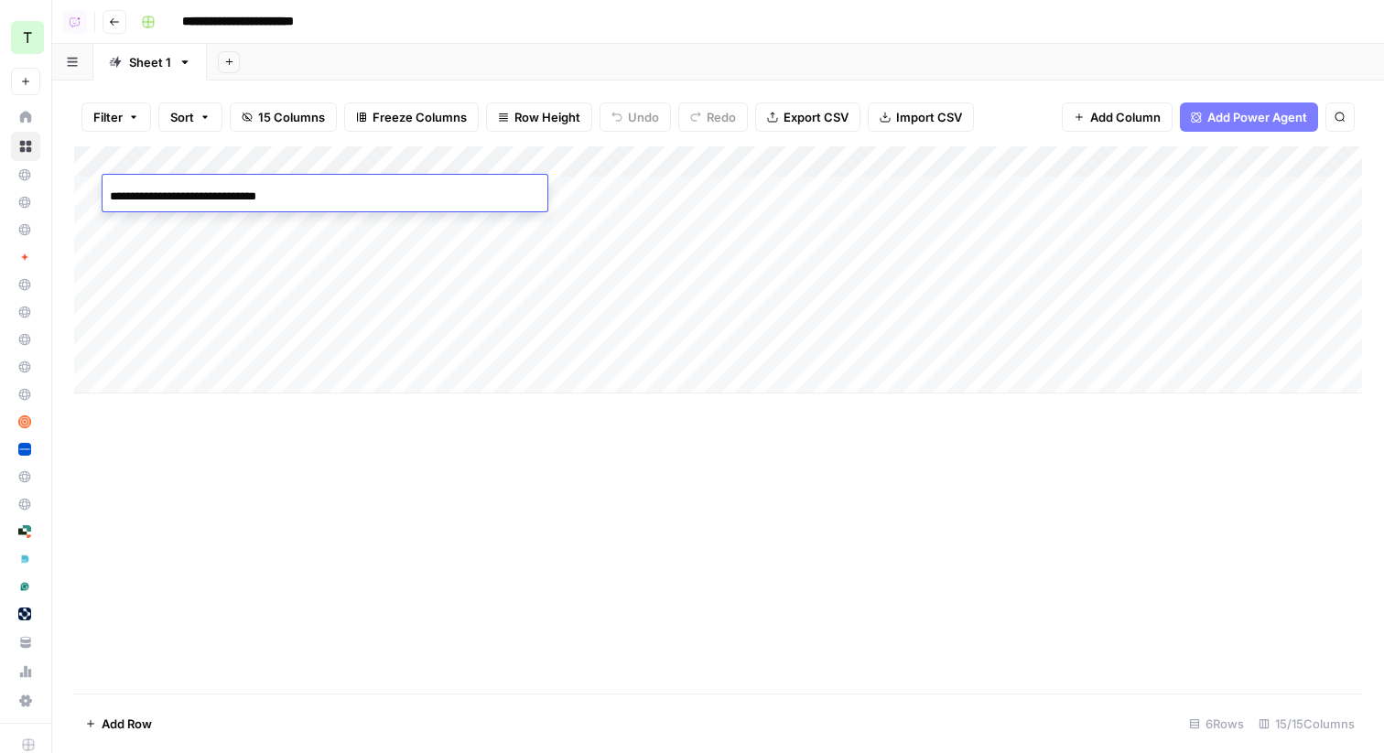
click at [468, 196] on div "**********" at bounding box center [324, 195] width 445 height 31
click at [462, 243] on div "Add Column" at bounding box center [718, 269] width 1288 height 247
click at [451, 189] on div "Add Column" at bounding box center [718, 269] width 1288 height 247
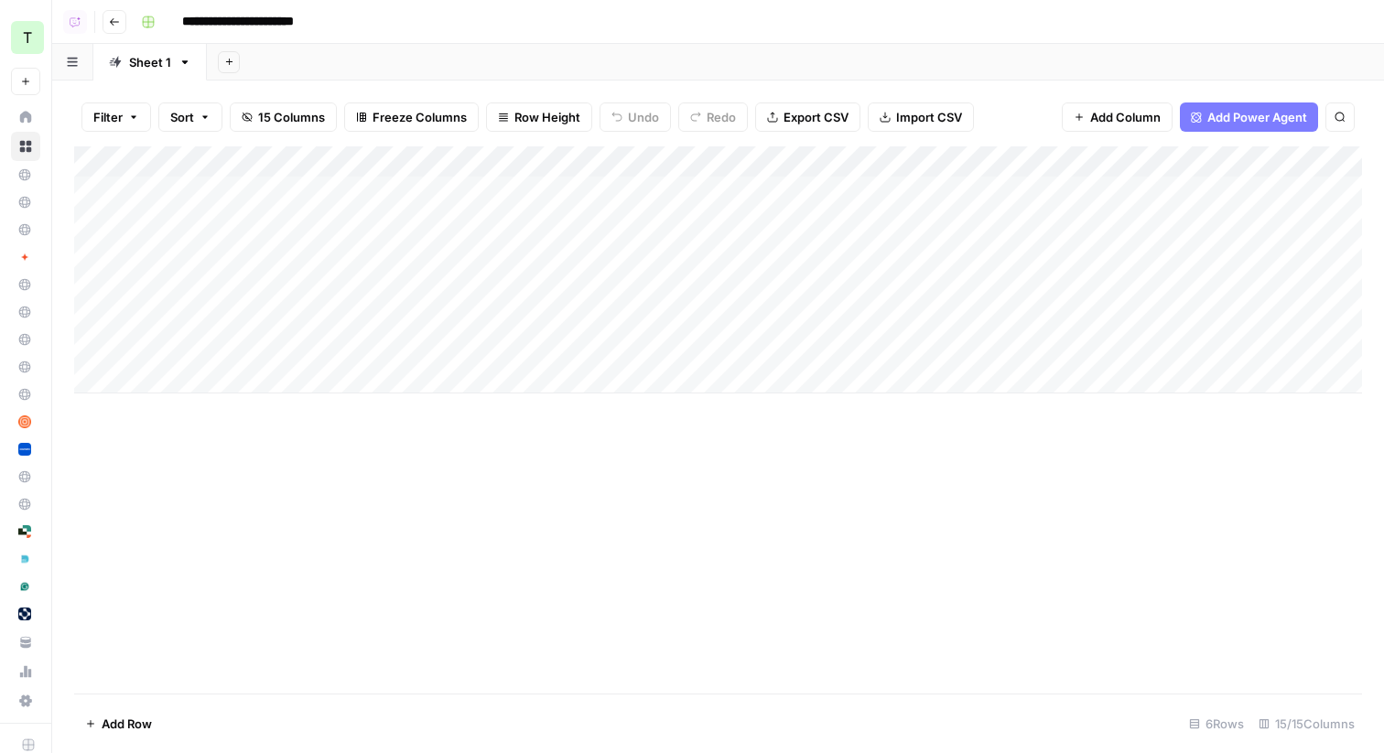
click at [451, 189] on div "Add Column" at bounding box center [718, 269] width 1288 height 247
click at [451, 189] on div "**********" at bounding box center [324, 195] width 445 height 31
click at [480, 147] on div "Add Column" at bounding box center [718, 269] width 1288 height 247
click at [461, 192] on div "Add Column" at bounding box center [718, 269] width 1288 height 247
click at [694, 194] on div "Add Column" at bounding box center [718, 269] width 1288 height 247
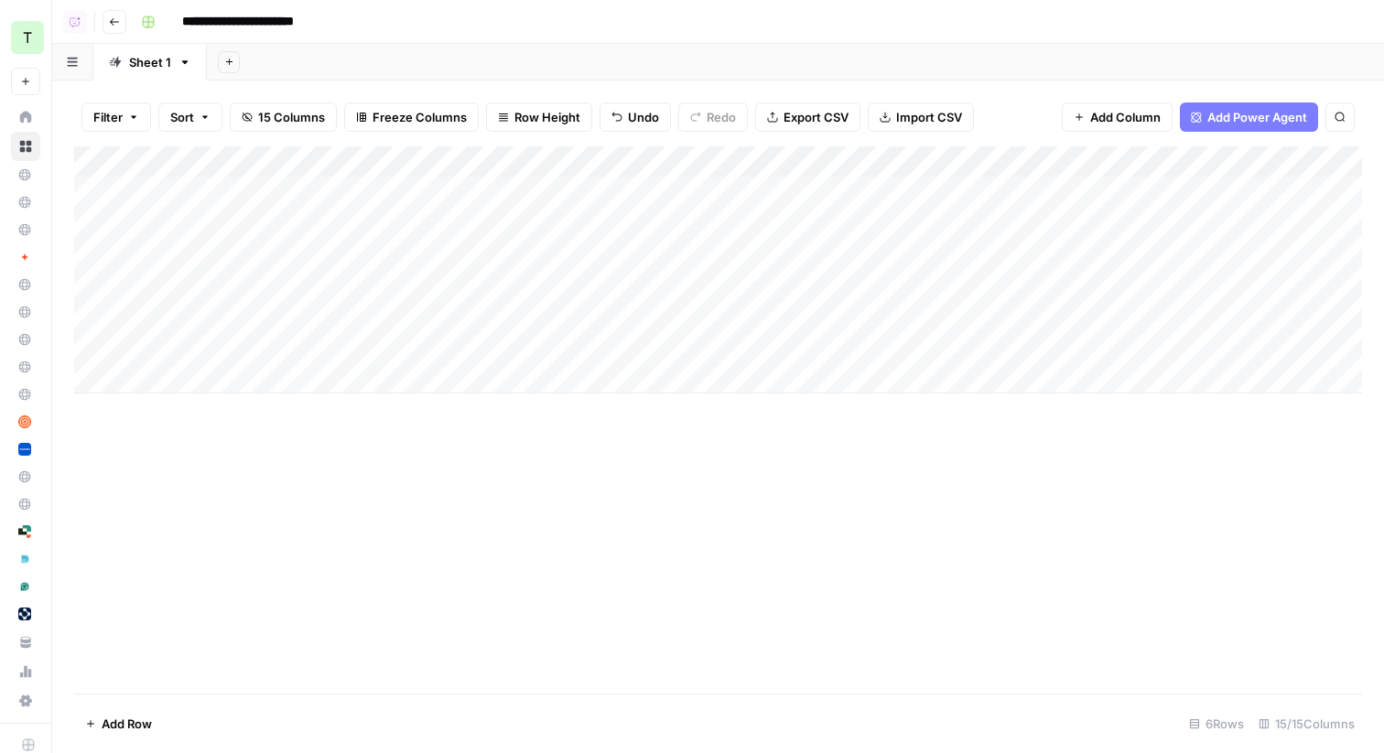
click at [425, 224] on div "Add Column" at bounding box center [718, 269] width 1288 height 247
click at [696, 223] on div "Add Column" at bounding box center [718, 269] width 1288 height 247
click at [474, 253] on div "Add Column" at bounding box center [718, 269] width 1288 height 247
drag, startPoint x: 476, startPoint y: 285, endPoint x: 458, endPoint y: 347, distance: 64.6
click at [458, 347] on div "Add Column" at bounding box center [718, 269] width 1288 height 247
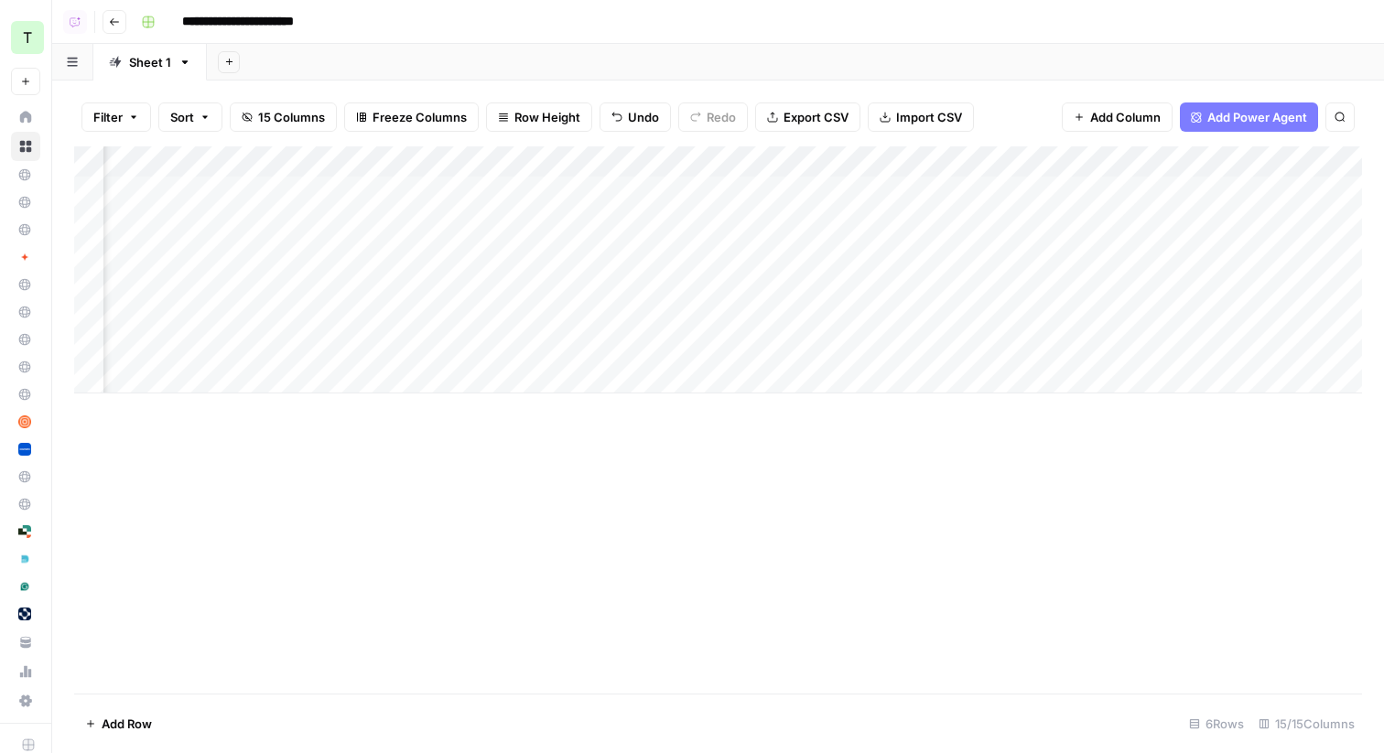
scroll to position [0, 180]
click at [1004, 318] on div "Add Column" at bounding box center [718, 269] width 1288 height 247
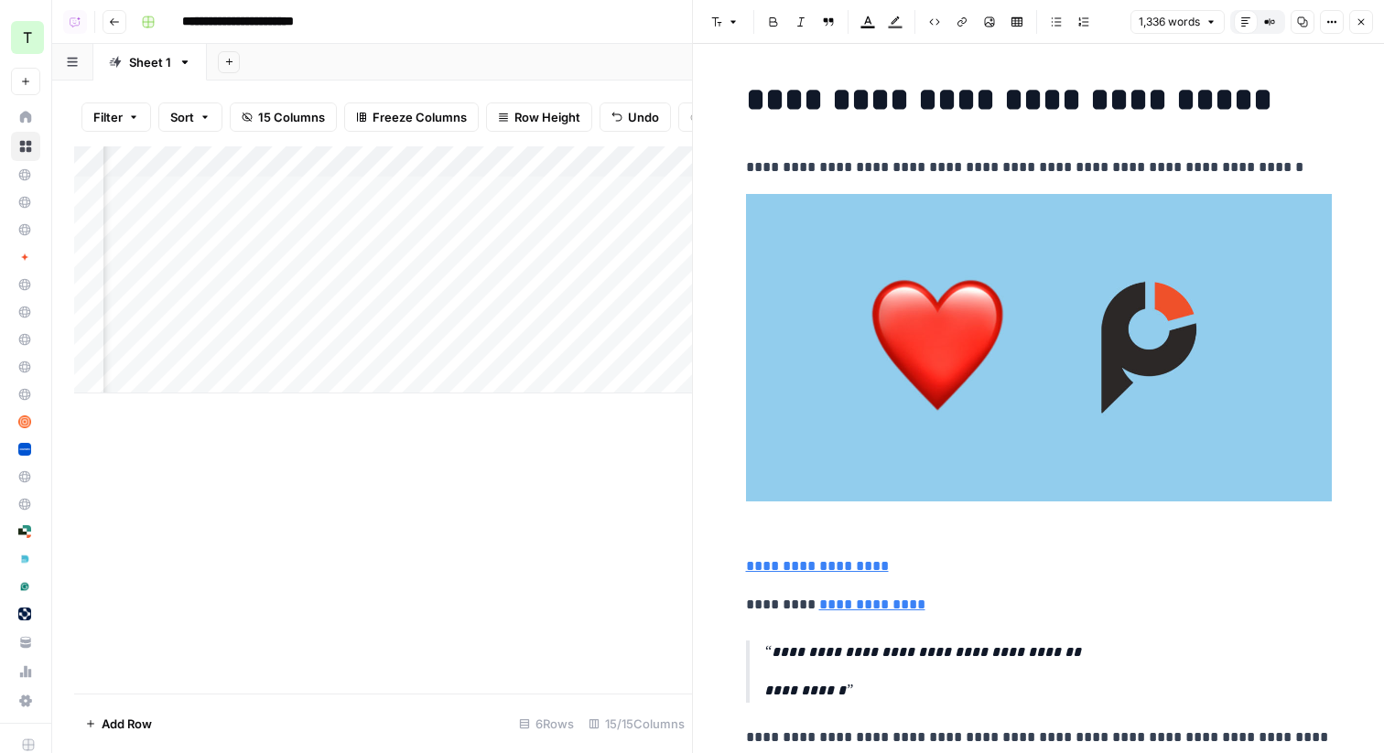
scroll to position [0, 232]
click at [461, 254] on div "Add Column" at bounding box center [383, 269] width 618 height 247
click at [88, 285] on div "Add Column" at bounding box center [383, 269] width 618 height 247
click at [88, 317] on div "Add Column" at bounding box center [383, 269] width 618 height 247
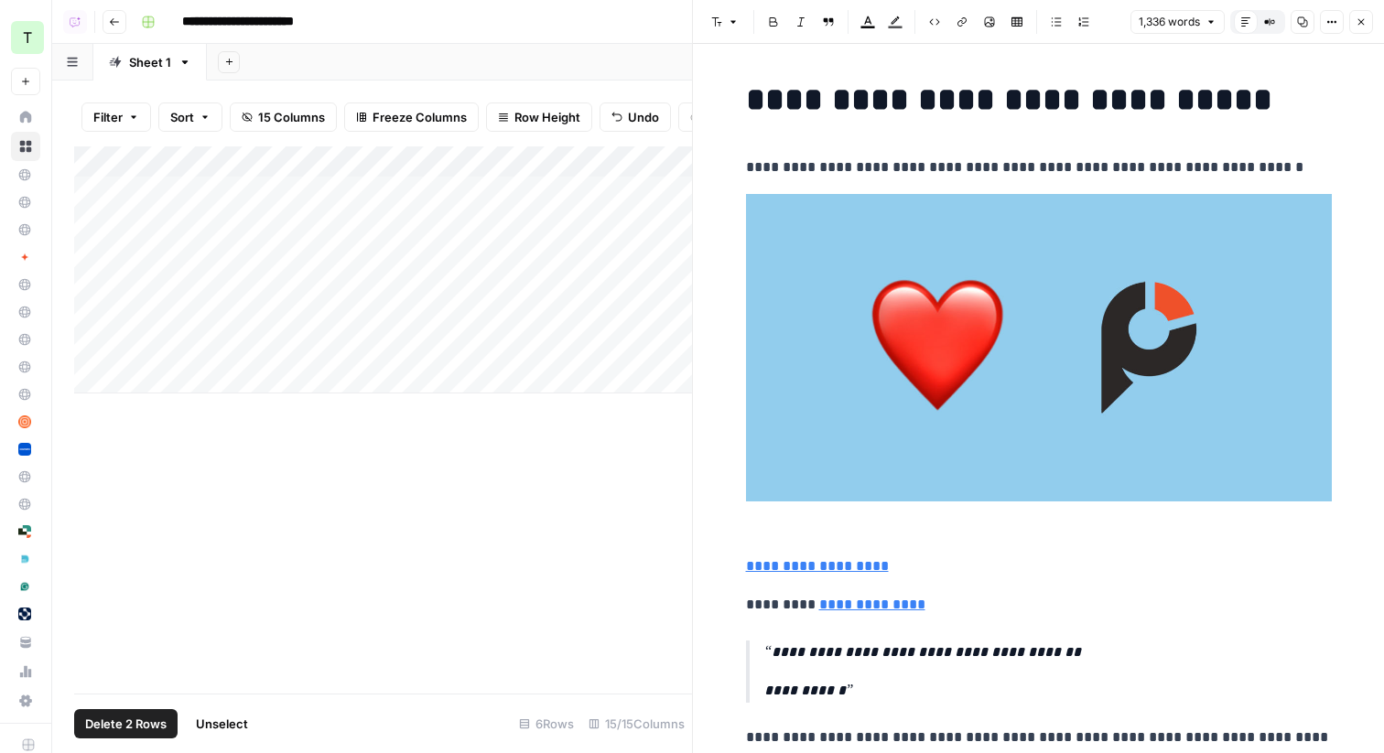
click at [88, 349] on div "Add Column" at bounding box center [383, 269] width 618 height 247
click at [109, 727] on span "Delete 3 Rows" at bounding box center [125, 724] width 81 height 18
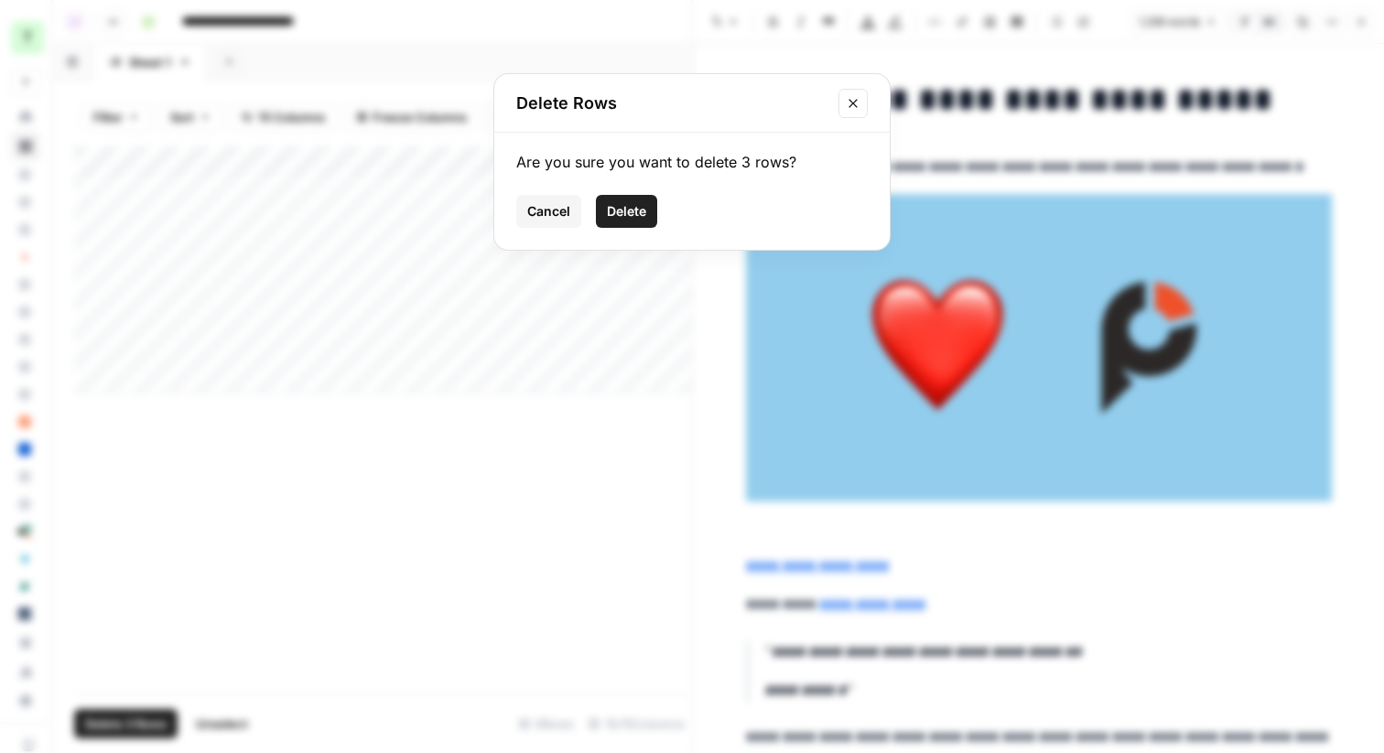
click at [625, 201] on button "Delete" at bounding box center [626, 211] width 61 height 33
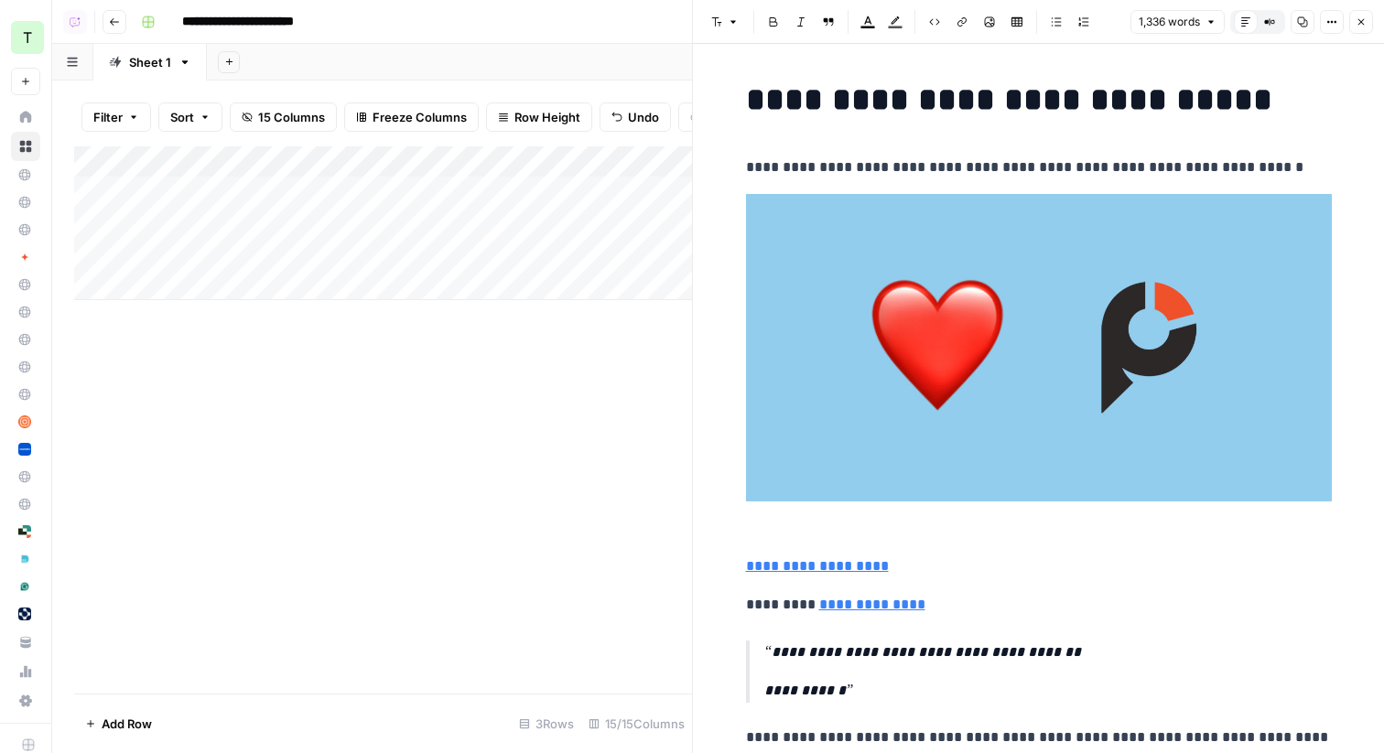
click at [1359, 14] on button "Close" at bounding box center [1361, 22] width 24 height 24
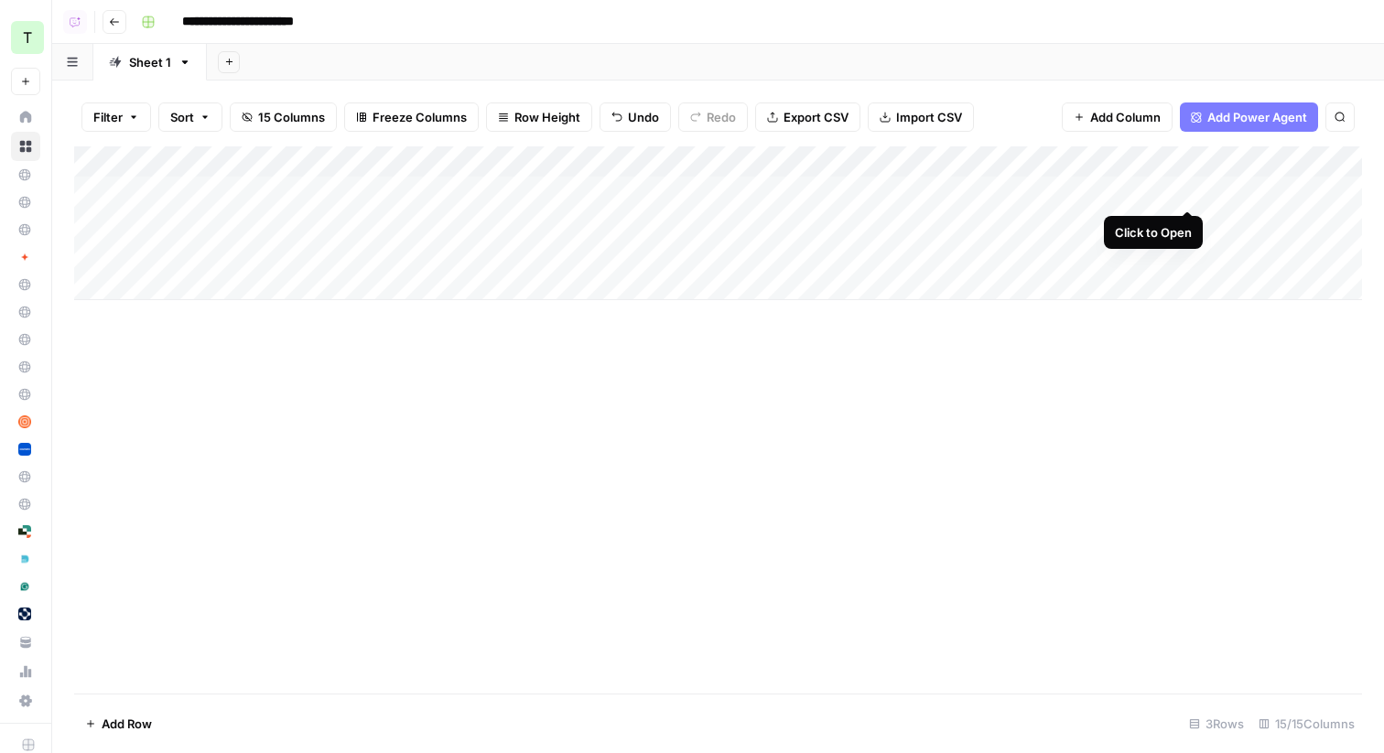
click at [1189, 190] on div "Add Column" at bounding box center [718, 223] width 1288 height 154
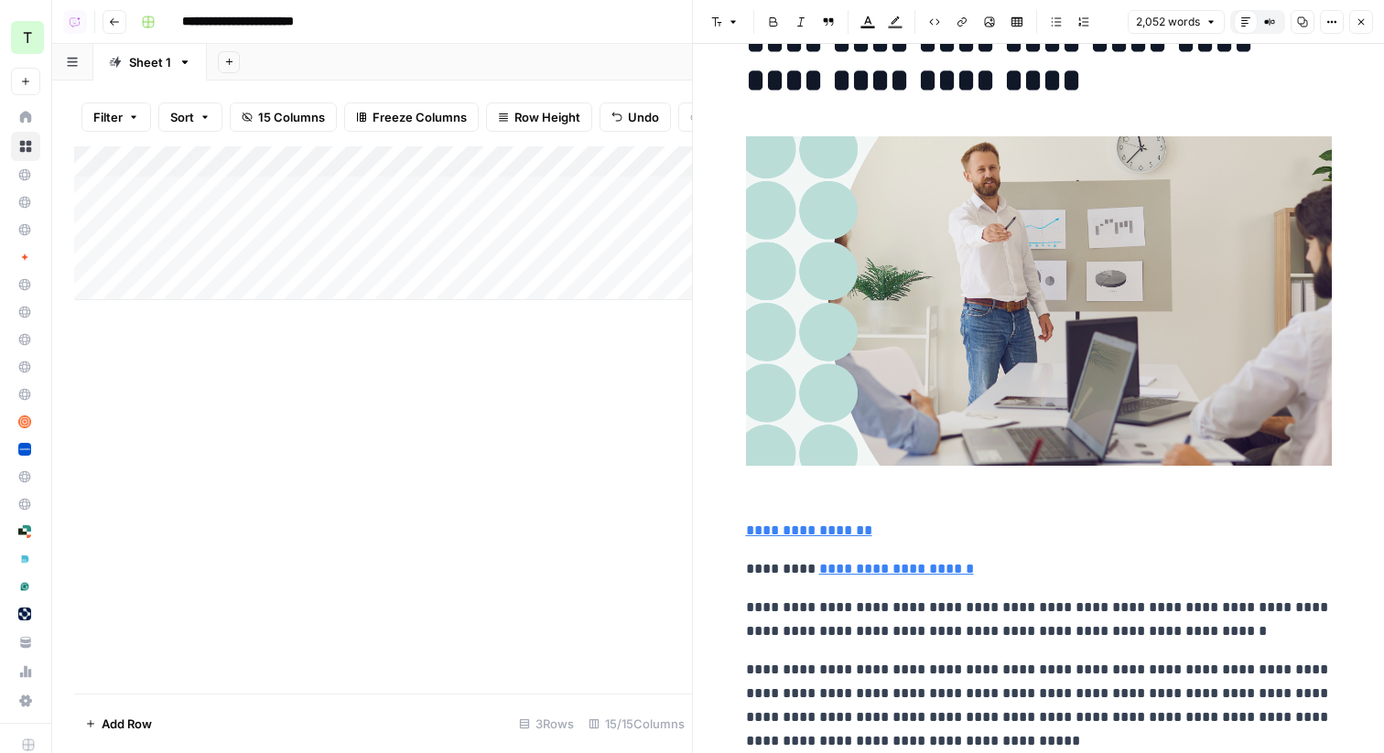
scroll to position [59, 0]
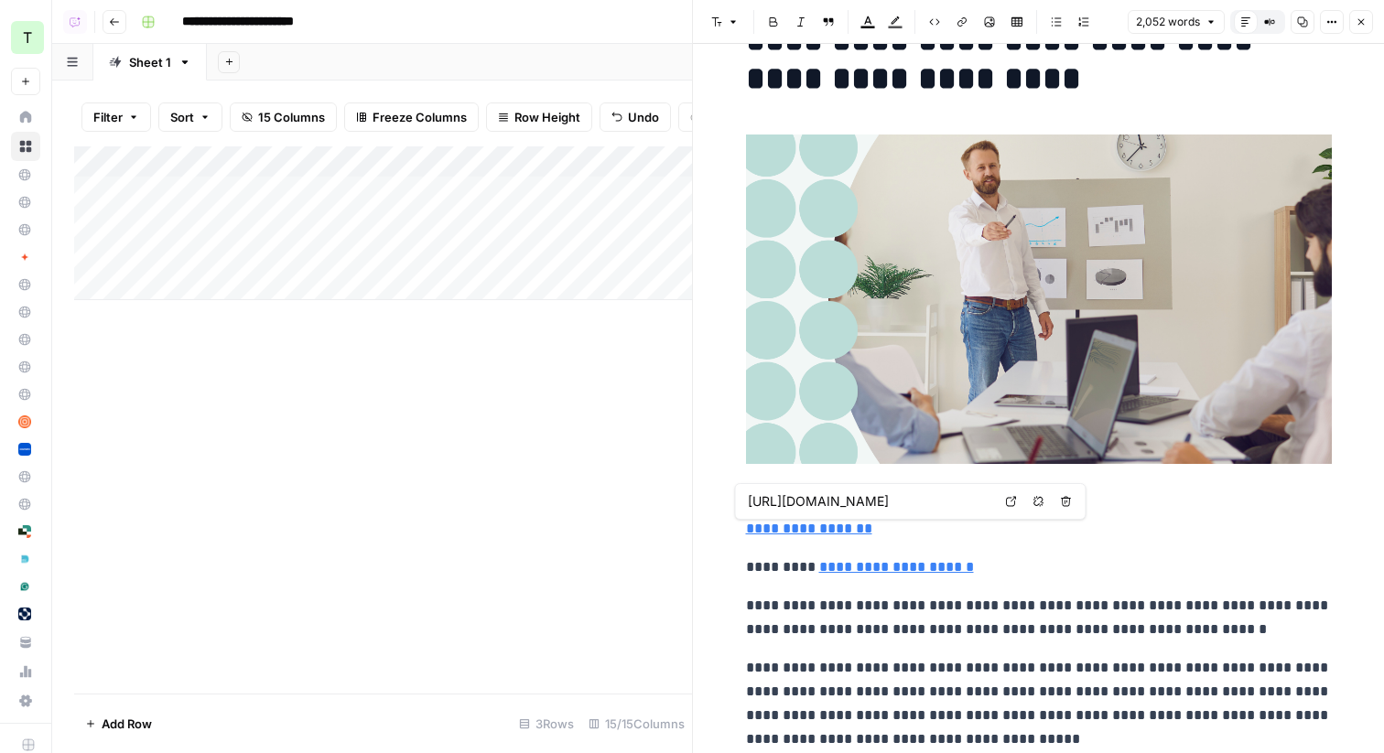
type input "/team/ignition-content-team"
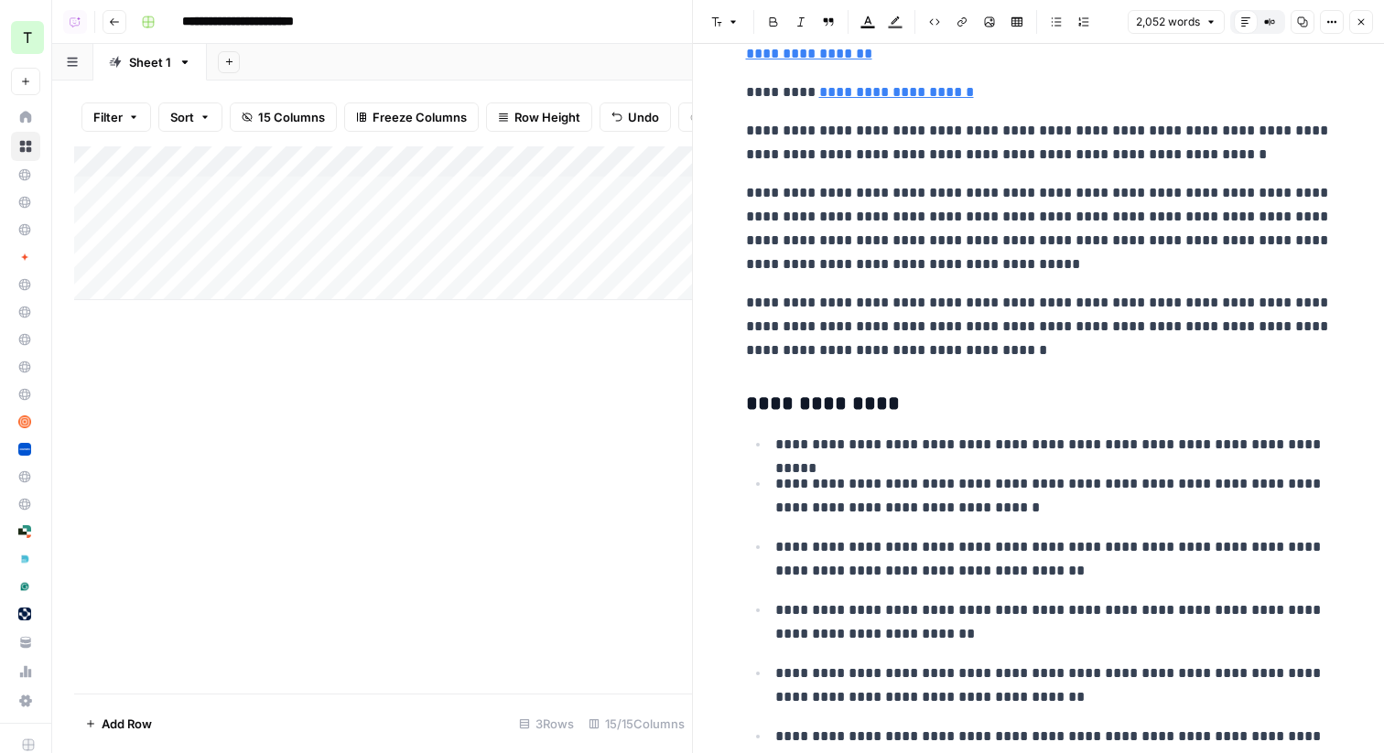
scroll to position [0, 0]
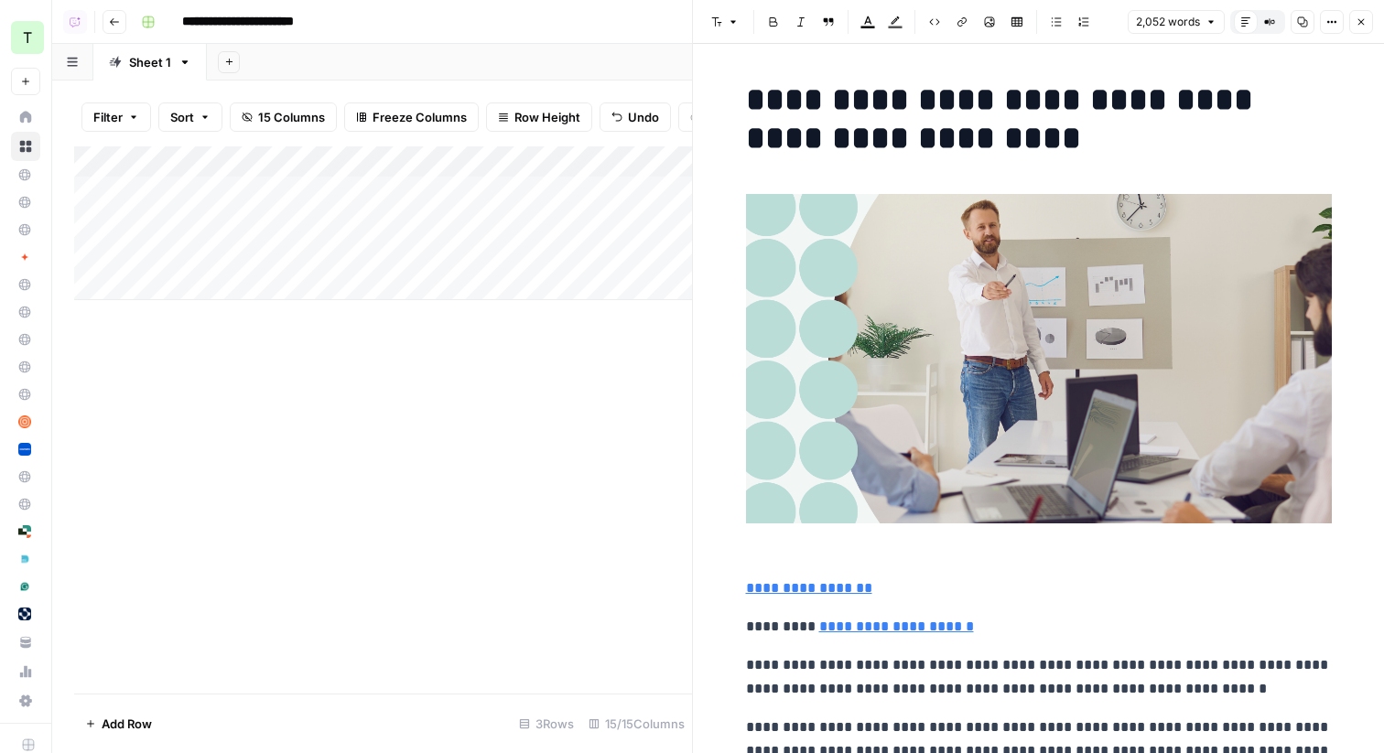
click at [1362, 23] on icon "button" at bounding box center [1361, 22] width 6 height 6
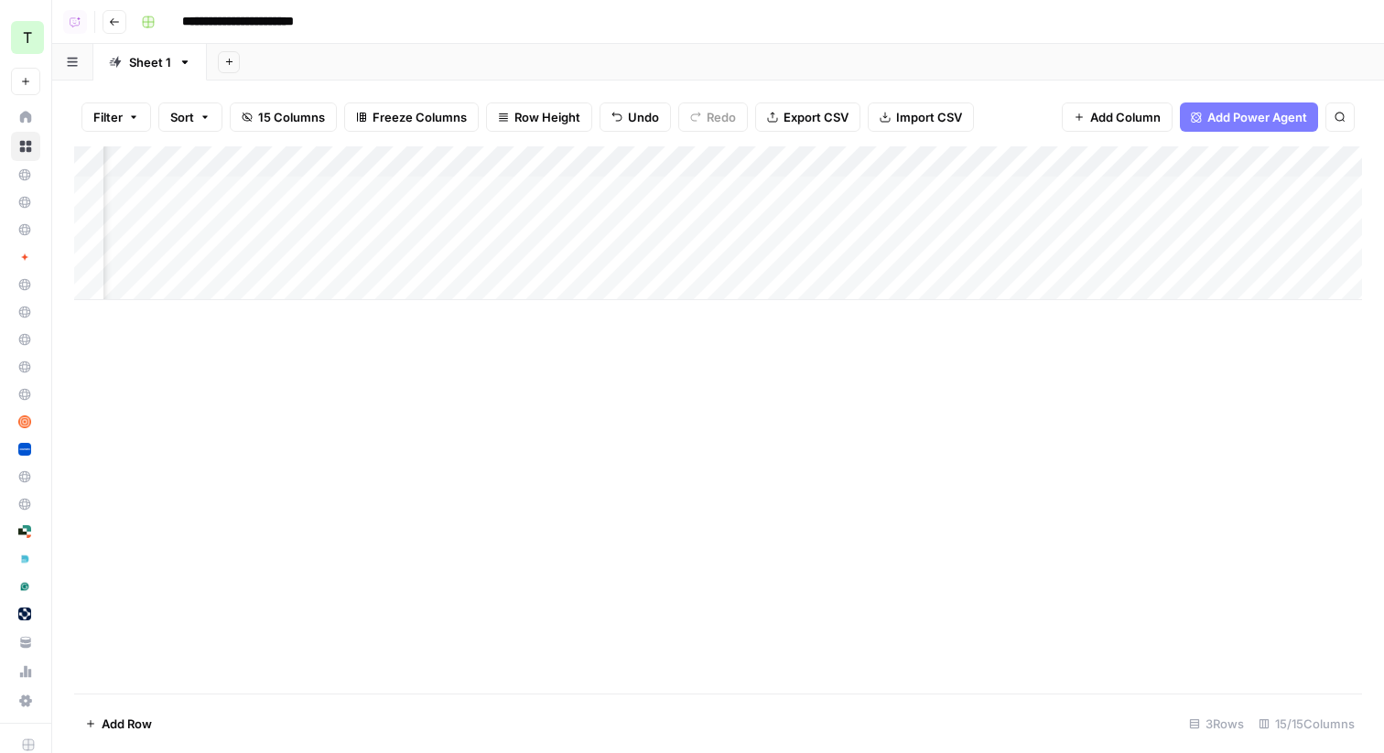
scroll to position [0, 426]
click at [1003, 182] on div "Add Column" at bounding box center [718, 223] width 1288 height 154
click at [1020, 185] on div "Add Column" at bounding box center [718, 223] width 1288 height 154
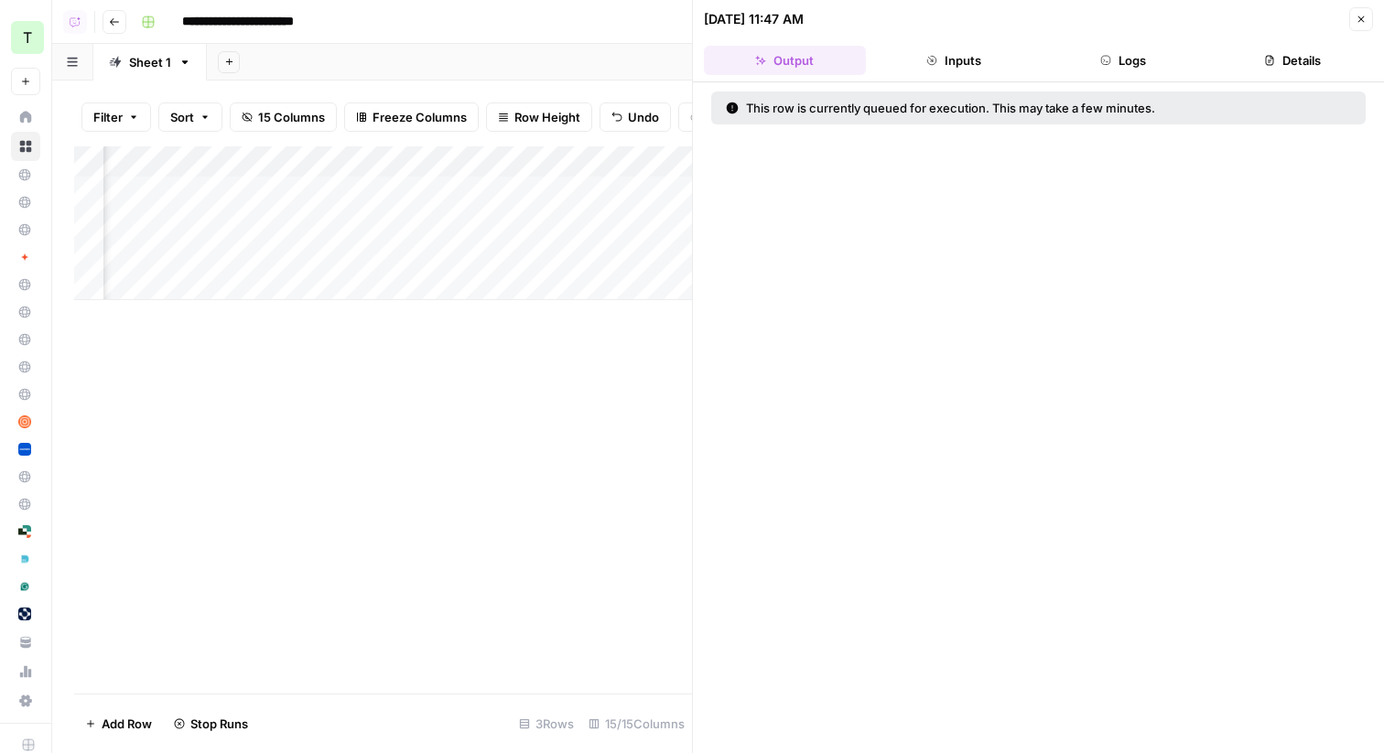
click at [1355, 11] on button "Close" at bounding box center [1361, 19] width 24 height 24
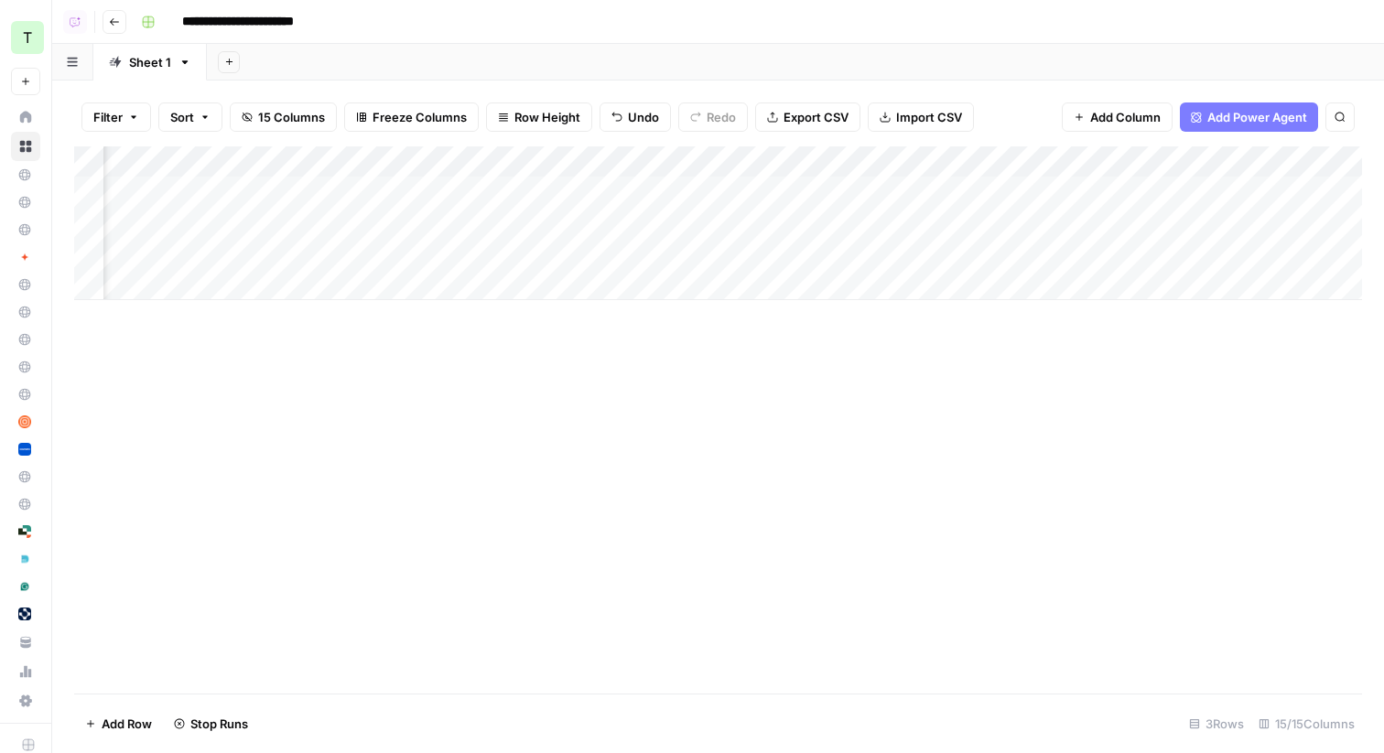
click at [1019, 218] on div "Add Column" at bounding box center [718, 223] width 1288 height 154
click at [1021, 253] on div "Add Column" at bounding box center [718, 223] width 1288 height 154
